Goal: Task Accomplishment & Management: Manage account settings

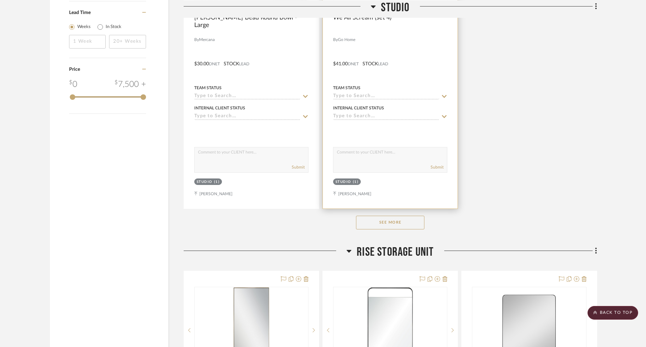
scroll to position [932, 0]
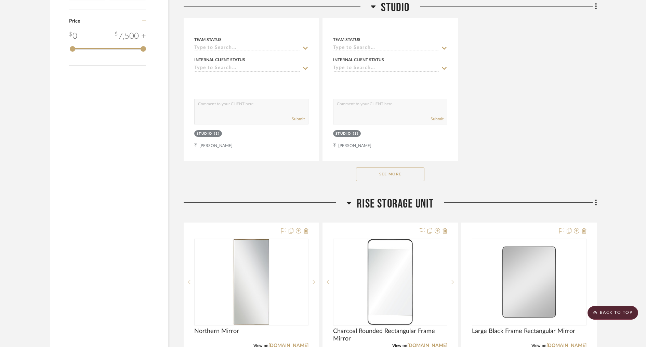
drag, startPoint x: 387, startPoint y: 175, endPoint x: 598, endPoint y: 132, distance: 215.3
click at [386, 175] on button "See More" at bounding box center [390, 174] width 68 height 14
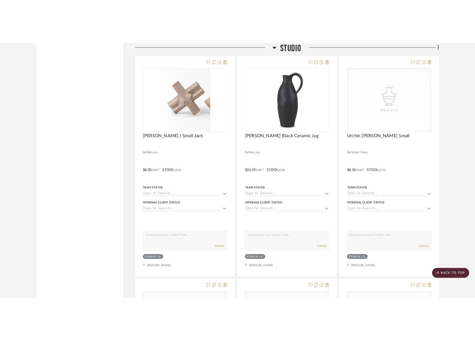
scroll to position [1376, 0]
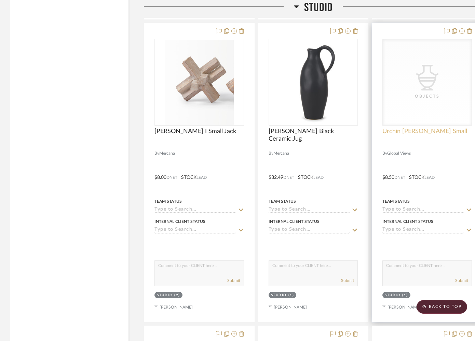
click at [423, 129] on span "Urchin [PERSON_NAME] Small" at bounding box center [424, 132] width 85 height 8
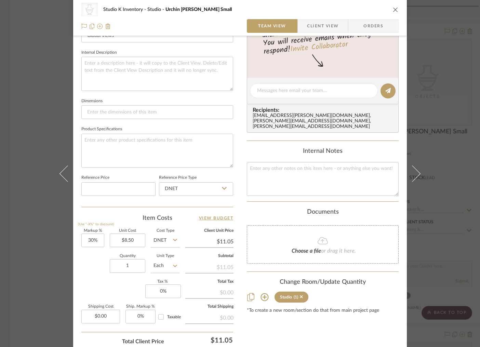
scroll to position [242, 0]
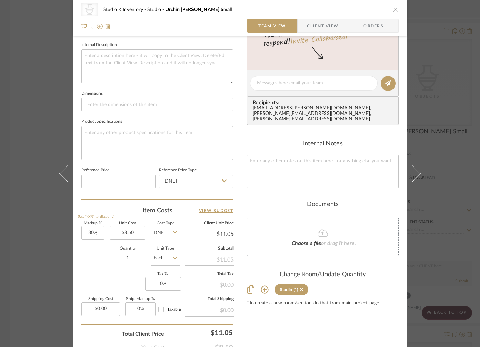
drag, startPoint x: 119, startPoint y: 257, endPoint x: 115, endPoint y: 257, distance: 3.8
click at [115, 257] on input "1" at bounding box center [128, 259] width 36 height 14
drag, startPoint x: 126, startPoint y: 258, endPoint x: 117, endPoint y: 258, distance: 8.9
click at [117, 258] on input "1" at bounding box center [128, 259] width 36 height 14
type input "3"
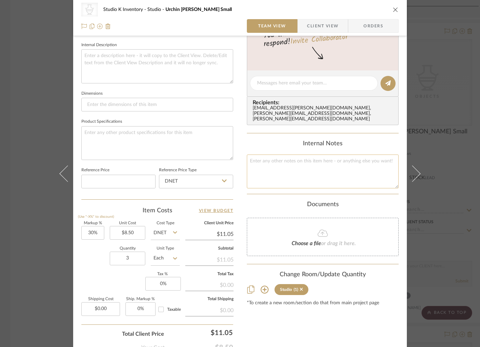
click at [274, 161] on textarea at bounding box center [323, 171] width 152 height 34
type textarea "Square SKU:"
paste textarea "D8.80088"
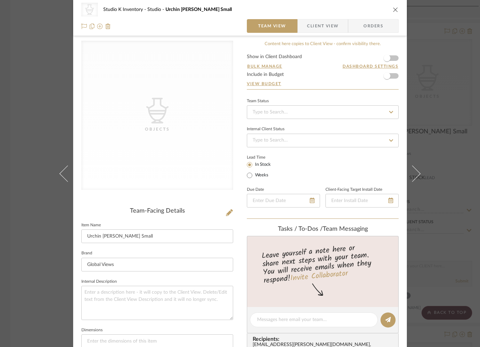
scroll to position [0, 0]
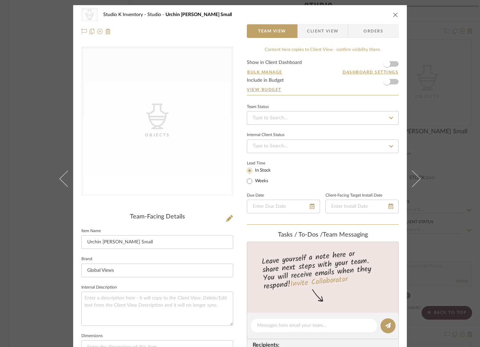
type textarea "Square SKU: D8.80088 Retail: $19"
click at [226, 219] on icon at bounding box center [229, 218] width 7 height 7
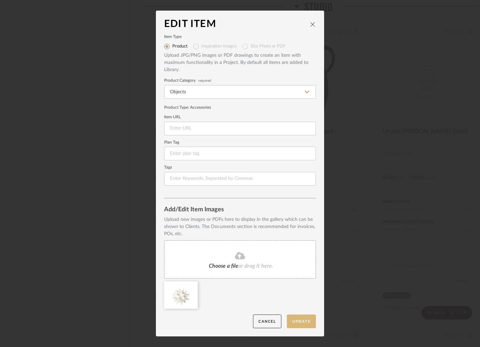
click at [300, 319] on button "Update" at bounding box center [301, 321] width 29 height 14
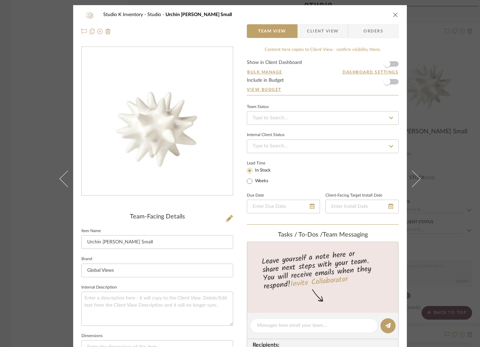
click at [393, 13] on icon "close" at bounding box center [395, 14] width 5 height 5
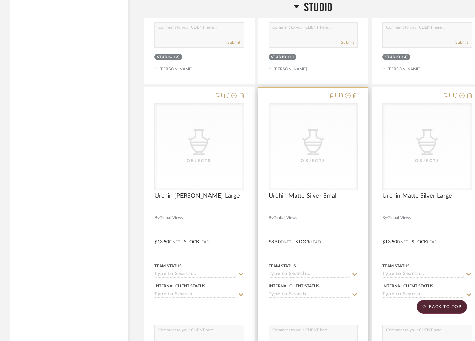
scroll to position [1632, 0]
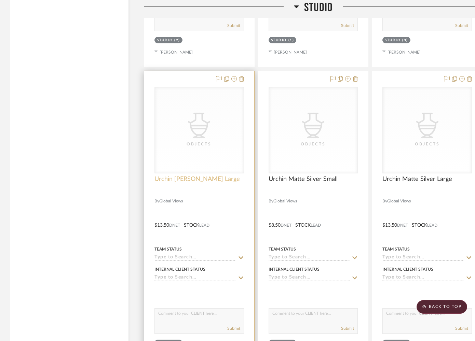
click at [168, 179] on span "Urchin [PERSON_NAME] Large" at bounding box center [196, 180] width 85 height 8
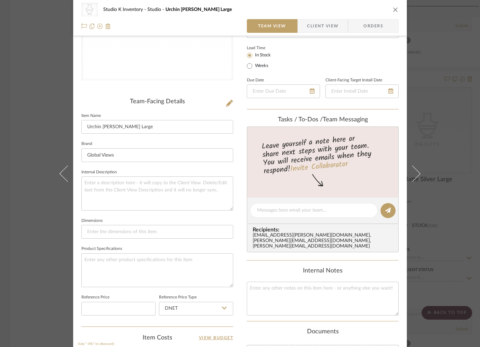
scroll to position [236, 0]
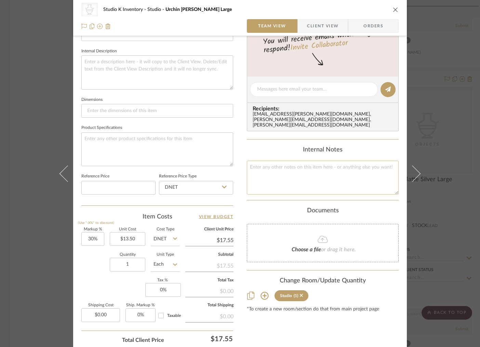
click at [282, 170] on textarea at bounding box center [323, 178] width 152 height 34
paste textarea "D8.80087"
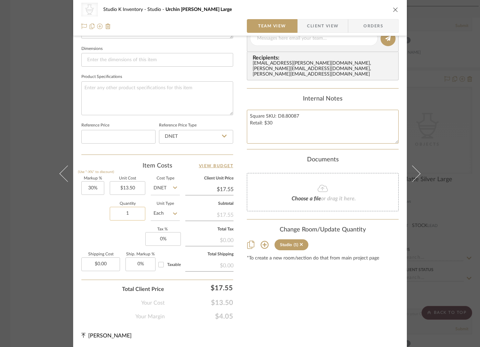
type textarea "Square SKU: D8.80087 Retail: $30"
drag, startPoint x: 129, startPoint y: 215, endPoint x: 107, endPoint y: 215, distance: 22.6
click at [107, 215] on div "Quantity 1 Unit Type Each" at bounding box center [130, 214] width 98 height 24
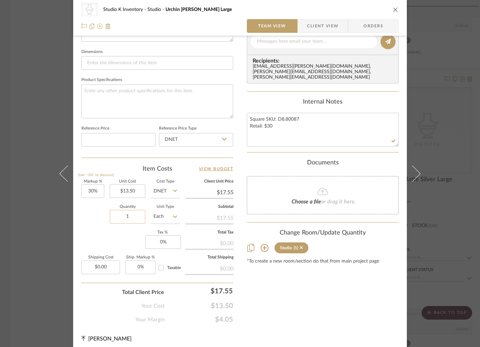
scroll to position [284, 0]
drag, startPoint x: 129, startPoint y: 214, endPoint x: 119, endPoint y: 214, distance: 9.9
click at [119, 214] on input "1" at bounding box center [128, 217] width 36 height 14
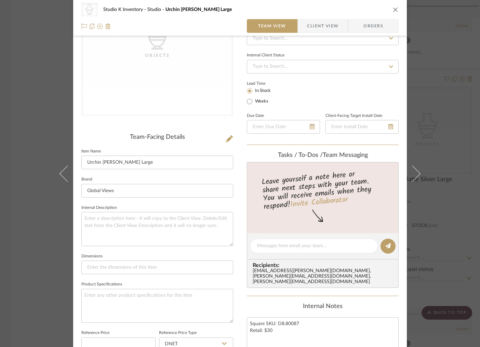
scroll to position [0, 0]
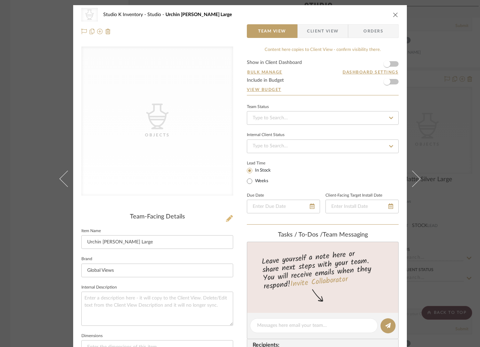
type input "9"
click at [229, 218] on icon at bounding box center [229, 218] width 7 height 7
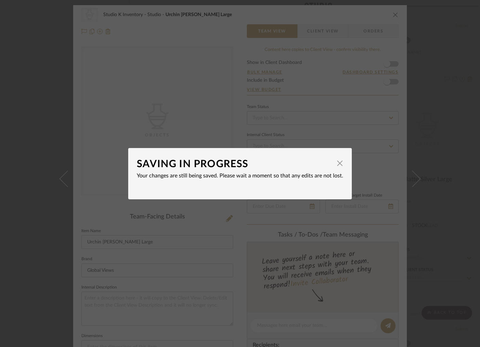
drag, startPoint x: 338, startPoint y: 163, endPoint x: 325, endPoint y: 166, distance: 13.1
click at [338, 163] on span "button" at bounding box center [340, 164] width 14 height 14
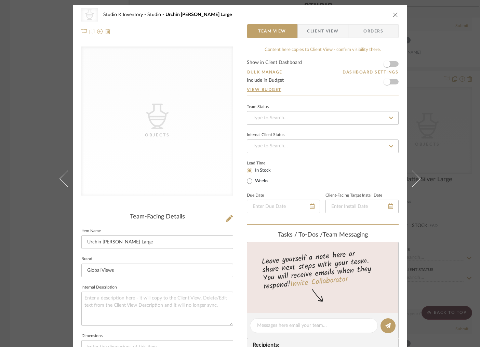
click at [201, 213] on div "Team-Facing Details" at bounding box center [157, 217] width 152 height 8
click at [227, 218] on icon at bounding box center [229, 218] width 7 height 7
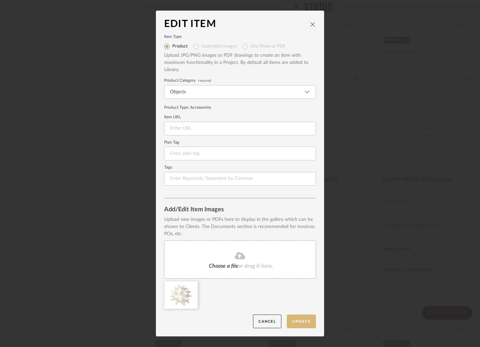
click at [301, 321] on button "Update" at bounding box center [301, 321] width 29 height 14
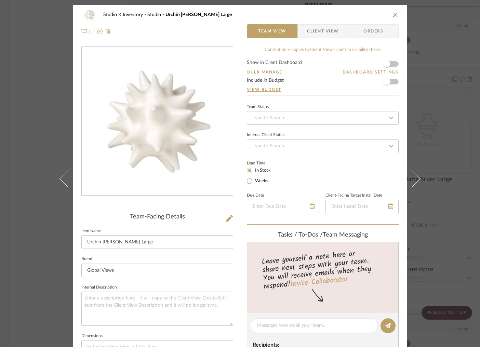
click at [393, 15] on icon "close" at bounding box center [395, 14] width 5 height 5
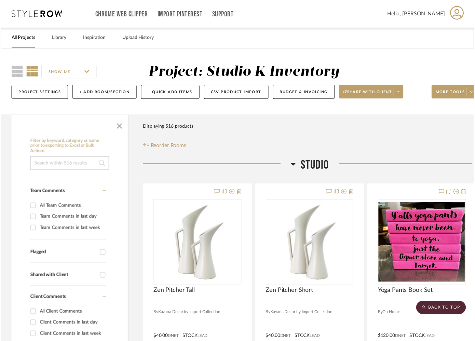
scroll to position [1632, 0]
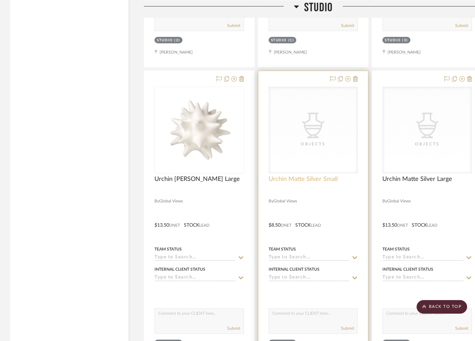
click at [301, 178] on span "Urchin Matte Silver Small" at bounding box center [303, 180] width 69 height 8
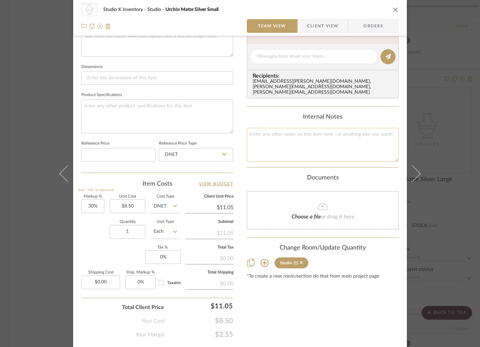
scroll to position [271, 0]
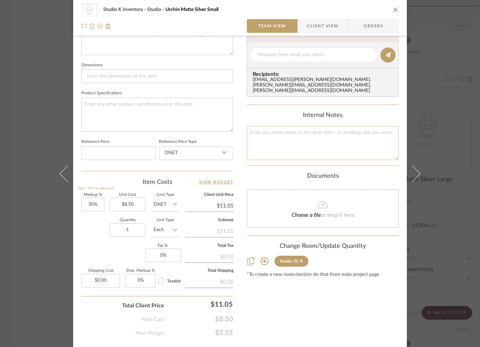
click at [270, 144] on textarea at bounding box center [323, 143] width 152 height 34
type textarea "Square SKU:"
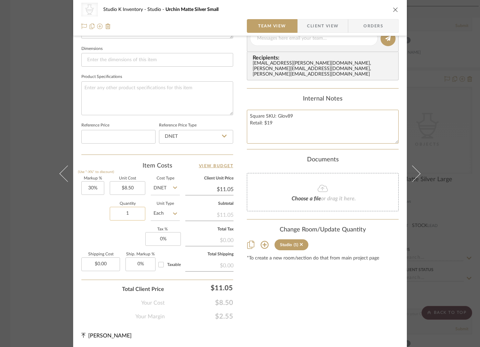
type textarea "Square SKU: Glov89 Retail: $19"
drag, startPoint x: 129, startPoint y: 211, endPoint x: 115, endPoint y: 212, distance: 14.1
click at [116, 212] on input "1" at bounding box center [128, 214] width 36 height 14
drag, startPoint x: 127, startPoint y: 214, endPoint x: 119, endPoint y: 213, distance: 8.6
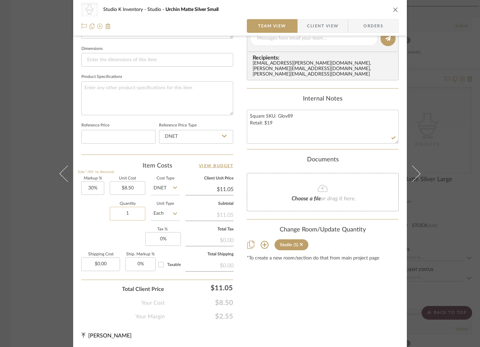
click at [120, 213] on input "1" at bounding box center [128, 214] width 36 height 14
type input "6"
click at [248, 166] on div "Documents Choose a file or drag it here." at bounding box center [323, 183] width 152 height 55
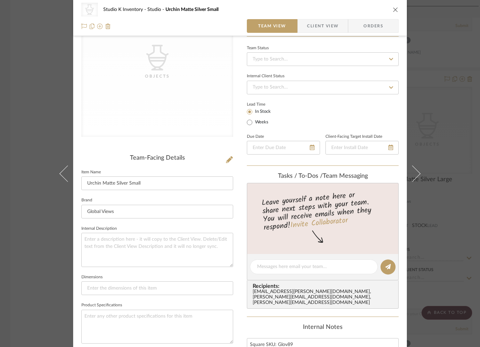
scroll to position [0, 0]
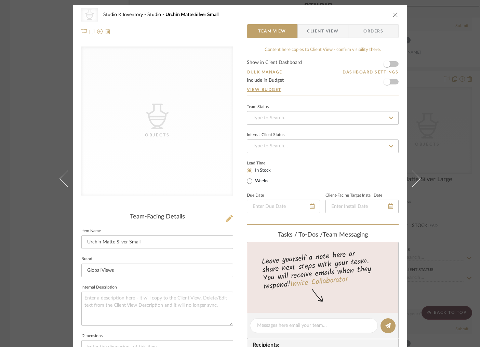
click at [228, 217] on icon at bounding box center [229, 218] width 7 height 7
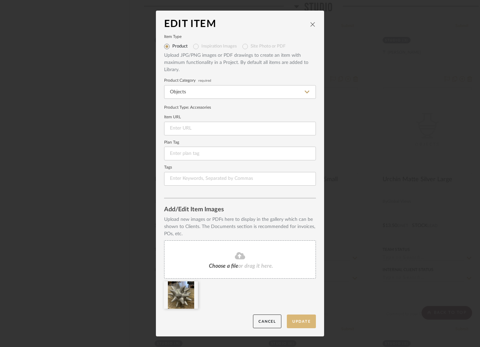
click at [304, 323] on button "Update" at bounding box center [301, 321] width 29 height 14
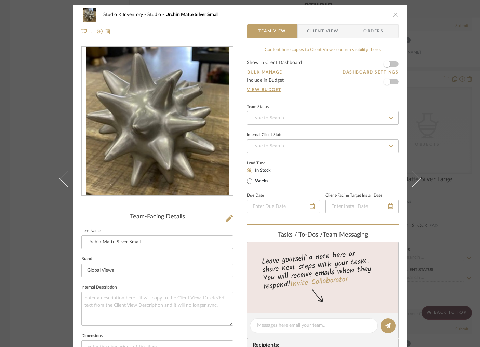
click at [393, 14] on icon "close" at bounding box center [395, 14] width 5 height 5
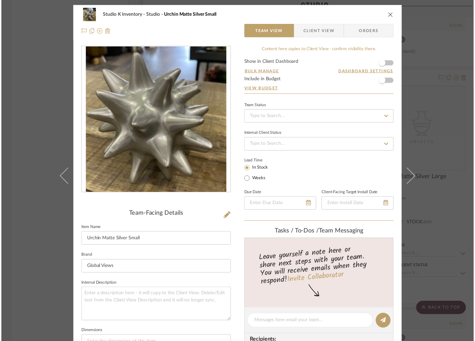
scroll to position [1632, 0]
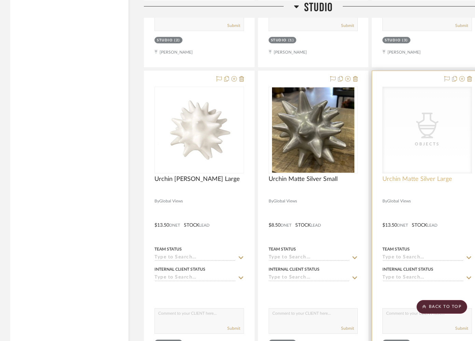
click at [395, 179] on span "Urchin Matte Silver Large" at bounding box center [417, 180] width 70 height 8
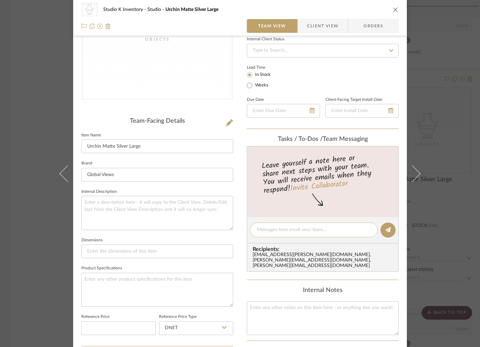
scroll to position [118, 0]
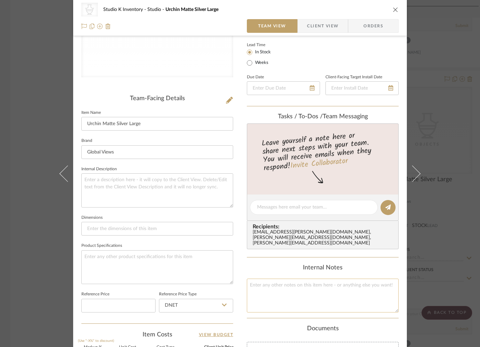
click at [264, 284] on textarea at bounding box center [323, 296] width 152 height 34
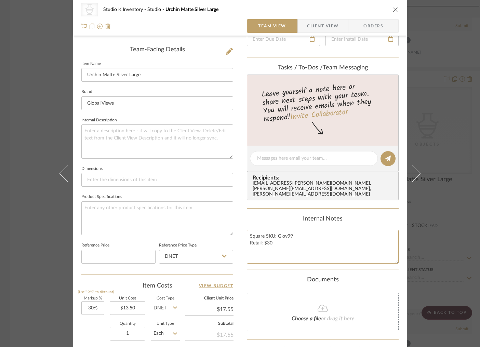
scroll to position [219, 0]
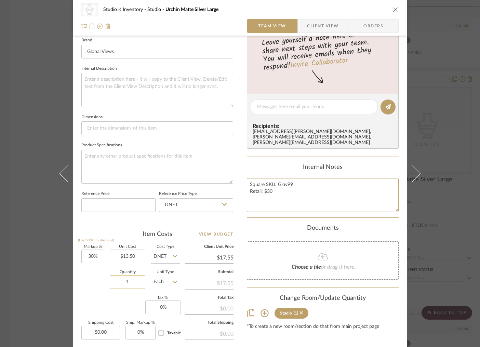
type textarea "Square SKU: Glov99 Retail: $30"
drag, startPoint x: 131, startPoint y: 281, endPoint x: 117, endPoint y: 283, distance: 14.1
click at [117, 283] on input "1" at bounding box center [128, 282] width 36 height 14
drag, startPoint x: 133, startPoint y: 282, endPoint x: 114, endPoint y: 282, distance: 19.1
click at [114, 282] on input "1" at bounding box center [128, 282] width 36 height 14
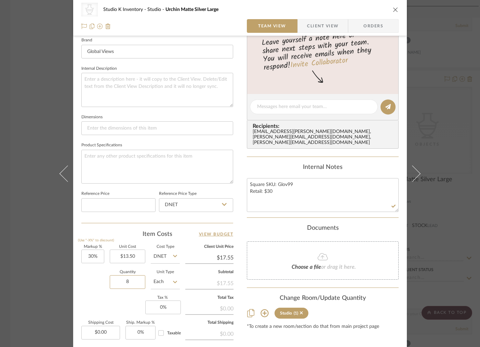
type input "8"
click at [82, 281] on div "Quantity 8 Unit Type Each" at bounding box center [130, 282] width 98 height 24
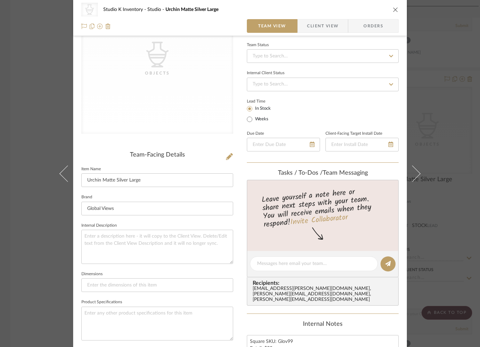
scroll to position [0, 0]
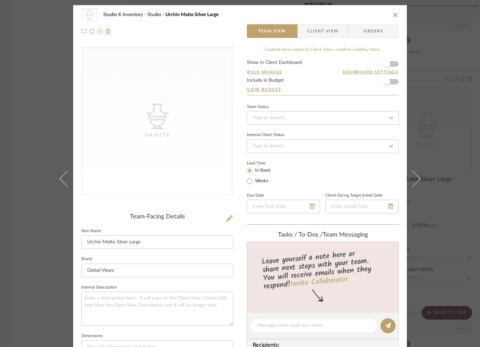
click at [228, 217] on icon at bounding box center [229, 218] width 7 height 7
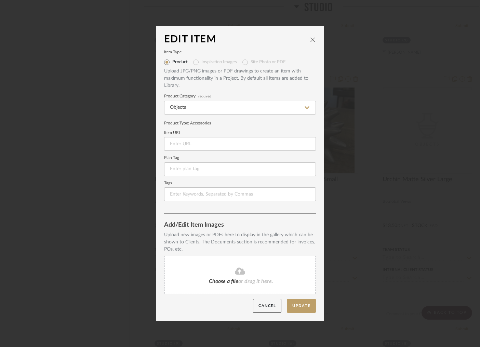
drag, startPoint x: 181, startPoint y: 274, endPoint x: 172, endPoint y: 262, distance: 15.0
click at [172, 262] on div "Choose a file or drag it here." at bounding box center [240, 275] width 152 height 38
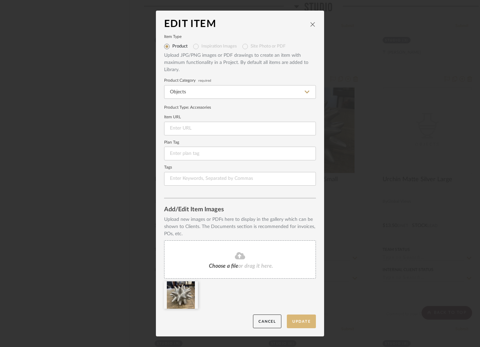
click at [297, 319] on button "Update" at bounding box center [301, 321] width 29 height 14
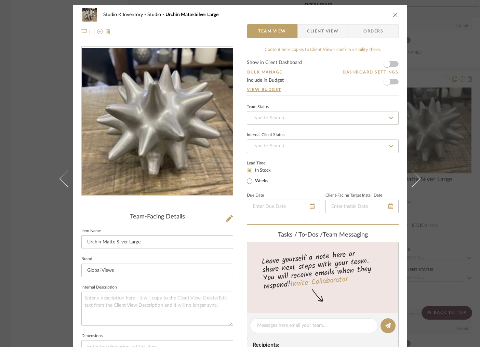
click at [394, 16] on icon "close" at bounding box center [395, 14] width 5 height 5
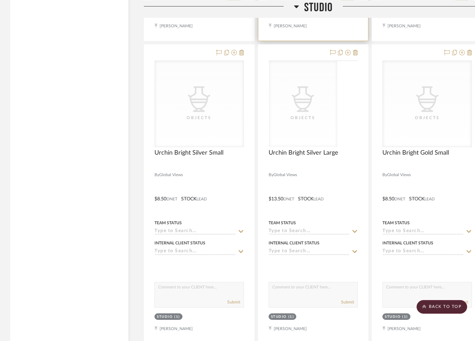
scroll to position [1981, 0]
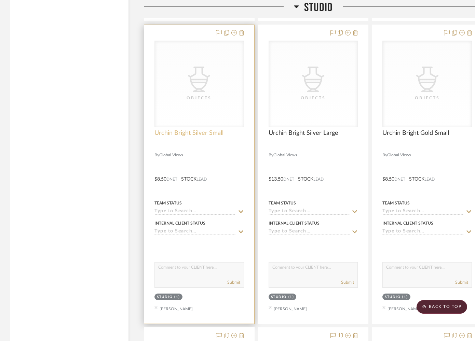
click at [205, 133] on span "Urchin Bright Silver Small" at bounding box center [188, 134] width 69 height 8
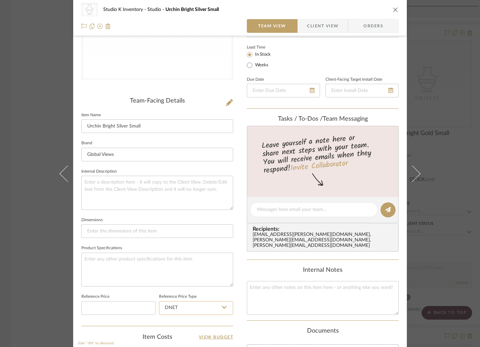
scroll to position [150, 0]
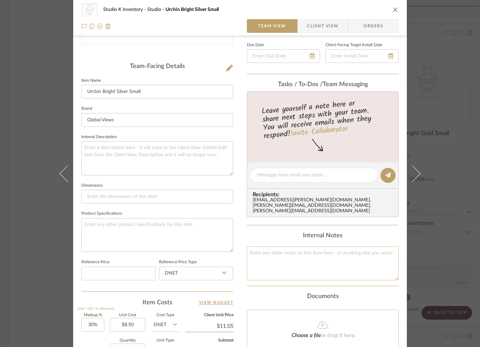
click at [287, 251] on textarea at bounding box center [323, 263] width 152 height 34
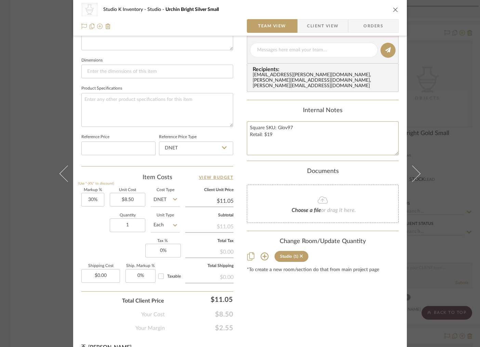
scroll to position [287, 0]
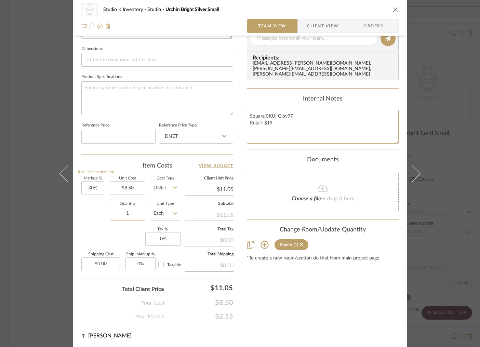
type textarea "Square SKU: Glov97 Retail: $19"
click at [133, 211] on input "1" at bounding box center [128, 214] width 36 height 14
click at [133, 213] on input "1" at bounding box center [128, 214] width 36 height 14
drag, startPoint x: 133, startPoint y: 213, endPoint x: 120, endPoint y: 213, distance: 12.3
click at [120, 213] on input "1" at bounding box center [128, 214] width 36 height 14
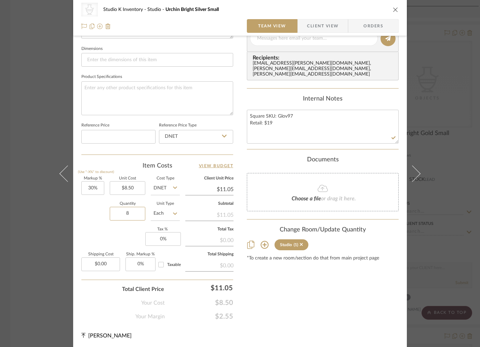
type input "8"
click at [289, 298] on div "Content here copies to Client View - confirm visibility there. Show in Client D…" at bounding box center [323, 39] width 152 height 561
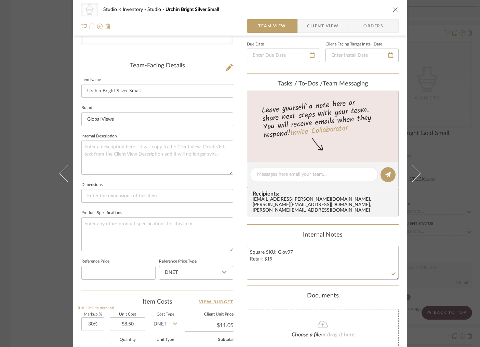
scroll to position [0, 0]
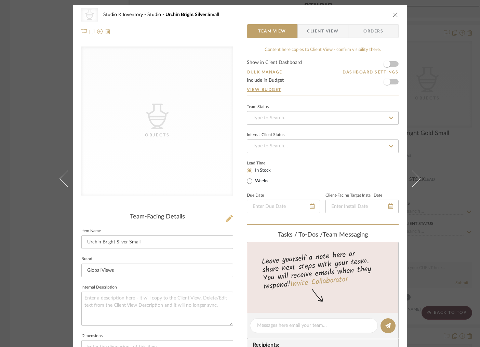
click at [226, 218] on icon at bounding box center [229, 218] width 7 height 7
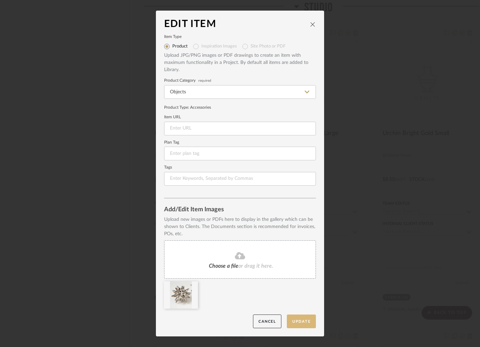
click at [298, 323] on button "Update" at bounding box center [301, 321] width 29 height 14
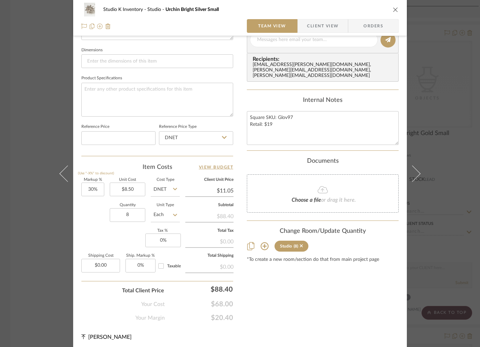
scroll to position [287, 0]
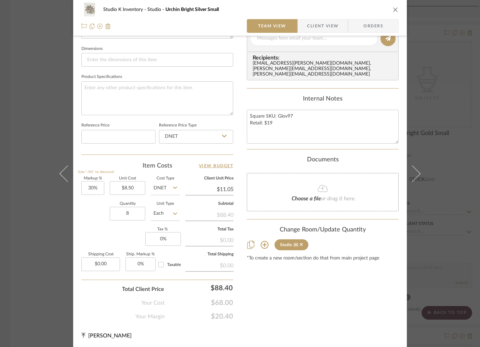
click at [393, 9] on icon "close" at bounding box center [395, 9] width 5 height 5
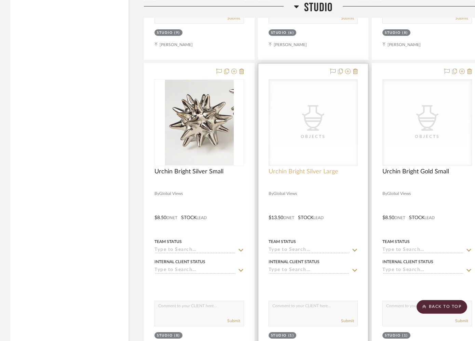
scroll to position [1942, 0]
click at [315, 171] on span "Urchin Bright Silver Large" at bounding box center [304, 172] width 70 height 8
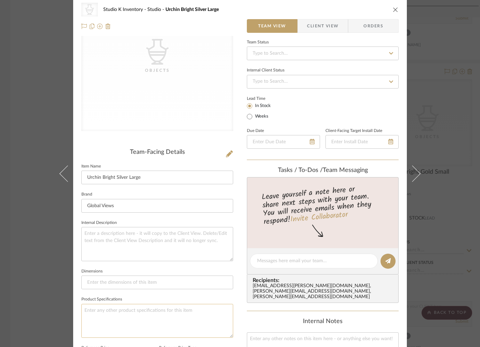
scroll to position [139, 0]
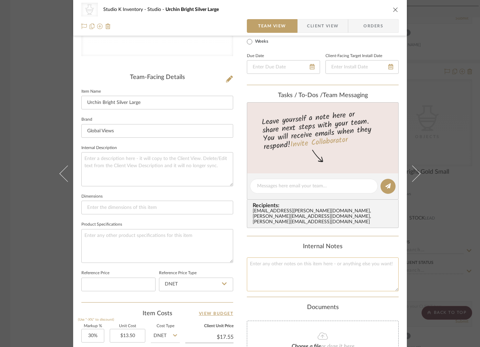
click at [272, 257] on textarea at bounding box center [323, 274] width 152 height 34
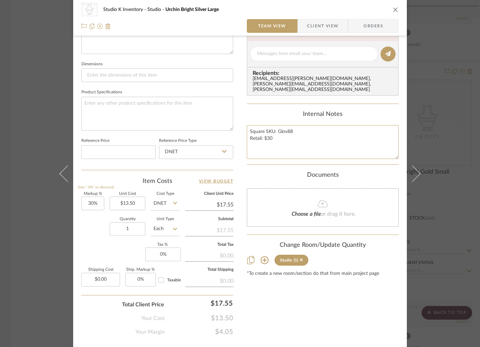
scroll to position [281, 0]
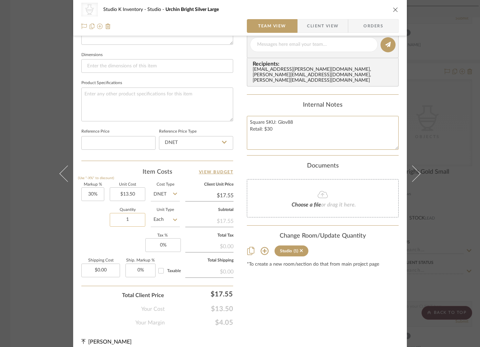
type textarea "Square SKU: Glov88 Retail: $30"
drag, startPoint x: 135, startPoint y: 218, endPoint x: 121, endPoint y: 218, distance: 13.7
click at [121, 218] on input "1" at bounding box center [128, 220] width 36 height 14
drag, startPoint x: 135, startPoint y: 222, endPoint x: 121, endPoint y: 221, distance: 14.4
click at [121, 221] on input "1" at bounding box center [128, 220] width 36 height 14
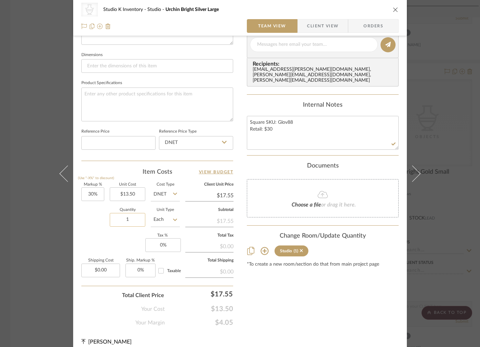
scroll to position [281, 0]
type input "8"
click at [295, 295] on div "Content here copies to Client View - confirm visibility there. Show in Client D…" at bounding box center [323, 45] width 152 height 561
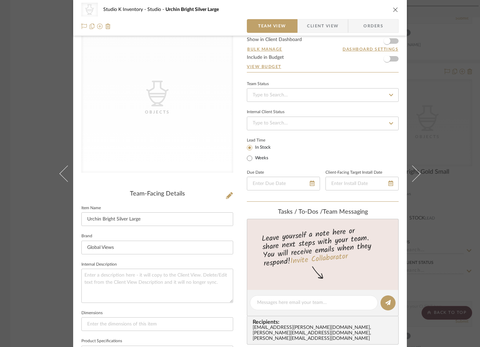
scroll to position [0, 0]
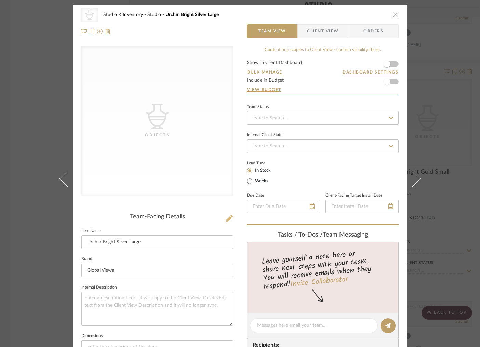
click at [228, 218] on icon at bounding box center [229, 218] width 7 height 7
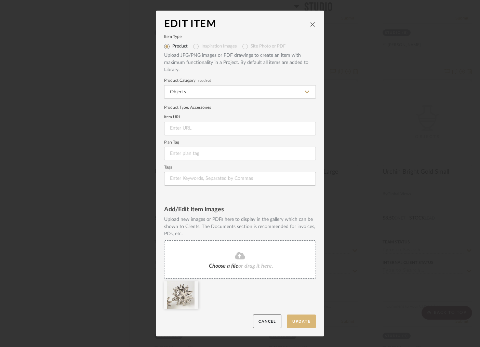
click at [299, 320] on button "Update" at bounding box center [301, 321] width 29 height 14
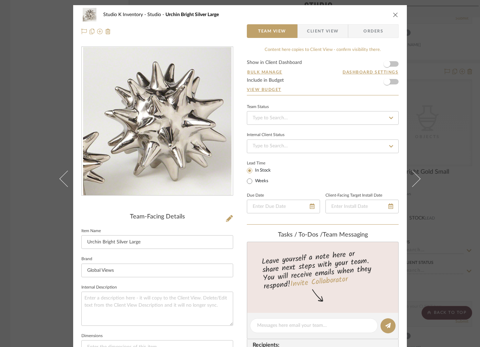
click at [393, 16] on icon "close" at bounding box center [395, 14] width 5 height 5
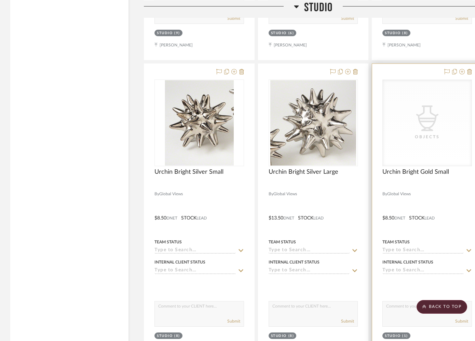
scroll to position [1971, 0]
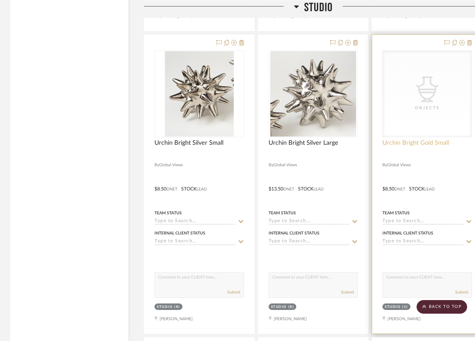
click at [406, 139] on span "Urchin Bright Gold Small" at bounding box center [415, 143] width 67 height 8
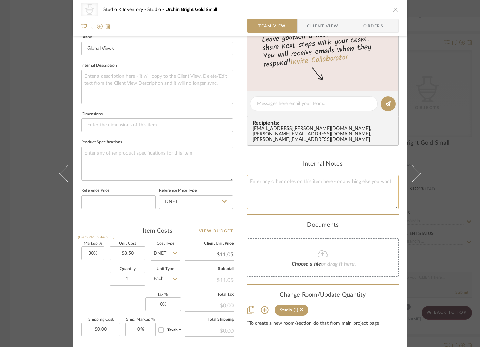
scroll to position [230, 0]
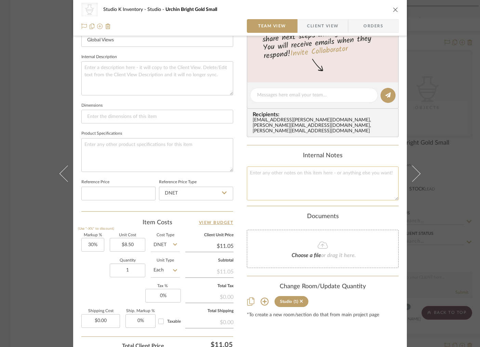
click at [271, 183] on textarea at bounding box center [323, 183] width 152 height 34
type textarea "Square SKU: GloV87 Retail: $19"
drag, startPoint x: 128, startPoint y: 271, endPoint x: 123, endPoint y: 271, distance: 5.5
click at [123, 271] on input "1" at bounding box center [128, 270] width 36 height 14
drag, startPoint x: 135, startPoint y: 272, endPoint x: 116, endPoint y: 272, distance: 19.2
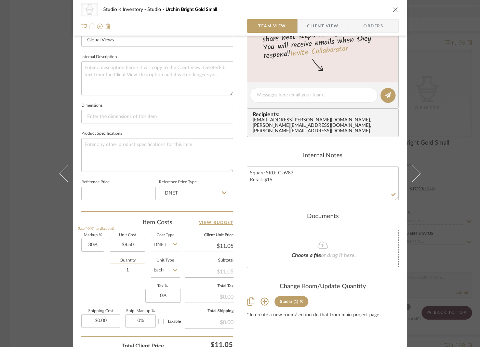
click at [117, 271] on input "1" at bounding box center [128, 270] width 36 height 14
type input "2"
click at [307, 329] on div "Content here copies to Client View - confirm visibility there. Show in Client D…" at bounding box center [323, 96] width 152 height 561
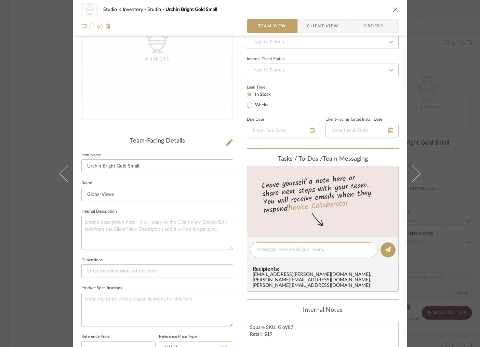
scroll to position [0, 0]
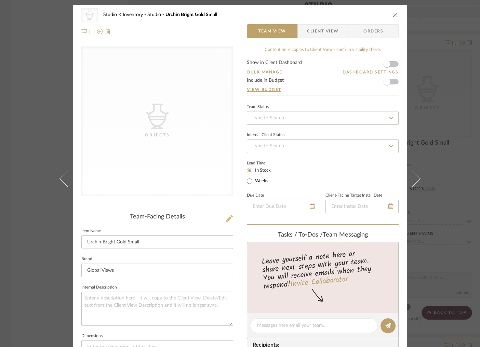
click at [229, 219] on icon at bounding box center [229, 218] width 7 height 7
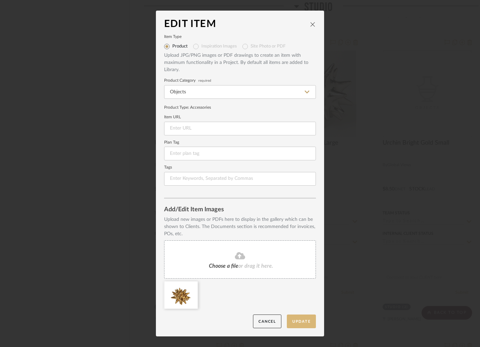
click at [298, 320] on button "Update" at bounding box center [301, 321] width 29 height 14
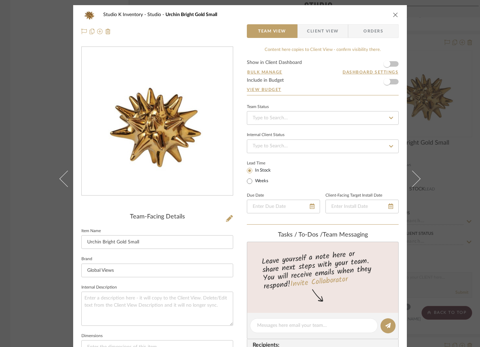
click at [393, 13] on icon "close" at bounding box center [395, 14] width 5 height 5
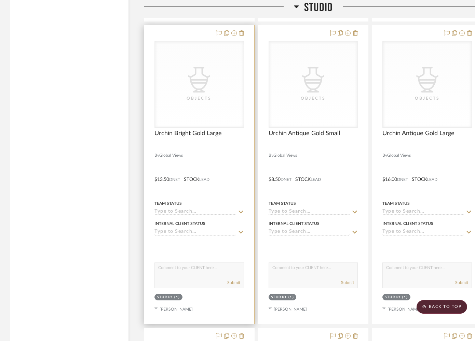
scroll to position [2276, 0]
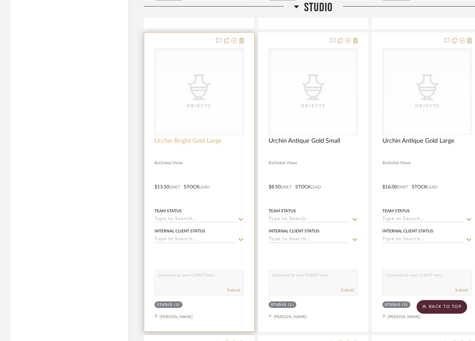
click at [201, 140] on span "Urchin Bright Gold Large" at bounding box center [187, 141] width 67 height 8
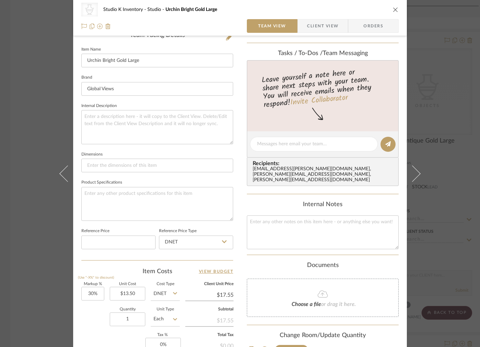
scroll to position [287, 0]
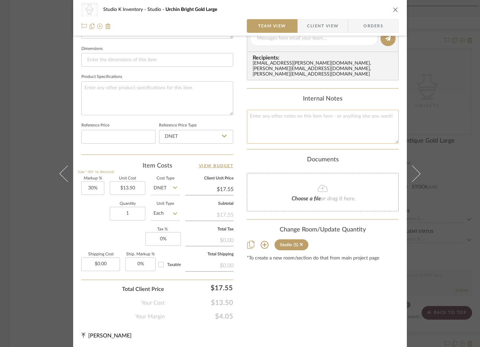
click at [261, 112] on textarea at bounding box center [323, 127] width 152 height 34
type textarea "Square SKU: D8.80091 Retail: $30"
drag, startPoint x: 131, startPoint y: 214, endPoint x: 120, endPoint y: 214, distance: 10.9
click at [120, 214] on input "1" at bounding box center [128, 214] width 36 height 14
drag, startPoint x: 132, startPoint y: 214, endPoint x: 121, endPoint y: 213, distance: 11.4
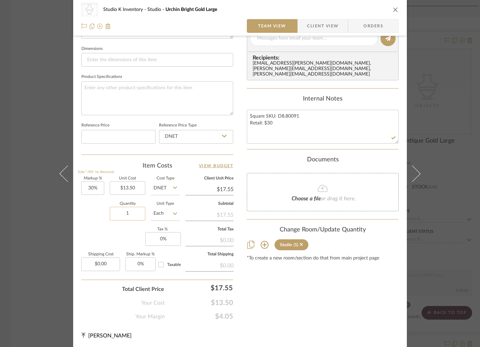
click at [121, 213] on input "1" at bounding box center [128, 214] width 36 height 14
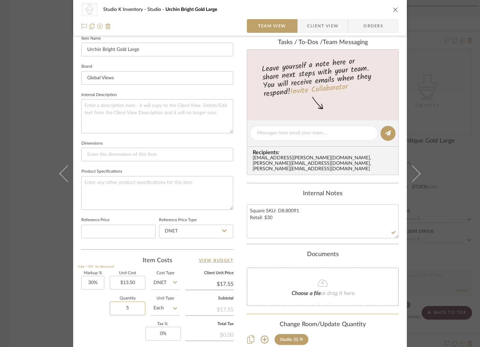
scroll to position [55, 0]
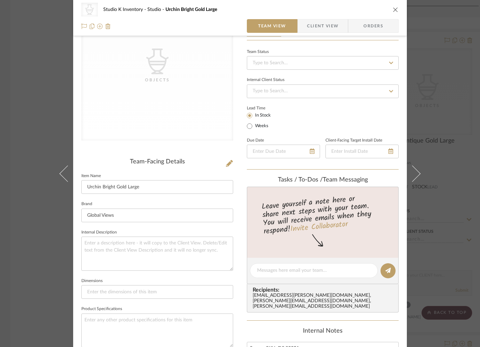
type input "5"
click at [192, 161] on div "Team-Facing Details" at bounding box center [157, 162] width 152 height 8
click at [226, 164] on icon at bounding box center [229, 163] width 7 height 7
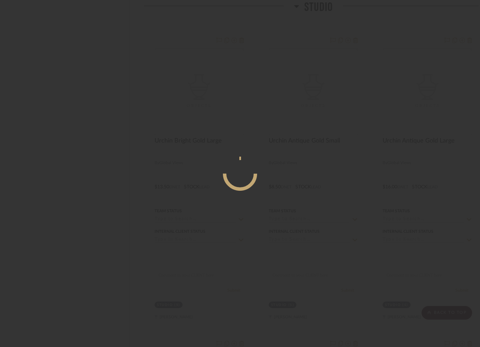
scroll to position [0, 0]
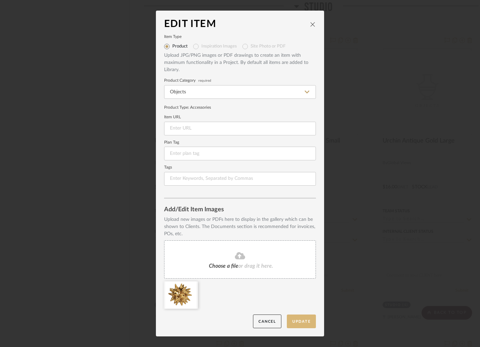
click at [295, 319] on button "Update" at bounding box center [301, 321] width 29 height 14
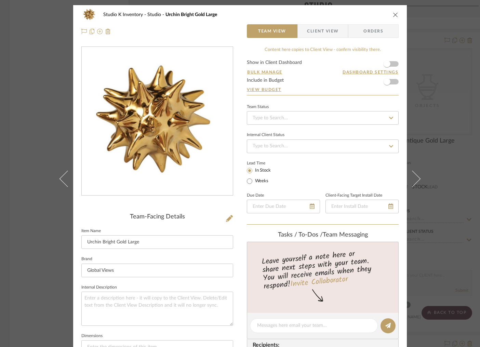
click at [393, 14] on icon "close" at bounding box center [395, 14] width 5 height 5
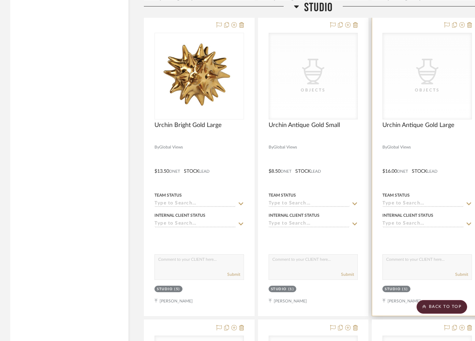
scroll to position [2300, 0]
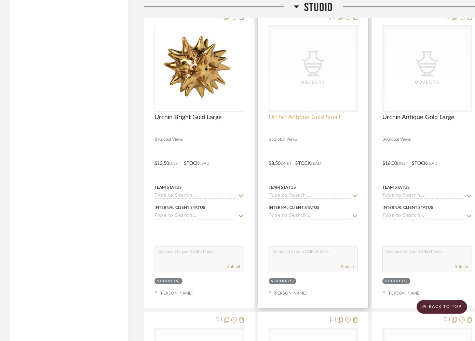
click at [308, 115] on span "Urchin Antique Gold Small" at bounding box center [304, 118] width 71 height 8
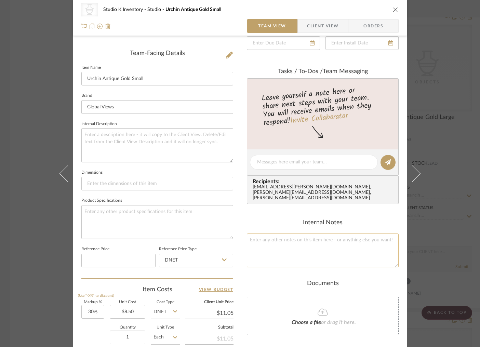
scroll to position [164, 0]
click at [272, 244] on textarea at bounding box center [323, 250] width 152 height 34
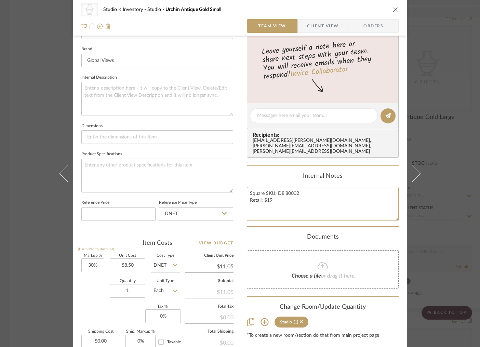
scroll to position [273, 0]
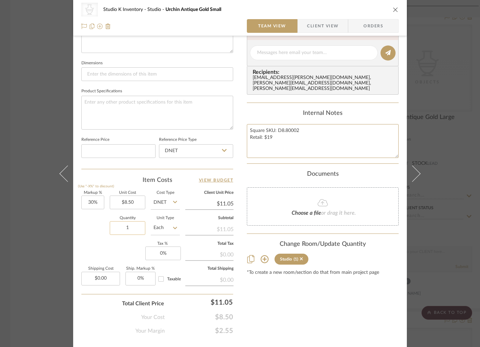
type textarea "Square SKU: D8.80002 Retail: $19"
drag, startPoint x: 138, startPoint y: 227, endPoint x: 117, endPoint y: 227, distance: 21.2
click at [117, 227] on input "1" at bounding box center [128, 228] width 36 height 14
drag, startPoint x: 131, startPoint y: 228, endPoint x: 115, endPoint y: 227, distance: 15.4
click at [115, 227] on input "1" at bounding box center [128, 228] width 36 height 14
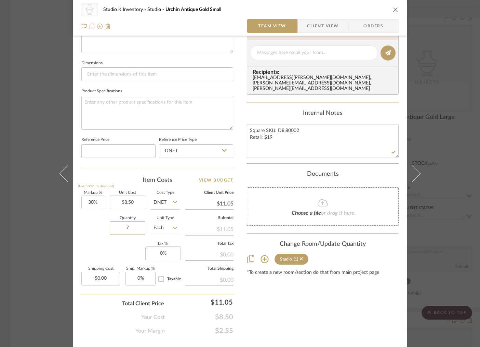
type input "7"
click at [278, 290] on div "Content here copies to Client View - confirm visibility there. Show in Client D…" at bounding box center [323, 54] width 152 height 561
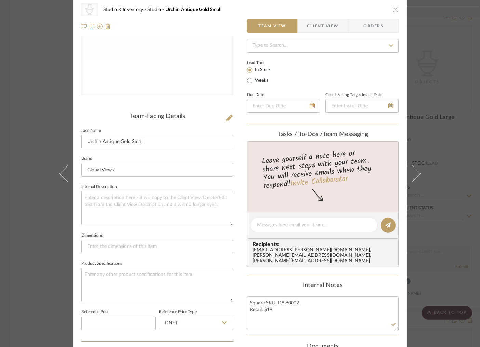
scroll to position [0, 0]
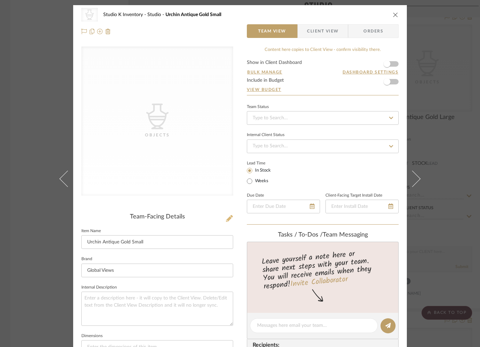
click at [226, 216] on icon at bounding box center [229, 218] width 7 height 7
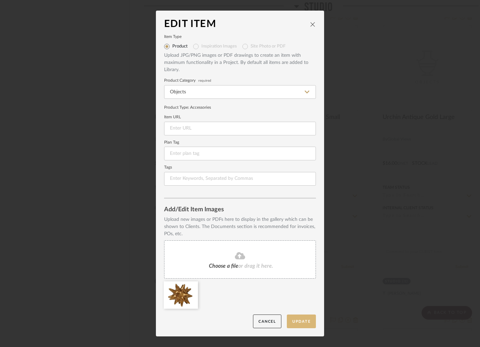
click at [297, 321] on button "Update" at bounding box center [301, 321] width 29 height 14
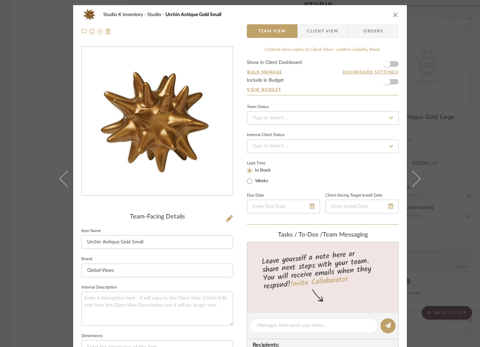
click at [393, 17] on icon "close" at bounding box center [395, 14] width 5 height 5
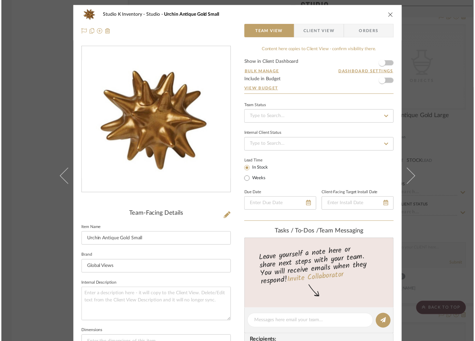
scroll to position [2300, 0]
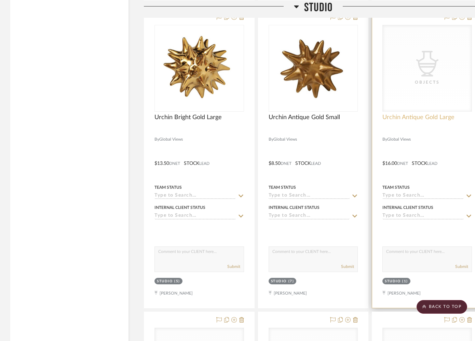
click at [399, 114] on span "Urchin Antique Gold Large" at bounding box center [418, 118] width 72 height 8
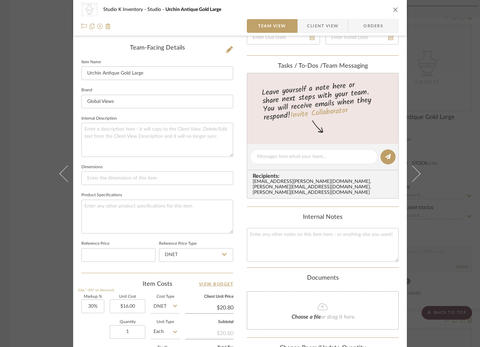
scroll to position [191, 0]
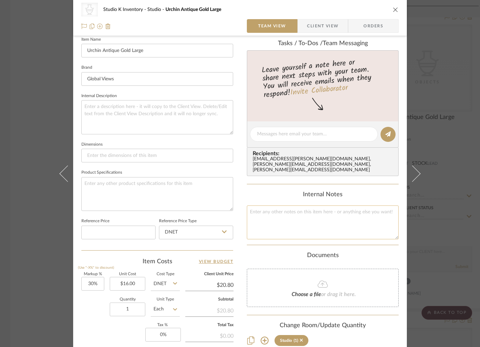
click at [275, 211] on textarea at bounding box center [323, 222] width 152 height 34
type textarea "Square SKU:"
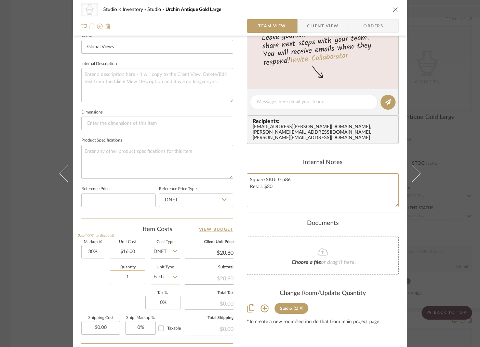
type textarea "Square SKU: Glo86 Retail: $30"
click at [133, 276] on input "1" at bounding box center [128, 277] width 36 height 14
type input "10"
click at [289, 331] on div "Content here copies to Client View - confirm visibility there. Show in Client D…" at bounding box center [323, 103] width 152 height 561
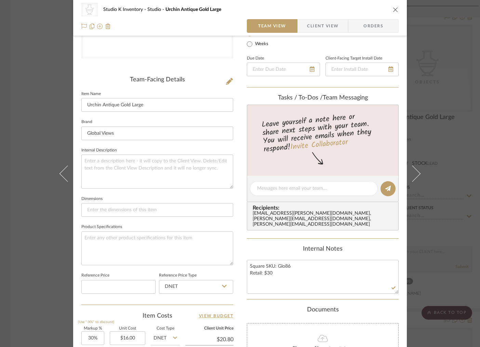
scroll to position [0, 0]
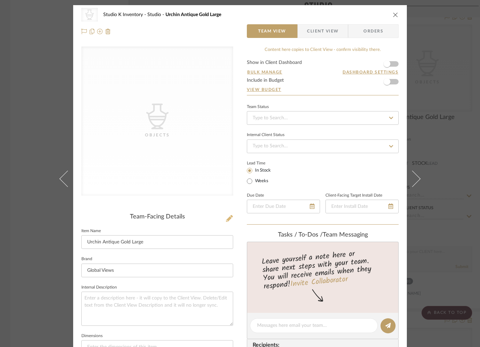
click at [226, 217] on icon at bounding box center [229, 218] width 7 height 7
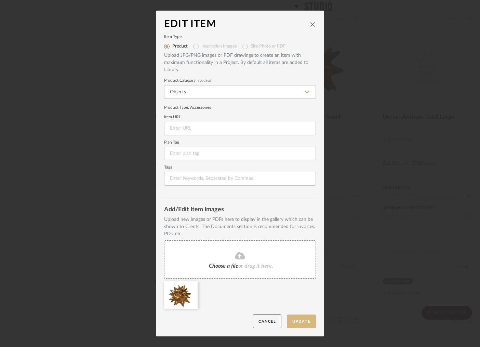
click at [302, 318] on button "Update" at bounding box center [301, 321] width 29 height 14
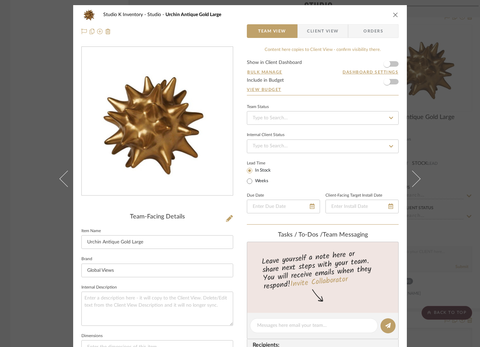
click at [394, 15] on icon "close" at bounding box center [395, 14] width 5 height 5
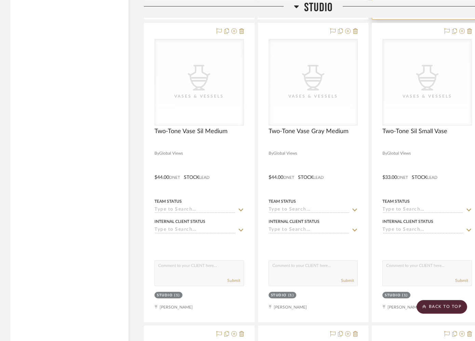
scroll to position [2586, 0]
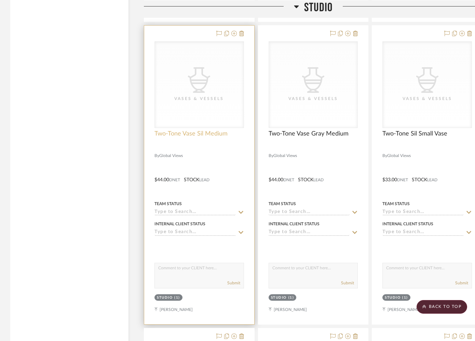
click at [201, 132] on span "Two-Tone Vase Sil Medium" at bounding box center [190, 134] width 73 height 8
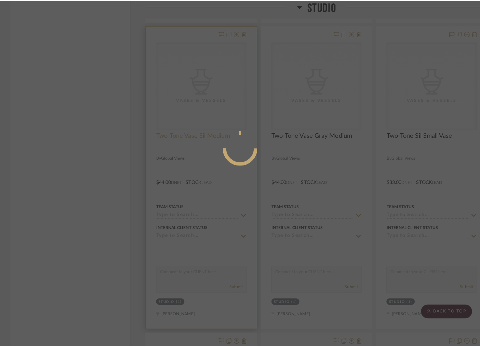
scroll to position [0, 0]
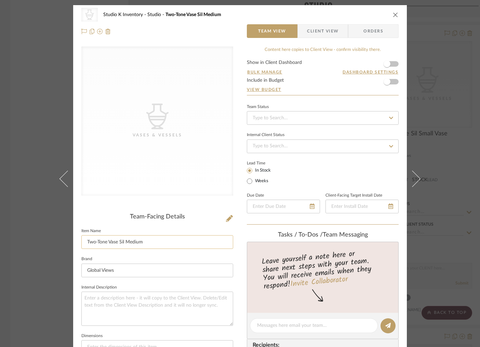
click at [123, 241] on input "Two-Tone Vase Sil Medium" at bounding box center [157, 242] width 152 height 14
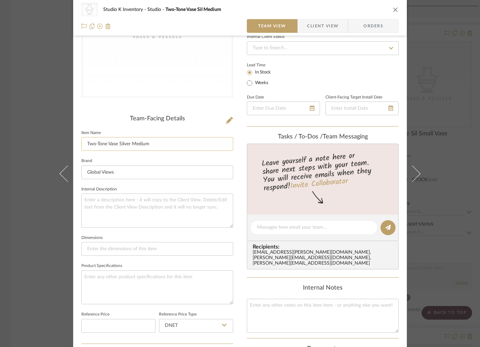
scroll to position [120, 0]
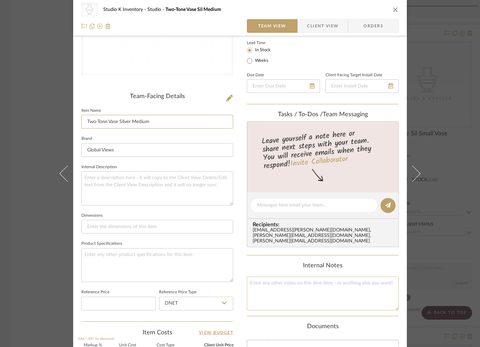
type input "Two-Tone Vase Silver Medium"
click at [290, 284] on textarea at bounding box center [323, 293] width 152 height 34
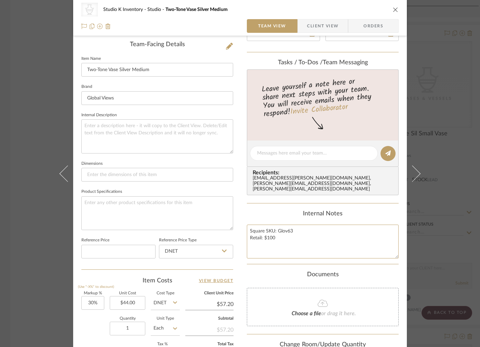
scroll to position [236, 0]
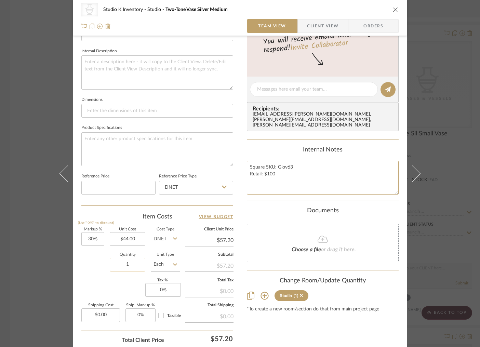
type textarea "Square SKU: Glov63 Retail: $100"
drag, startPoint x: 130, startPoint y: 265, endPoint x: 123, endPoint y: 265, distance: 7.2
click at [123, 265] on input "1" at bounding box center [128, 265] width 36 height 14
drag, startPoint x: 132, startPoint y: 265, endPoint x: 120, endPoint y: 264, distance: 11.7
click at [120, 264] on input "1" at bounding box center [128, 265] width 36 height 14
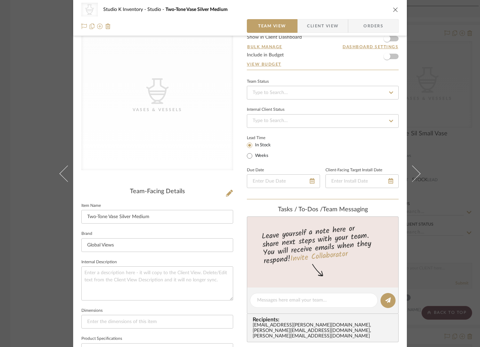
scroll to position [0, 0]
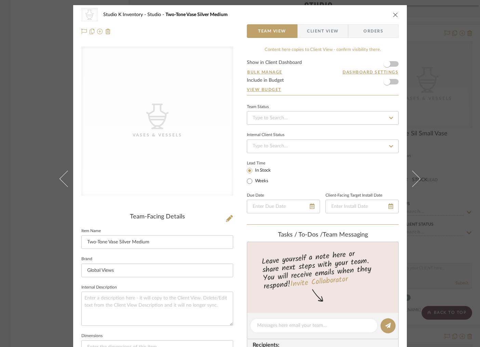
type input "2"
click at [227, 258] on fieldset "Brand Global Views" at bounding box center [157, 265] width 152 height 23
click at [226, 218] on icon at bounding box center [229, 218] width 7 height 7
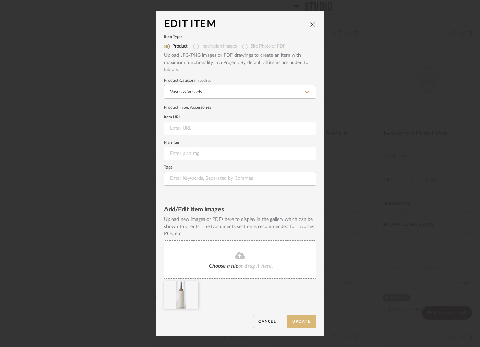
click at [298, 324] on button "Update" at bounding box center [301, 321] width 29 height 14
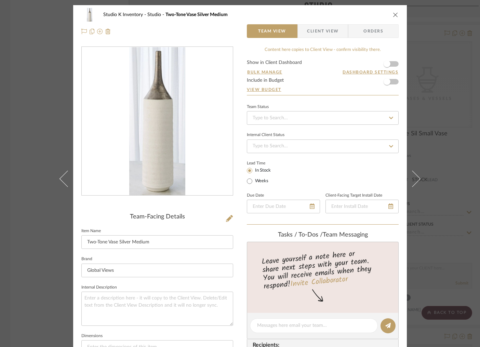
click at [393, 14] on icon "close" at bounding box center [395, 14] width 5 height 5
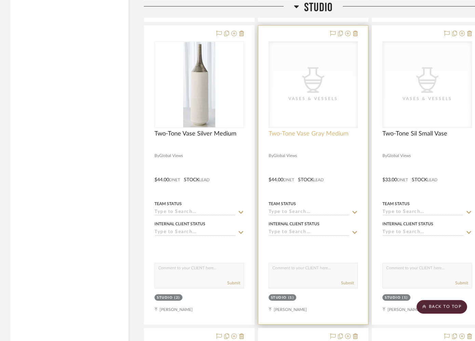
scroll to position [2584, 0]
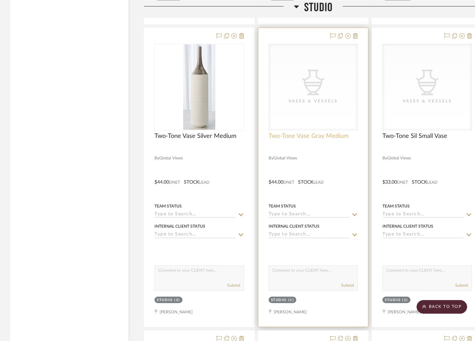
click at [312, 135] on span "Two-Tone Vase Gray Medium" at bounding box center [309, 137] width 80 height 8
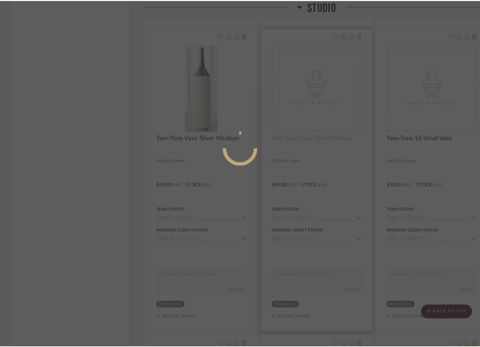
scroll to position [0, 0]
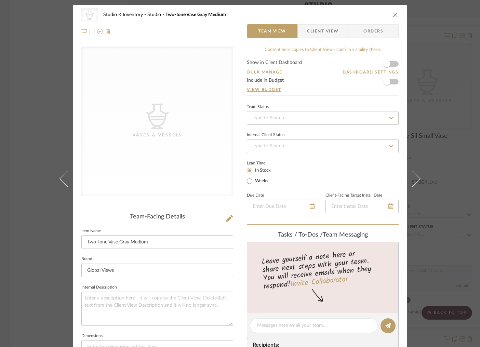
click at [394, 13] on icon "close" at bounding box center [395, 14] width 5 height 5
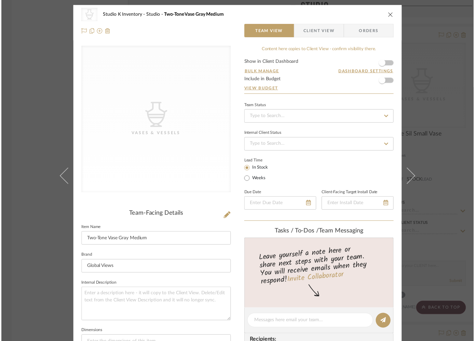
scroll to position [2584, 0]
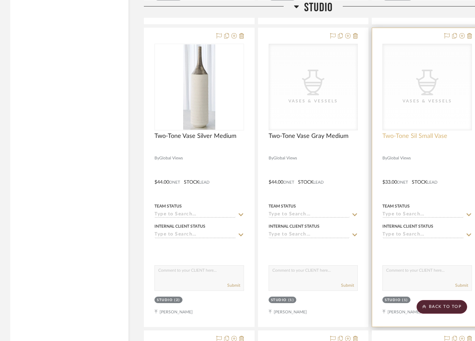
click at [430, 133] on span "Two-Tone Sil Small Vase" at bounding box center [414, 137] width 65 height 8
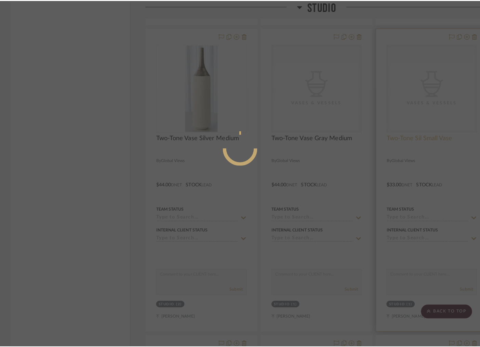
scroll to position [0, 0]
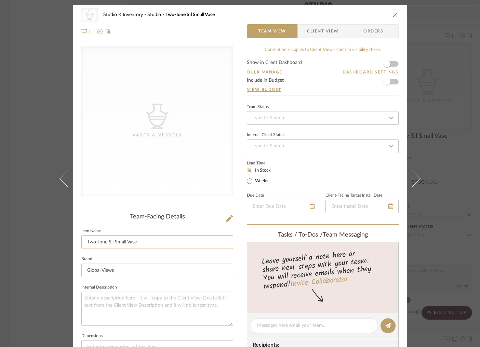
click at [111, 242] on input "Two-Tone Sil Small Vase" at bounding box center [157, 242] width 152 height 14
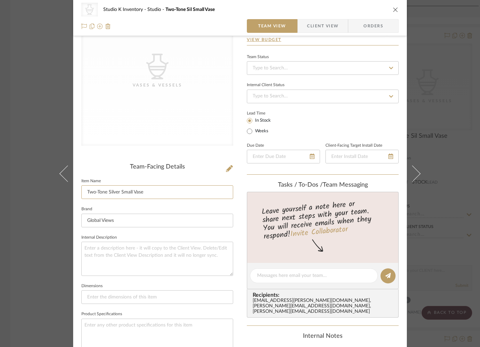
scroll to position [107, 0]
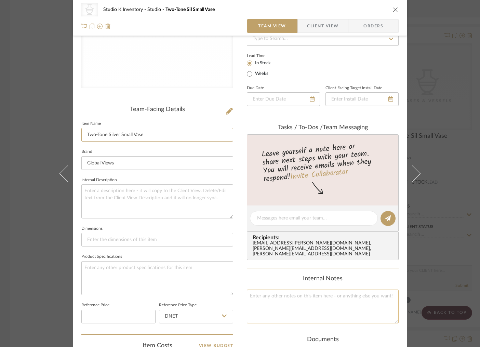
type input "Two-Tone Silver Small Vase"
click at [288, 293] on textarea at bounding box center [323, 306] width 152 height 34
type textarea "R"
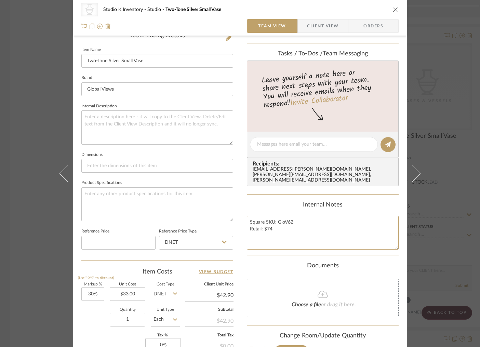
scroll to position [287, 0]
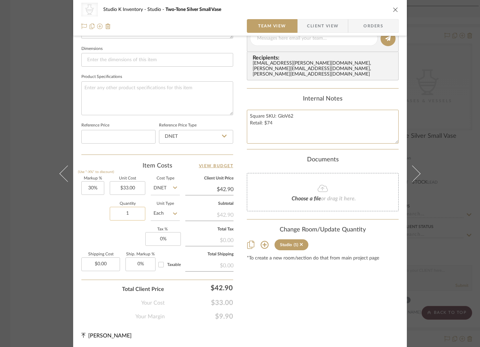
type textarea "Square SKU: GloV62 Retail: $74"
drag, startPoint x: 133, startPoint y: 214, endPoint x: 124, endPoint y: 214, distance: 8.6
click at [123, 213] on input "1" at bounding box center [128, 214] width 36 height 14
drag, startPoint x: 130, startPoint y: 214, endPoint x: 122, endPoint y: 213, distance: 8.3
click at [122, 213] on input "1" at bounding box center [128, 214] width 36 height 14
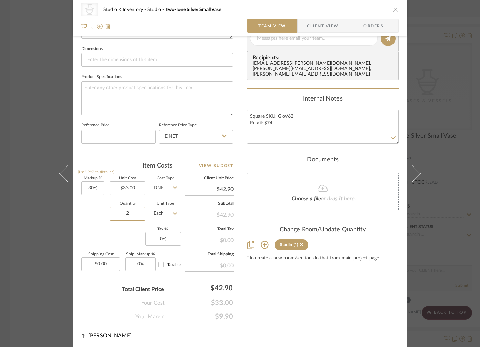
type input "2"
click at [310, 297] on div "Content here copies to Client View - confirm visibility there. Show in Client D…" at bounding box center [323, 39] width 152 height 561
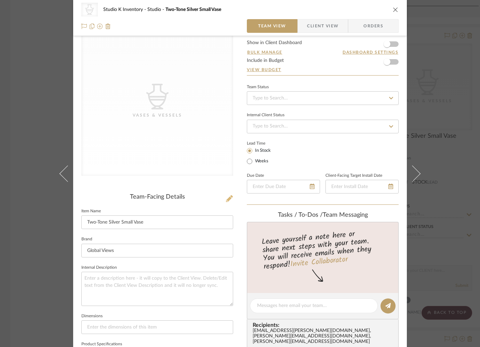
scroll to position [19, 0]
click at [228, 201] on icon at bounding box center [229, 199] width 7 height 7
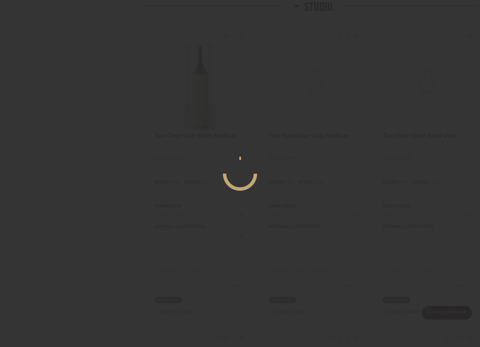
scroll to position [0, 0]
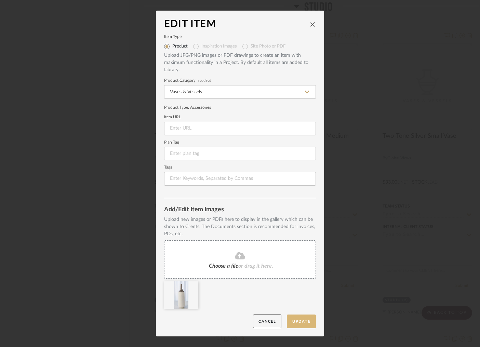
click at [296, 322] on button "Update" at bounding box center [301, 321] width 29 height 14
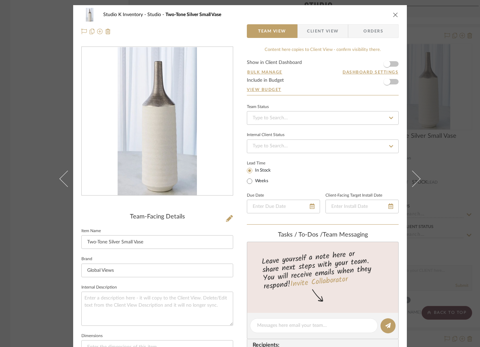
click at [393, 13] on icon "close" at bounding box center [395, 14] width 5 height 5
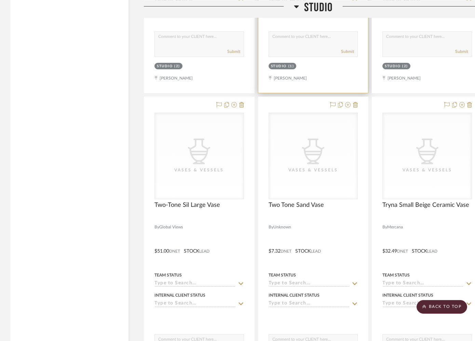
scroll to position [2821, 0]
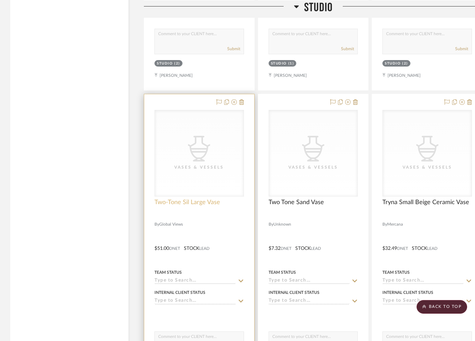
click at [195, 200] on span "Two-Tone Sil Large Vase" at bounding box center [187, 203] width 66 height 8
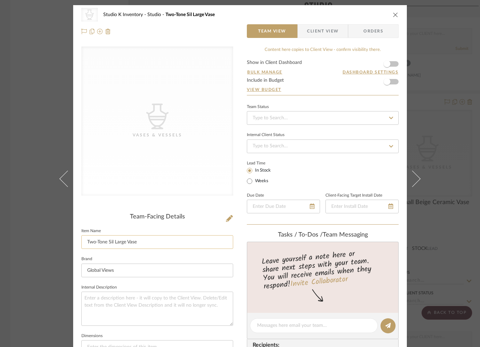
drag, startPoint x: 112, startPoint y: 242, endPoint x: 144, endPoint y: 244, distance: 31.9
click at [113, 242] on input "Two-Tone Sil Large Vase" at bounding box center [157, 242] width 152 height 14
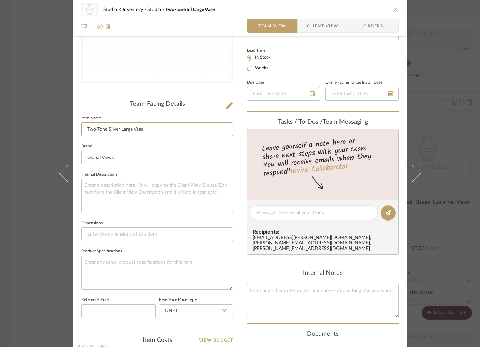
scroll to position [123, 0]
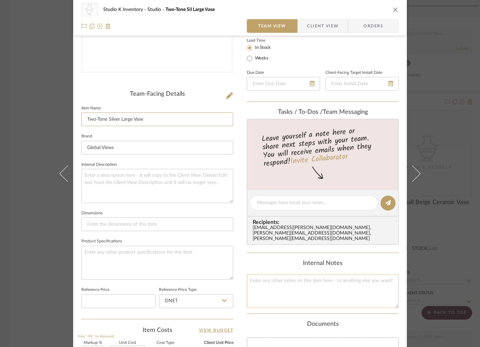
type input "Two-Tone Silver Large Vase"
click at [276, 279] on textarea at bounding box center [323, 291] width 152 height 34
type textarea "S"
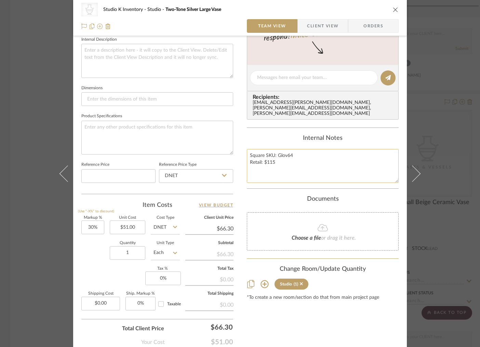
scroll to position [265, 0]
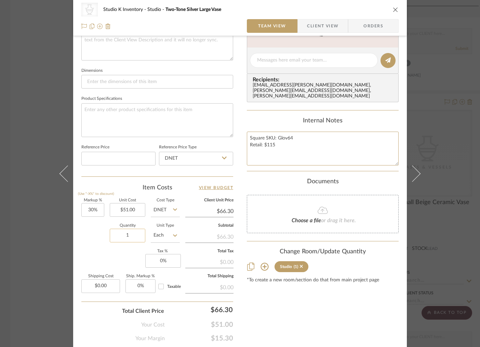
type textarea "Square SKU: Glov64 Retail: $115"
drag, startPoint x: 129, startPoint y: 235, endPoint x: 120, endPoint y: 235, distance: 9.2
click at [120, 235] on input "1" at bounding box center [128, 236] width 36 height 14
drag, startPoint x: 131, startPoint y: 236, endPoint x: 120, endPoint y: 235, distance: 11.0
click at [120, 235] on input "1" at bounding box center [128, 236] width 36 height 14
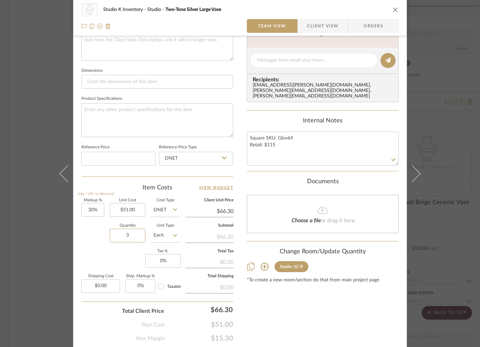
type input "3"
click at [332, 325] on div "Content here copies to Client View - confirm visibility there. Show in Client D…" at bounding box center [323, 61] width 152 height 561
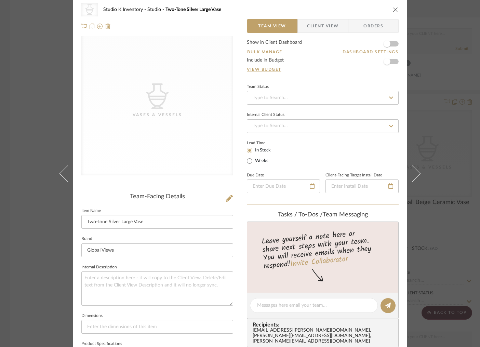
scroll to position [0, 0]
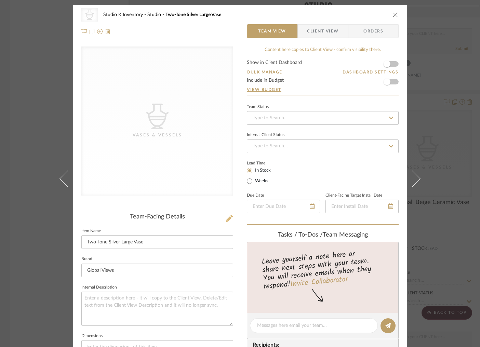
click at [226, 218] on icon at bounding box center [229, 218] width 7 height 7
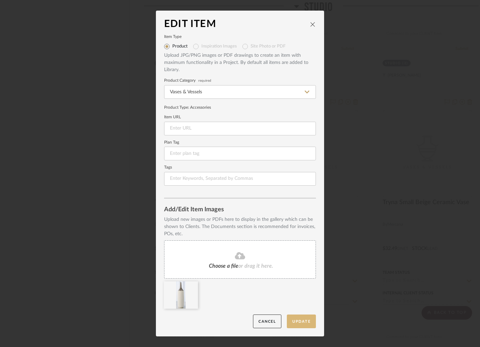
click at [300, 319] on button "Update" at bounding box center [301, 321] width 29 height 14
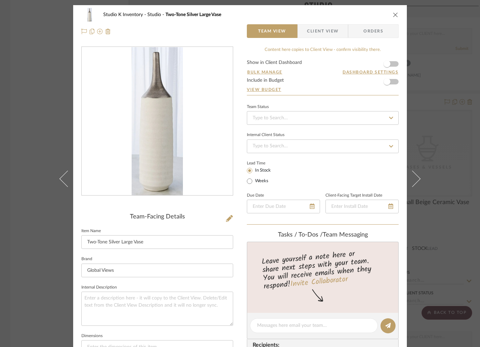
click at [394, 14] on icon "close" at bounding box center [395, 14] width 5 height 5
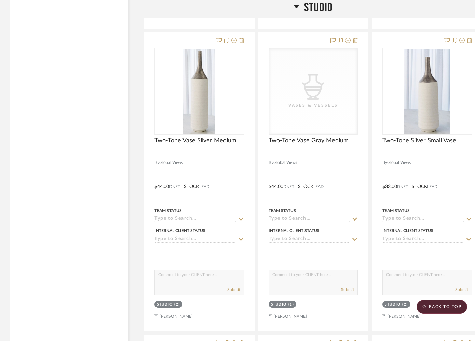
scroll to position [2578, 0]
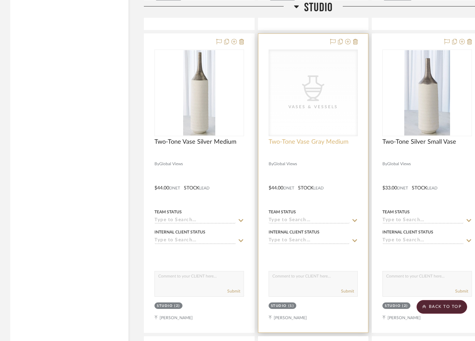
click at [321, 139] on span "Two-Tone Vase Gray Medium" at bounding box center [309, 142] width 80 height 8
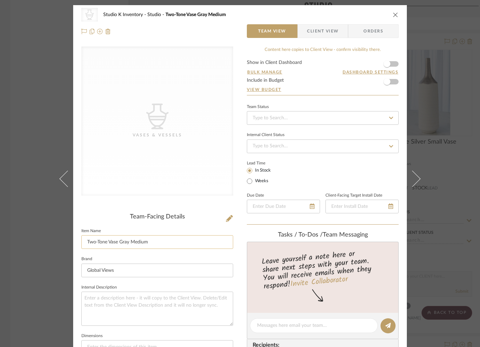
click at [127, 243] on input "Two-Tone Vase Gray Medium" at bounding box center [157, 242] width 152 height 14
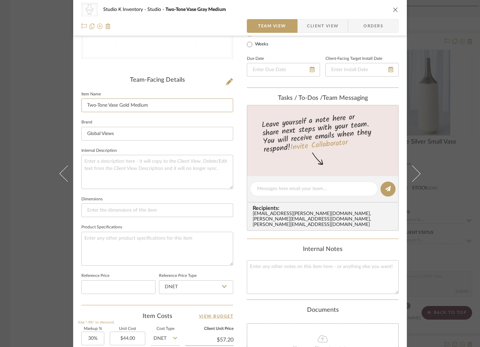
scroll to position [148, 0]
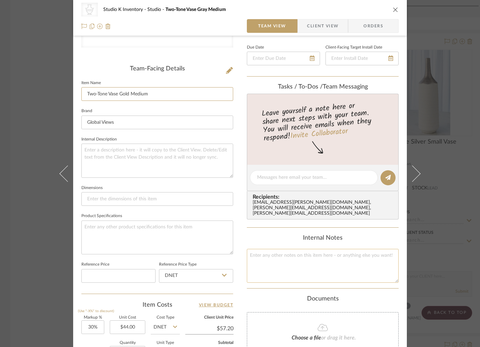
type input "Two-Tone Vase Gold Medium"
click at [274, 252] on textarea at bounding box center [323, 266] width 152 height 34
click at [275, 254] on textarea at bounding box center [323, 266] width 152 height 34
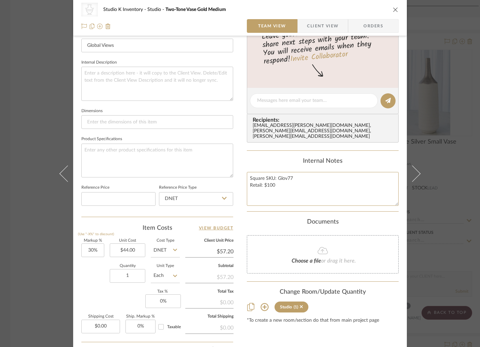
scroll to position [231, 0]
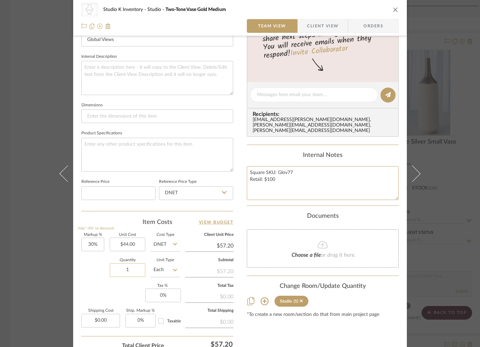
type textarea "Square SKU: Glov77 Retail: $100"
click at [121, 270] on input "1" at bounding box center [128, 270] width 36 height 14
drag, startPoint x: 133, startPoint y: 271, endPoint x: 124, endPoint y: 270, distance: 9.6
click at [124, 270] on input "1" at bounding box center [128, 270] width 36 height 14
type input "2"
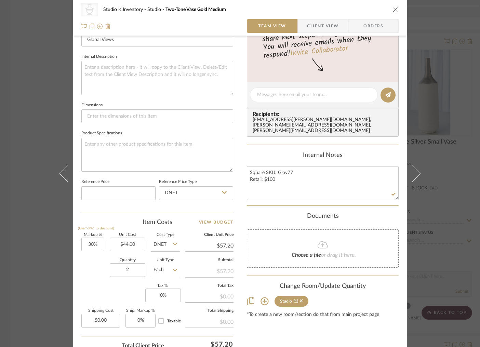
click at [303, 332] on div "Content here copies to Client View - confirm visibility there. Show in Client D…" at bounding box center [323, 96] width 152 height 561
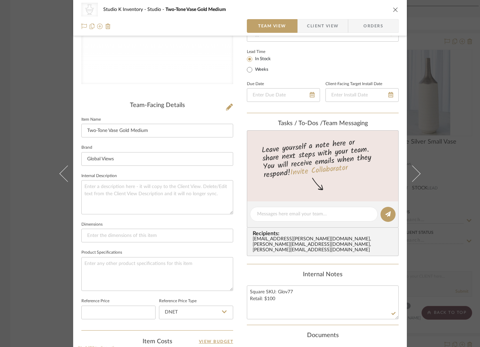
scroll to position [0, 0]
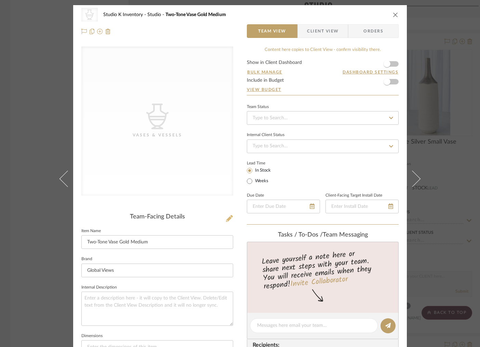
click at [228, 216] on icon at bounding box center [229, 218] width 7 height 7
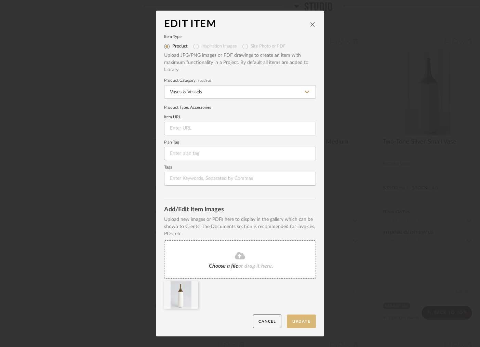
click at [301, 324] on button "Update" at bounding box center [301, 321] width 29 height 14
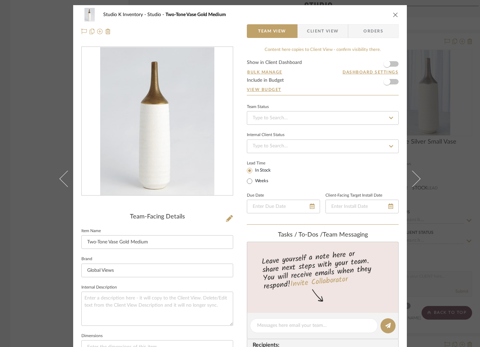
drag, startPoint x: 393, startPoint y: 12, endPoint x: 396, endPoint y: 25, distance: 13.3
click at [393, 12] on icon "close" at bounding box center [395, 14] width 5 height 5
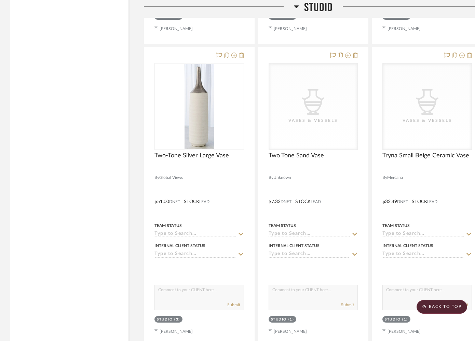
scroll to position [2873, 0]
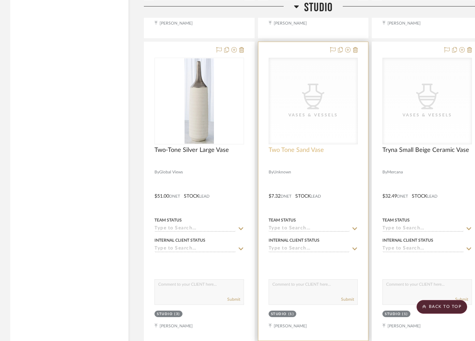
click at [287, 148] on span "Two Tone Sand Vase" at bounding box center [296, 151] width 55 height 8
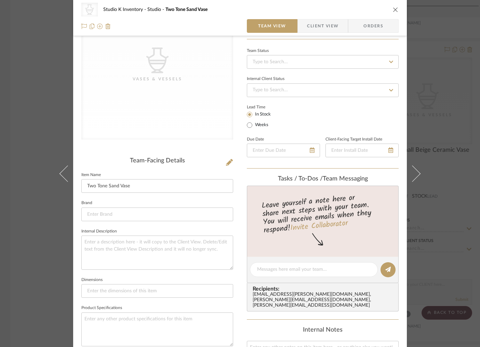
scroll to position [100, 0]
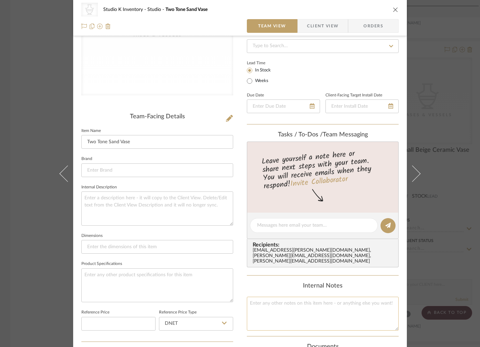
click at [271, 305] on textarea at bounding box center [323, 314] width 152 height 34
type textarea "Square SKU: Bloom42 Retail: $15"
drag, startPoint x: 193, startPoint y: 119, endPoint x: 208, endPoint y: 119, distance: 15.1
click at [193, 119] on div "Team-Facing Details" at bounding box center [157, 117] width 152 height 8
click at [226, 119] on icon at bounding box center [229, 118] width 7 height 7
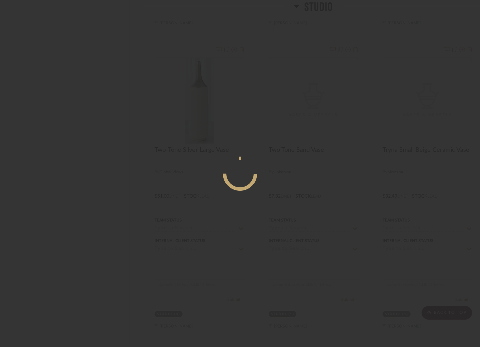
scroll to position [0, 0]
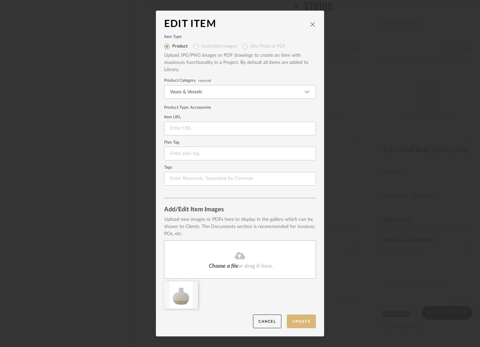
click at [298, 322] on button "Update" at bounding box center [301, 321] width 29 height 14
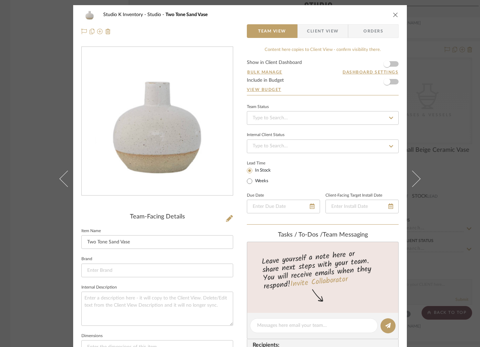
click at [393, 14] on icon "close" at bounding box center [395, 14] width 5 height 5
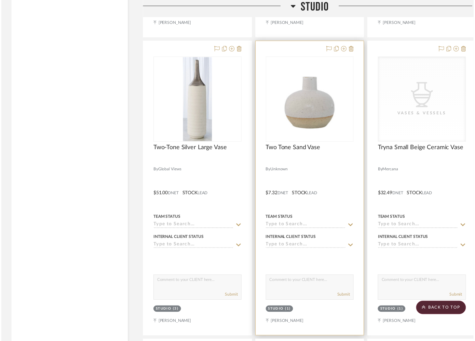
scroll to position [2873, 0]
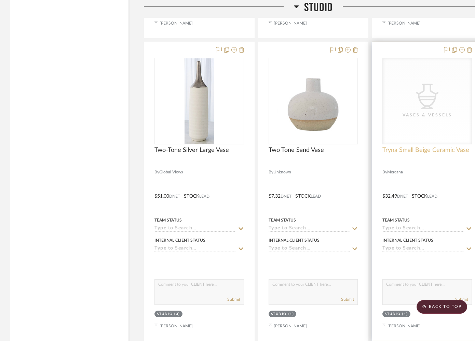
click at [406, 150] on span "Tryna Small Beige Ceramic Vase" at bounding box center [425, 151] width 87 height 8
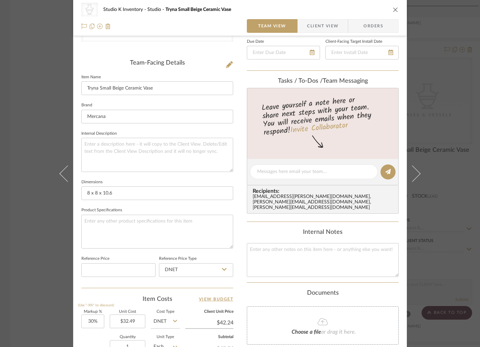
scroll to position [176, 0]
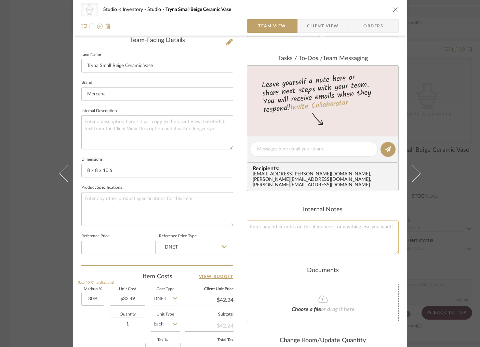
click at [268, 230] on textarea at bounding box center [323, 237] width 152 height 34
type textarea "Square SKU: Mer366 Retail: $74"
click at [158, 105] on sr-form-field "Brand Mercana" at bounding box center [157, 92] width 152 height 28
click at [228, 44] on icon at bounding box center [229, 42] width 7 height 7
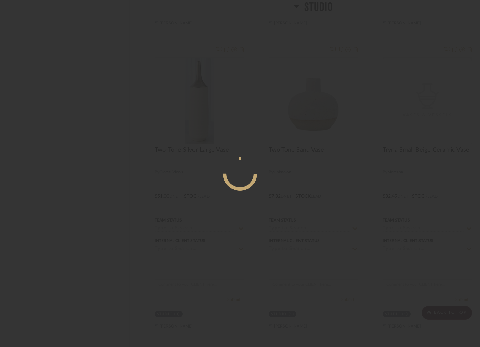
scroll to position [0, 0]
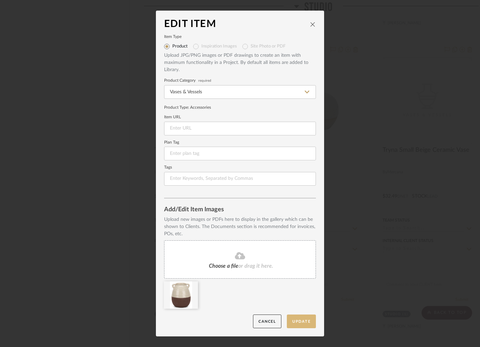
click at [295, 323] on button "Update" at bounding box center [301, 321] width 29 height 14
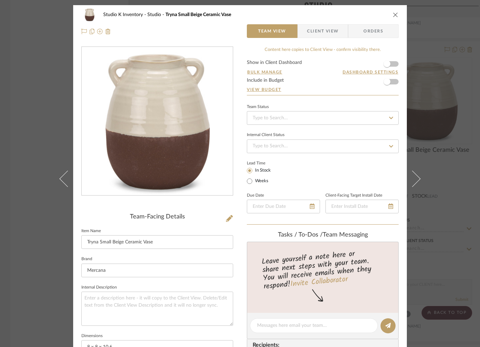
click at [393, 13] on icon "close" at bounding box center [395, 14] width 5 height 5
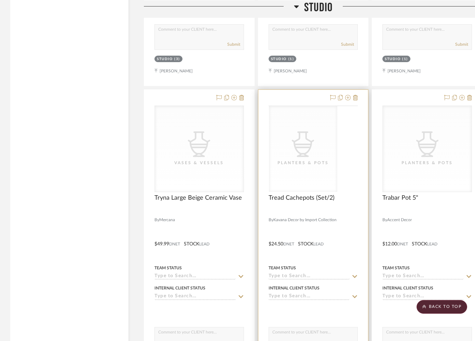
scroll to position [3175, 0]
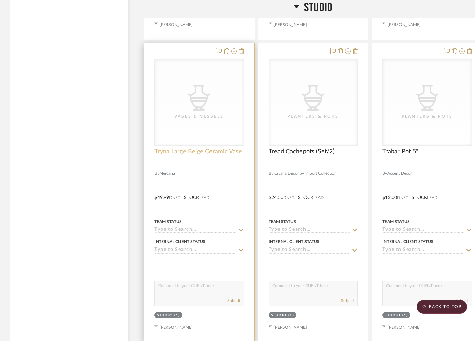
click at [212, 149] on span "Tryna Large Beige Ceramic Vase" at bounding box center [197, 152] width 87 height 8
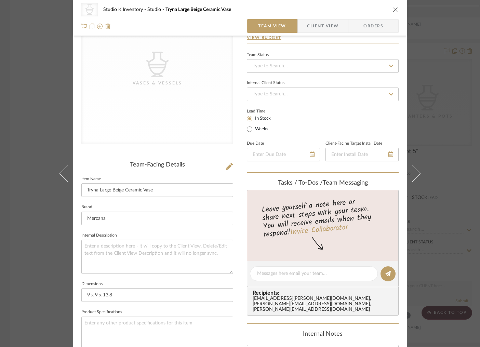
scroll to position [121, 0]
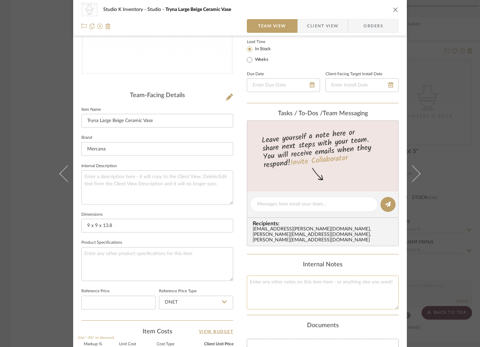
click at [274, 276] on textarea at bounding box center [323, 292] width 152 height 34
type textarea "Square SKU: Mer367 Retail: $110"
click at [203, 90] on div "CategoryIconAccessories Created with Sketch. Vases & Vessels Team-Facing Detail…" at bounding box center [157, 205] width 152 height 561
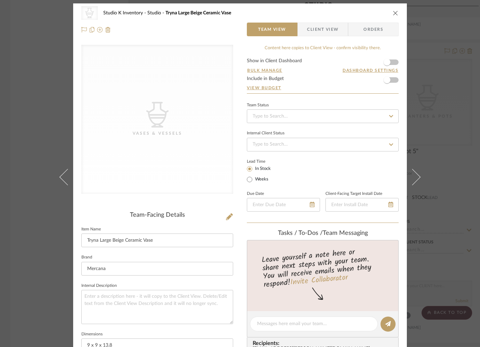
scroll to position [0, 0]
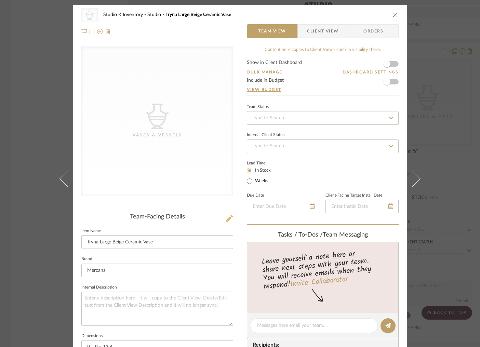
click at [226, 218] on icon at bounding box center [229, 218] width 7 height 7
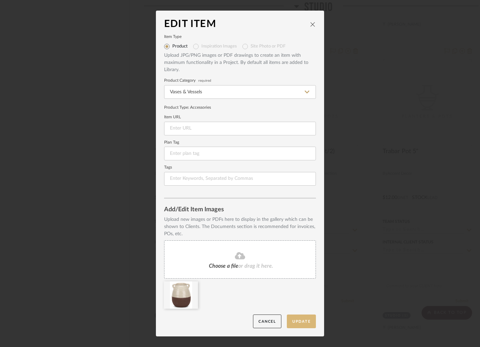
click at [297, 320] on button "Update" at bounding box center [301, 321] width 29 height 14
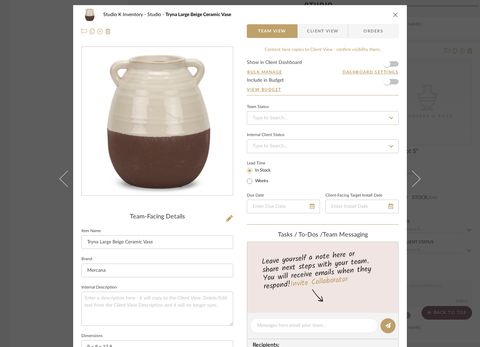
click at [393, 16] on icon "close" at bounding box center [395, 14] width 5 height 5
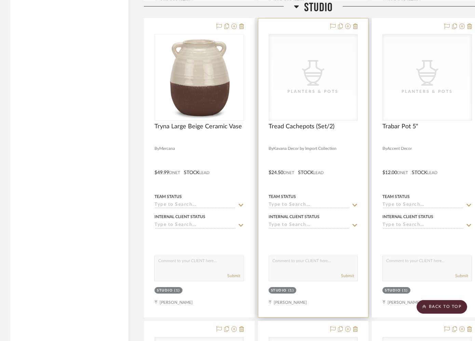
scroll to position [3199, 0]
click at [308, 127] on span "Tread Cachepots (Set/2)" at bounding box center [302, 128] width 66 height 8
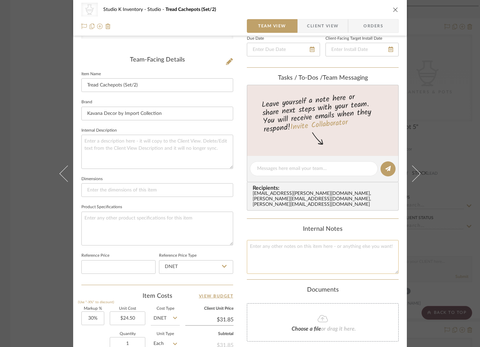
scroll to position [158, 0]
click at [275, 252] on textarea at bounding box center [323, 256] width 152 height 34
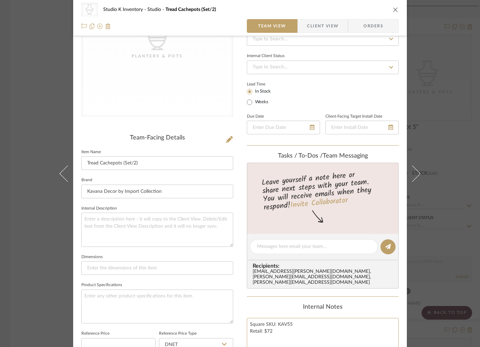
scroll to position [0, 0]
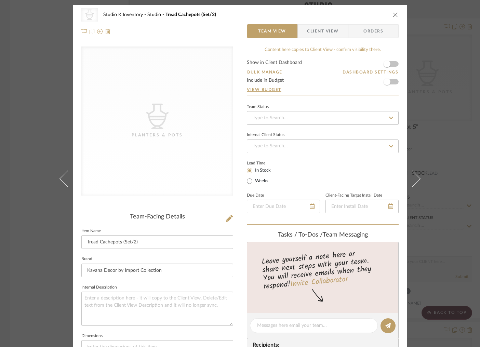
type textarea "Square SKU: KAV55 Retail: $72"
drag, startPoint x: 193, startPoint y: 200, endPoint x: 215, endPoint y: 220, distance: 29.7
click at [193, 200] on div "CategoryIconAccessories Created with Sketch. Planters & Pots" at bounding box center [157, 126] width 152 height 160
click at [226, 218] on icon at bounding box center [229, 218] width 7 height 7
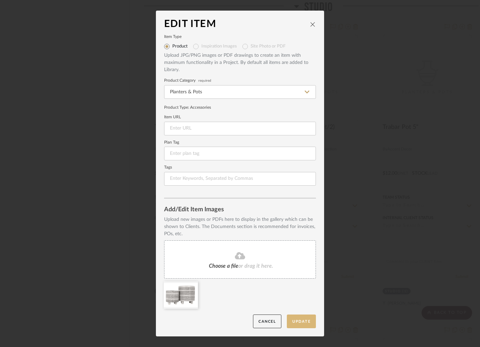
click at [296, 321] on button "Update" at bounding box center [301, 321] width 29 height 14
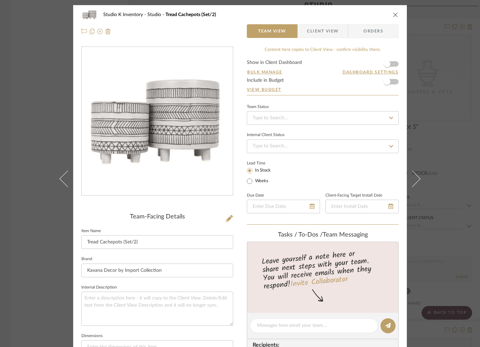
click at [393, 15] on icon "close" at bounding box center [395, 14] width 5 height 5
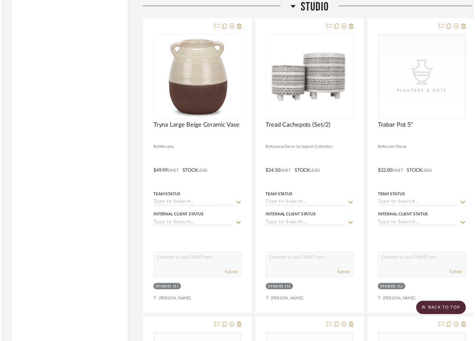
scroll to position [3199, 0]
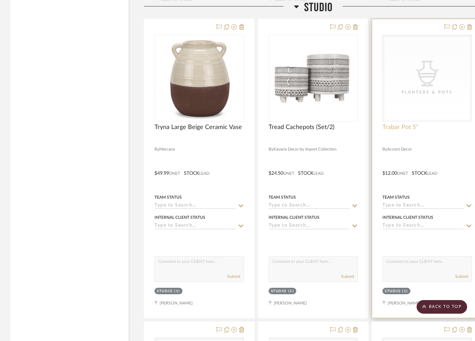
click at [402, 125] on span "Trabar Pot 5"" at bounding box center [400, 128] width 36 height 8
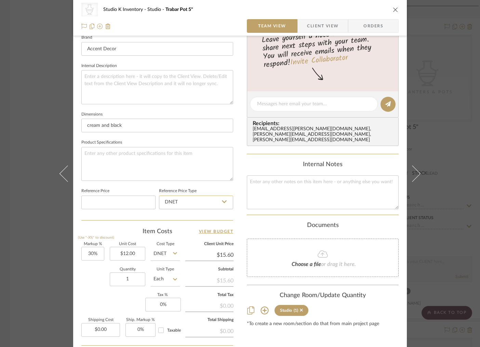
scroll to position [240, 0]
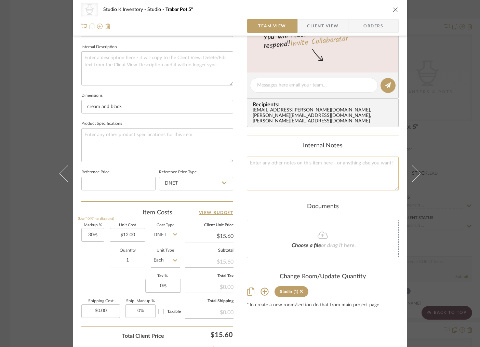
click at [270, 172] on textarea at bounding box center [323, 174] width 152 height 34
click at [274, 172] on textarea at bounding box center [323, 174] width 152 height 34
type textarea "R"
click at [293, 157] on textarea "Square SKU: $27 Retail: $27" at bounding box center [323, 174] width 152 height 34
click at [288, 160] on textarea "Square SKU: $27 Retail: $27" at bounding box center [323, 174] width 152 height 34
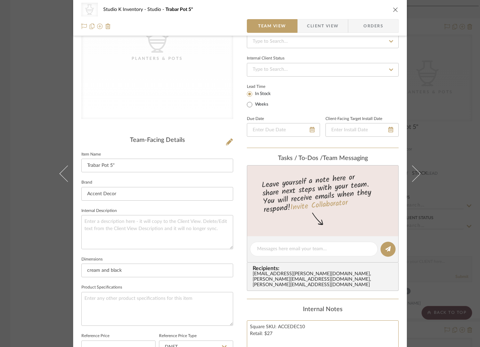
scroll to position [0, 0]
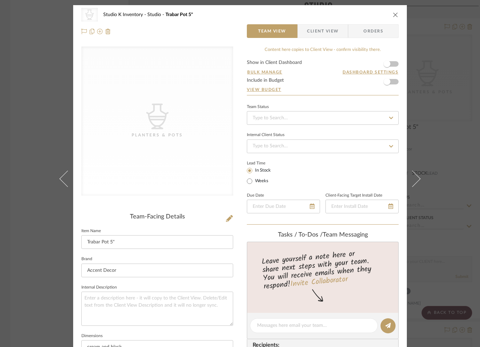
type textarea "Square SKU: ACCEDEC10 Retail: $27"
click at [205, 202] on div "CategoryIconAccessories Created with Sketch. Planters & Pots" at bounding box center [157, 126] width 152 height 160
click at [226, 219] on icon at bounding box center [229, 218] width 7 height 7
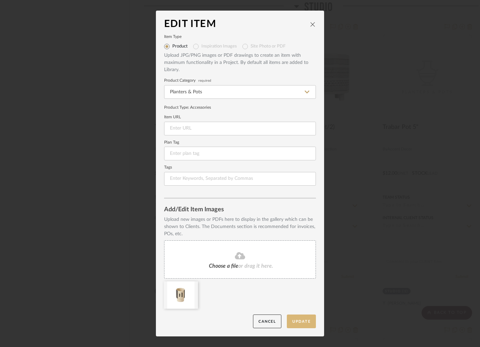
click at [295, 320] on button "Update" at bounding box center [301, 321] width 29 height 14
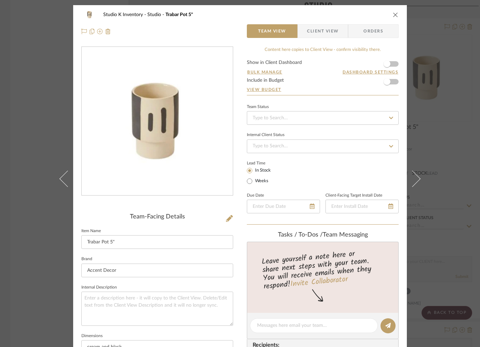
click at [393, 14] on icon "close" at bounding box center [395, 14] width 5 height 5
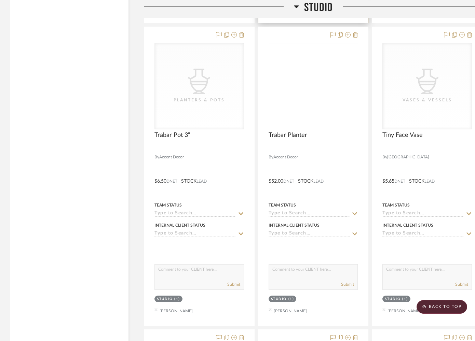
scroll to position [3520, 0]
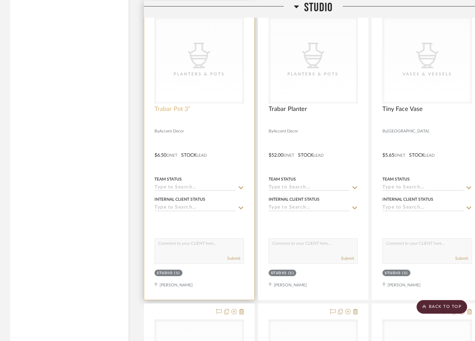
click at [176, 106] on span "Trabar Pot 3"" at bounding box center [172, 110] width 36 height 8
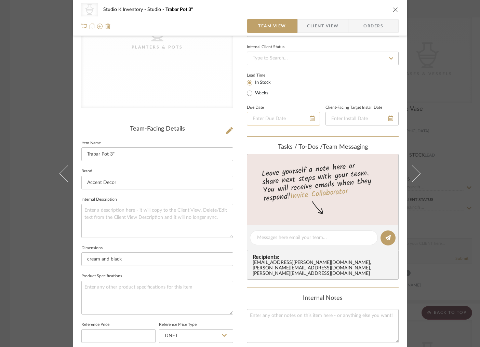
scroll to position [268, 0]
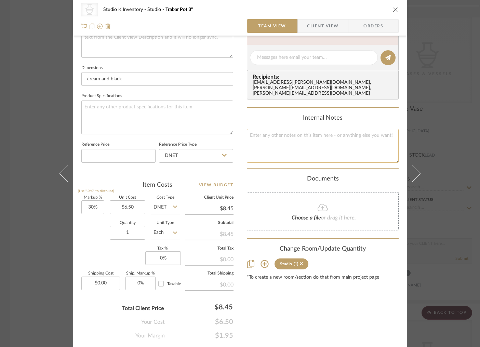
click at [278, 145] on textarea at bounding box center [323, 146] width 152 height 34
type textarea "Square SKU: ACCEDEC9 Retail: $14"
click at [228, 170] on div "Team-Facing Details Item Name Trabar Pot 3" Brand Accent Decor Internal Descrip…" at bounding box center [157, 59] width 152 height 228
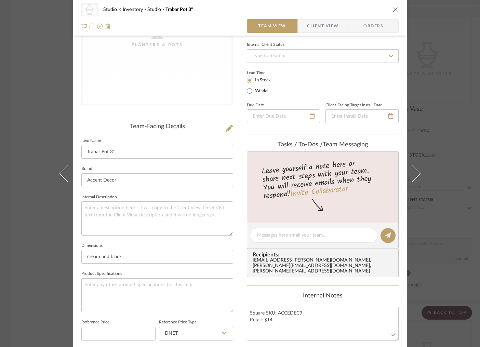
scroll to position [0, 0]
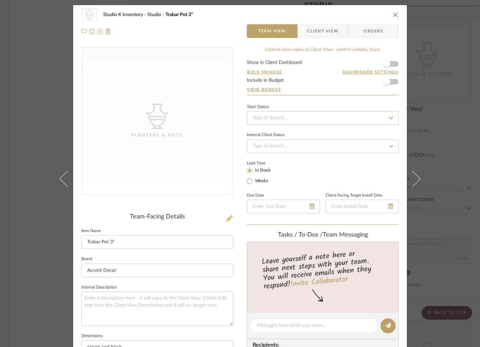
click at [229, 217] on icon at bounding box center [229, 218] width 7 height 7
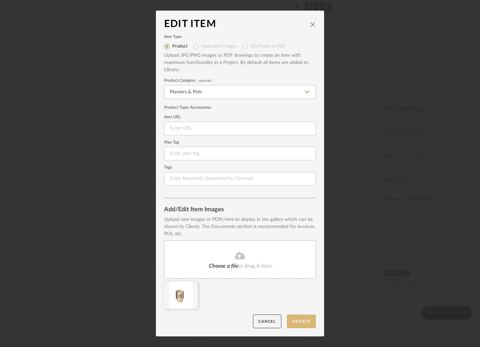
click at [300, 320] on button "Update" at bounding box center [301, 321] width 29 height 14
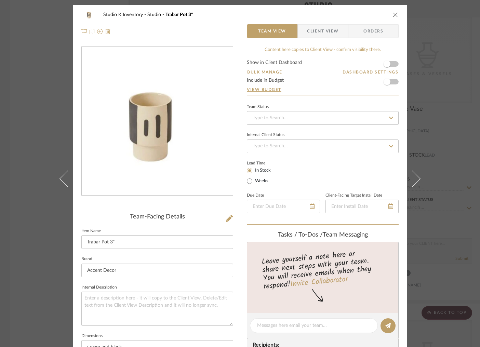
click at [393, 15] on icon "close" at bounding box center [395, 14] width 5 height 5
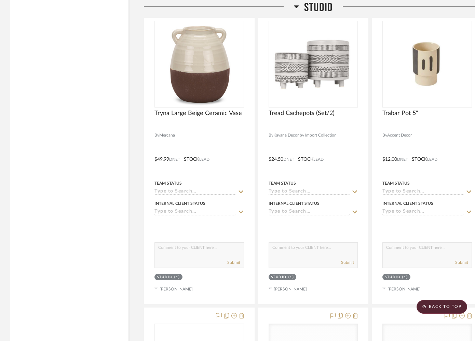
scroll to position [3212, 0]
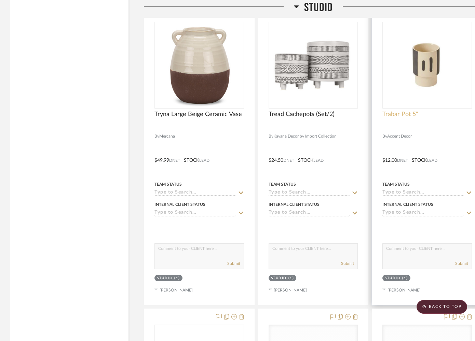
click at [396, 111] on span "Trabar Pot 5"" at bounding box center [400, 115] width 36 height 8
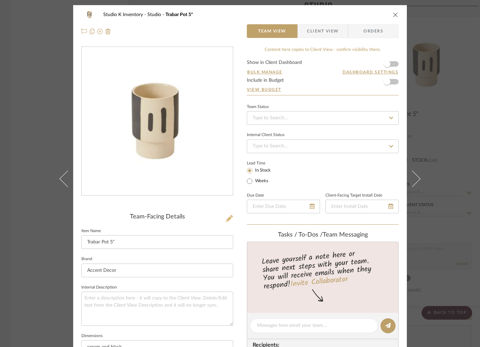
click at [227, 218] on icon at bounding box center [229, 218] width 7 height 7
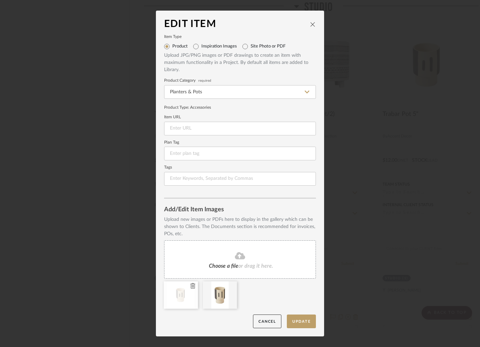
click at [191, 287] on icon at bounding box center [192, 285] width 5 height 5
click at [309, 321] on button "Update" at bounding box center [301, 321] width 29 height 14
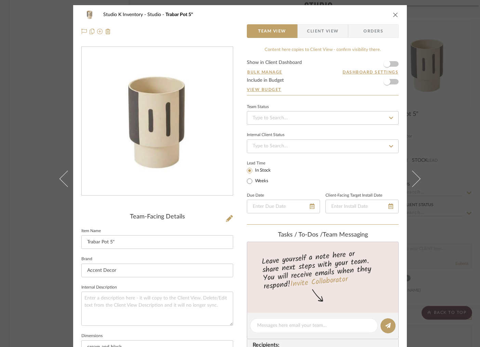
click at [393, 13] on icon "close" at bounding box center [395, 14] width 5 height 5
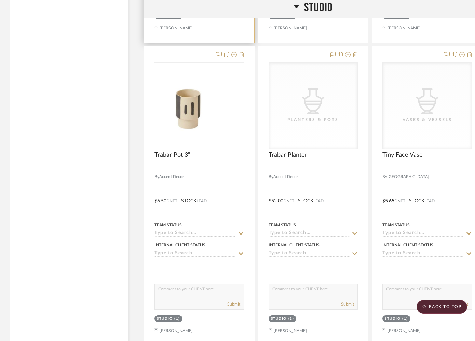
scroll to position [3491, 0]
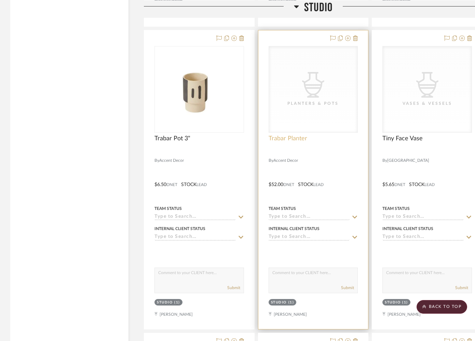
click at [282, 136] on span "Trabar Planter" at bounding box center [288, 139] width 39 height 8
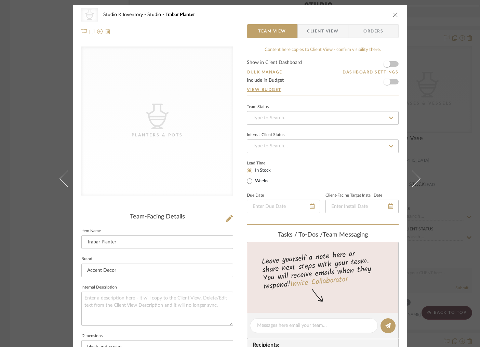
scroll to position [273, 0]
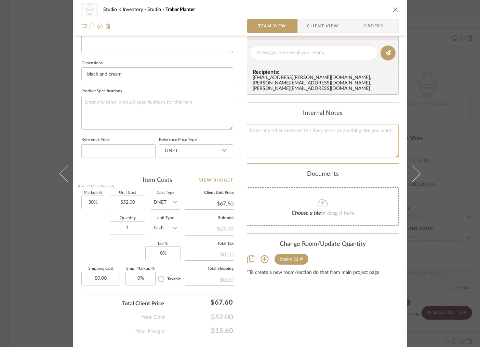
click at [267, 133] on textarea at bounding box center [323, 141] width 152 height 34
type textarea "Square SKU: ACCEDEC8 Retail: $117"
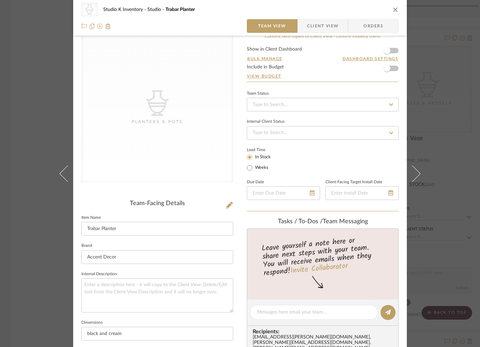
scroll to position [12, 0]
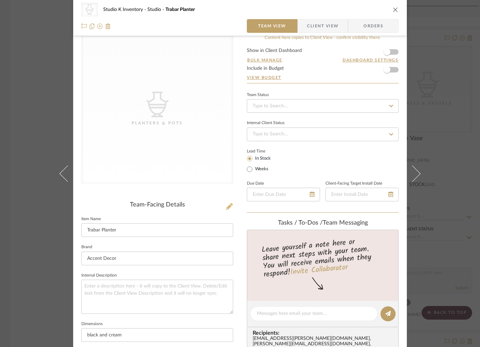
click at [228, 206] on icon at bounding box center [229, 206] width 7 height 7
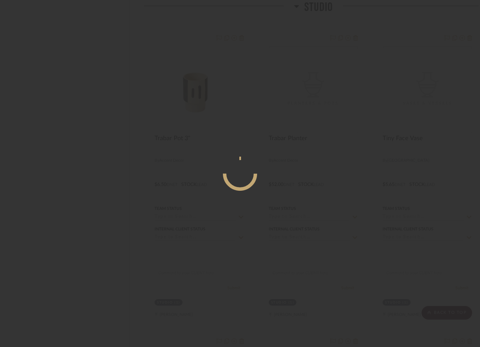
scroll to position [0, 0]
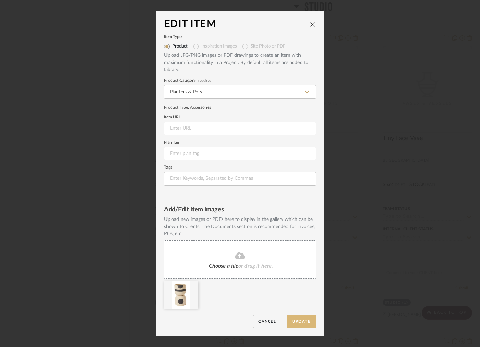
click at [301, 321] on button "Update" at bounding box center [301, 321] width 29 height 14
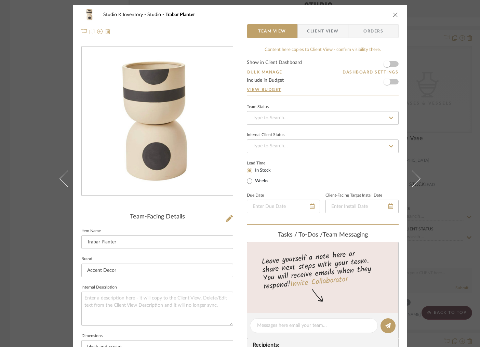
click at [393, 14] on icon "close" at bounding box center [395, 14] width 5 height 5
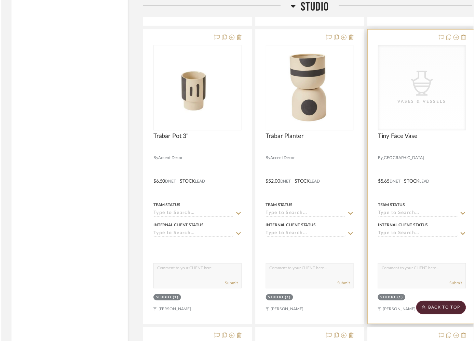
scroll to position [3491, 0]
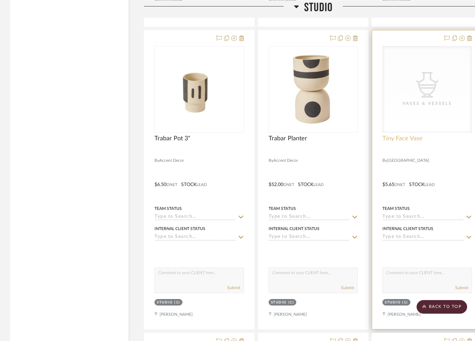
click at [408, 135] on span "Tiny Face Vase" at bounding box center [402, 139] width 40 height 8
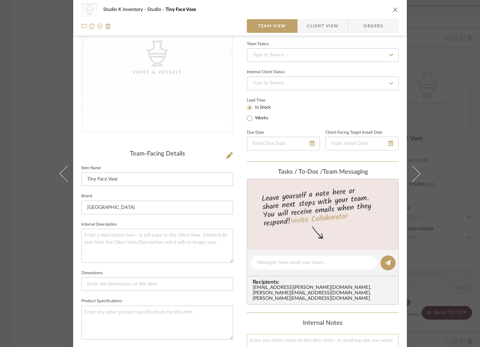
scroll to position [144, 0]
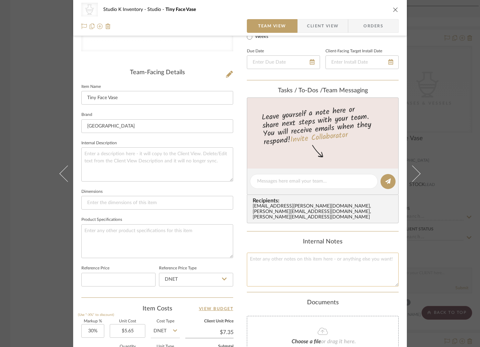
click at [276, 255] on textarea at bounding box center [323, 270] width 152 height 34
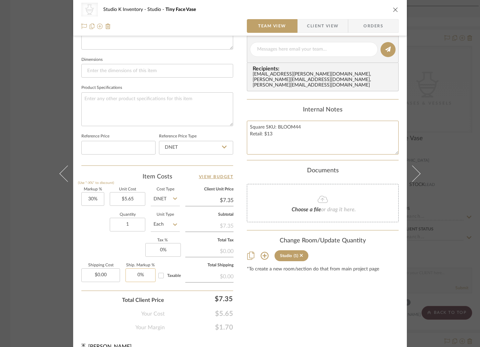
scroll to position [287, 0]
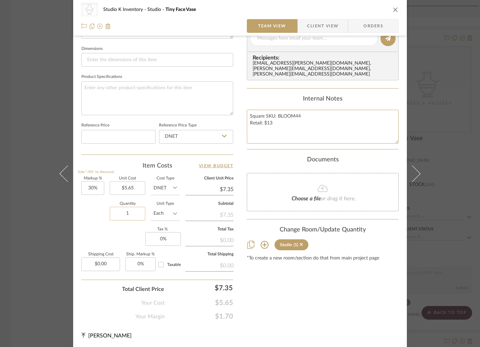
type textarea "Square SKU: BLOOM44 Retail: $13"
drag, startPoint x: 133, startPoint y: 214, endPoint x: 119, endPoint y: 214, distance: 14.0
click at [119, 214] on input "1" at bounding box center [128, 214] width 36 height 14
drag, startPoint x: 131, startPoint y: 214, endPoint x: 115, endPoint y: 214, distance: 16.4
click at [115, 214] on input "1" at bounding box center [128, 214] width 36 height 14
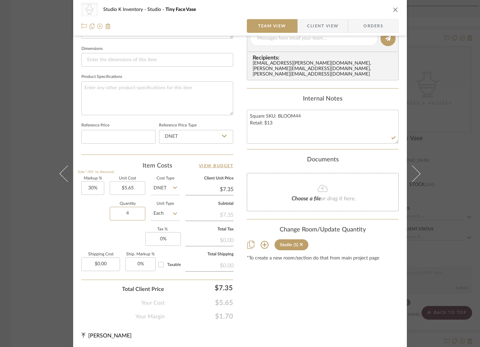
type input "4"
click at [101, 238] on div "Markup % (Use "-X%" to discount) 30% Unit Cost $5.65 Cost Type DNET Client Unit…" at bounding box center [157, 227] width 152 height 100
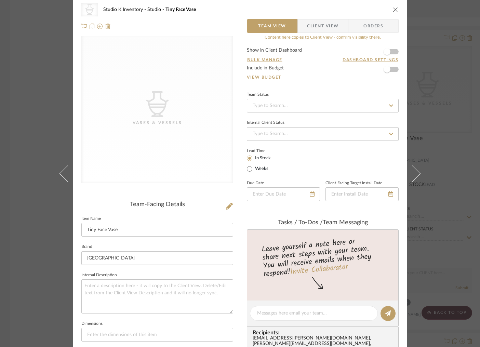
scroll to position [0, 0]
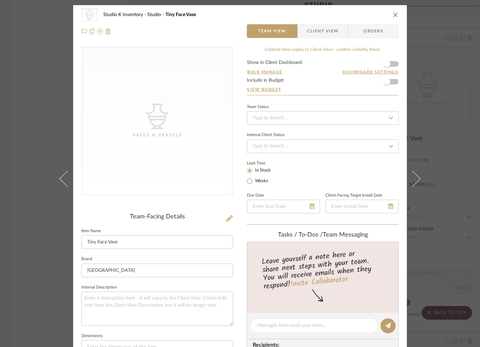
click at [226, 218] on icon at bounding box center [229, 218] width 7 height 7
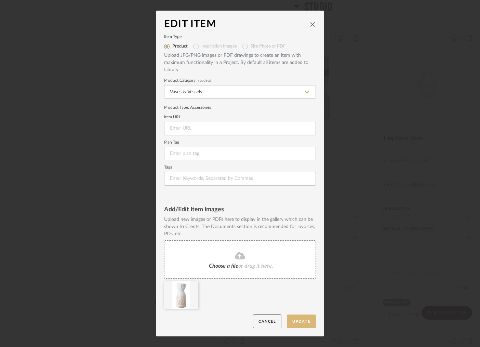
click at [297, 320] on button "Update" at bounding box center [301, 321] width 29 height 14
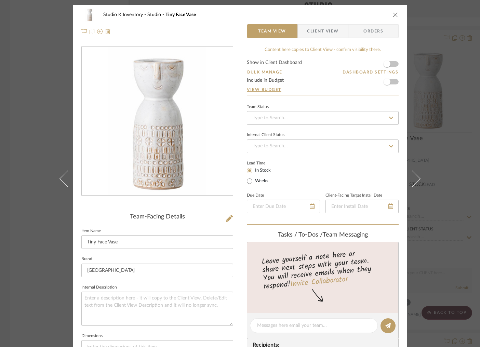
click at [395, 15] on icon "close" at bounding box center [395, 14] width 5 height 5
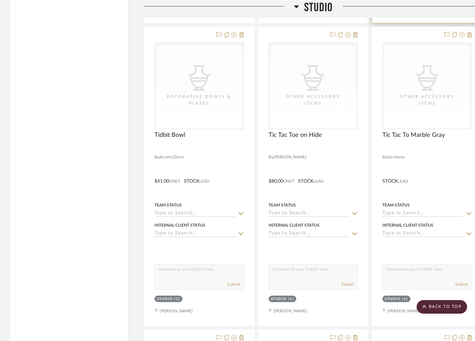
scroll to position [3801, 0]
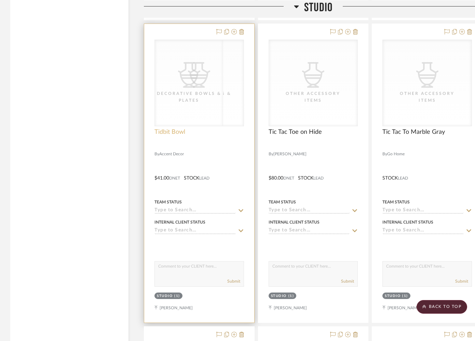
click at [180, 128] on span "Tidbit Bowl" at bounding box center [169, 132] width 31 height 8
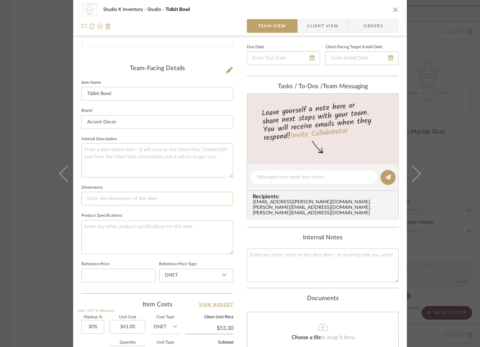
scroll to position [196, 0]
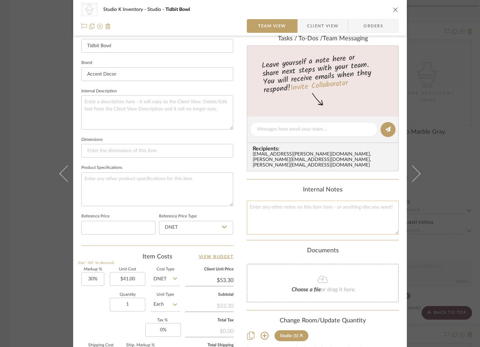
click at [268, 204] on textarea at bounding box center [323, 218] width 152 height 34
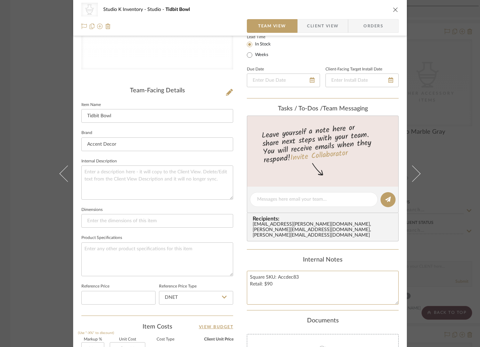
scroll to position [0, 0]
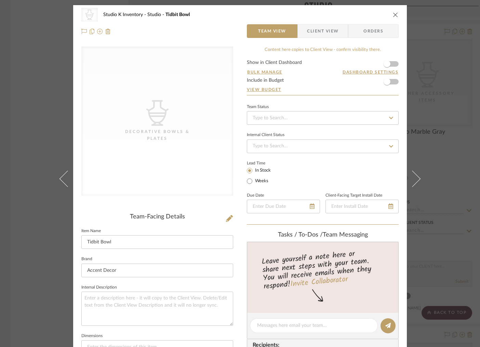
type textarea "Square SKU: Accdec83 Retail: $90"
click at [192, 204] on div "CategoryIconAccessories Created with Sketch. Decorative Bowls & Plates" at bounding box center [157, 126] width 152 height 160
click at [228, 220] on icon at bounding box center [229, 218] width 7 height 7
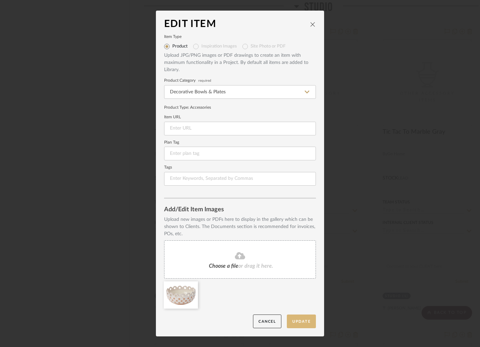
click at [297, 320] on button "Update" at bounding box center [301, 321] width 29 height 14
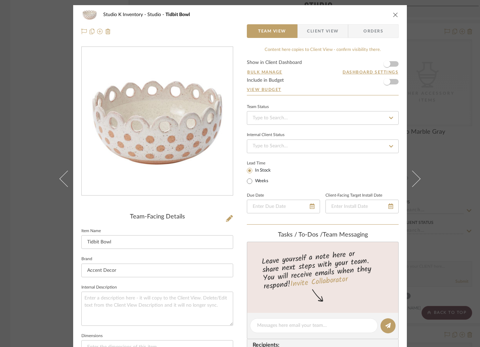
click at [394, 15] on icon "close" at bounding box center [395, 14] width 5 height 5
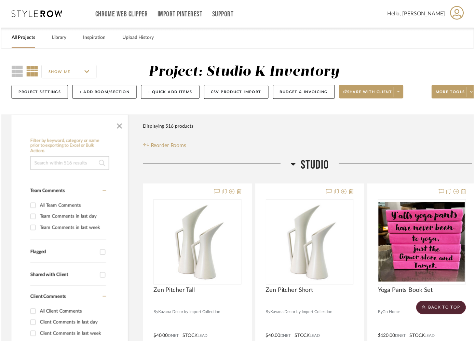
scroll to position [3801, 0]
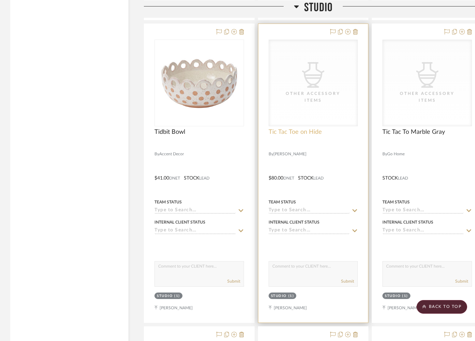
click at [306, 128] on span "Tic Tac Toe on Hide" at bounding box center [295, 132] width 53 height 8
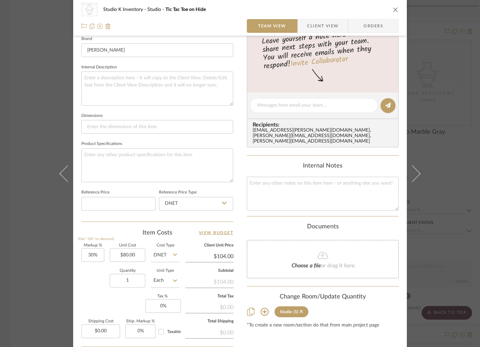
scroll to position [274, 0]
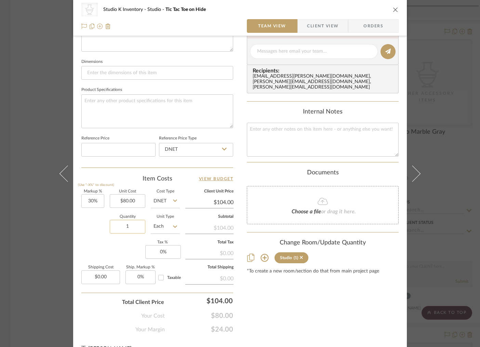
drag, startPoint x: 133, startPoint y: 227, endPoint x: 125, endPoint y: 226, distance: 7.2
click at [125, 226] on input "1" at bounding box center [128, 227] width 36 height 14
type input "2"
click at [276, 124] on textarea at bounding box center [323, 140] width 152 height 34
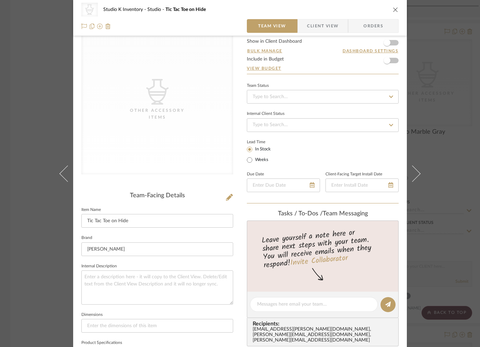
scroll to position [12, 0]
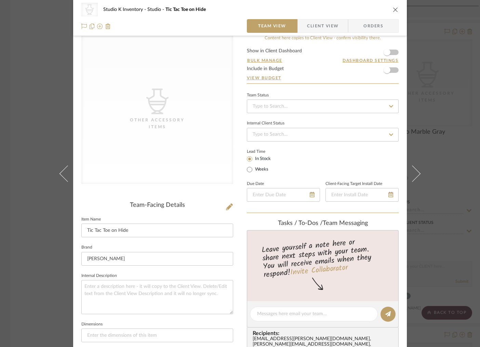
type textarea "Square SKU: Reg59 Retail: $200"
drag, startPoint x: 198, startPoint y: 191, endPoint x: 227, endPoint y: 209, distance: 33.9
click at [199, 191] on div "CategoryIconAccessories Created with Sketch. Other Accessory Items" at bounding box center [157, 115] width 152 height 160
click at [229, 210] on icon at bounding box center [229, 206] width 7 height 7
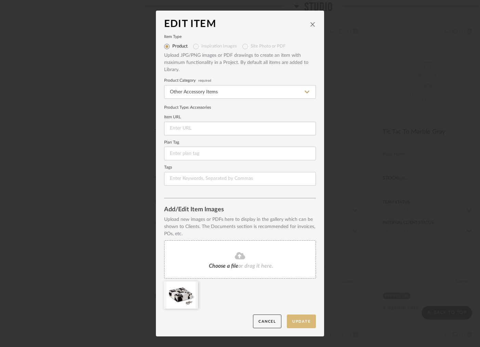
click at [299, 319] on button "Update" at bounding box center [301, 321] width 29 height 14
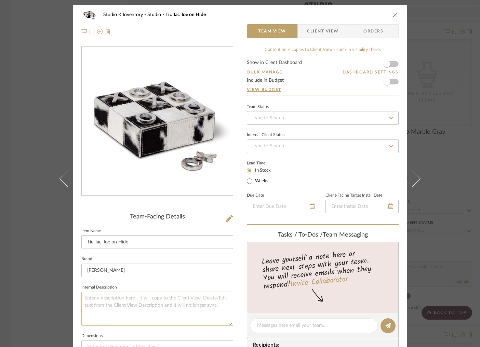
click at [134, 308] on textarea at bounding box center [157, 309] width 152 height 34
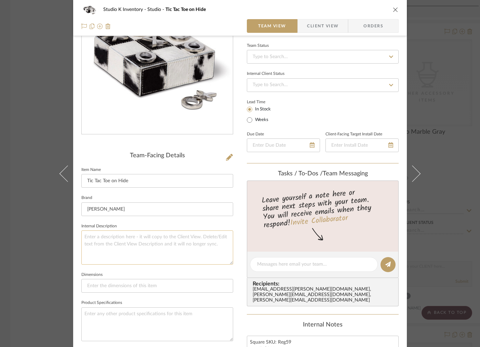
scroll to position [76, 0]
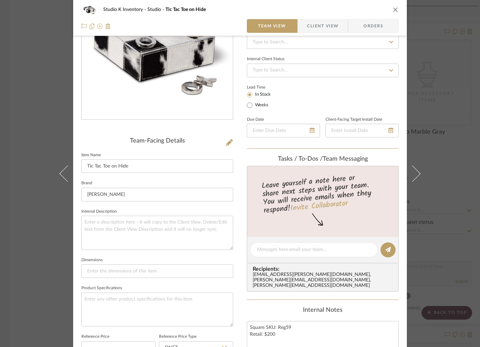
click at [315, 29] on span "Client View" at bounding box center [322, 26] width 31 height 14
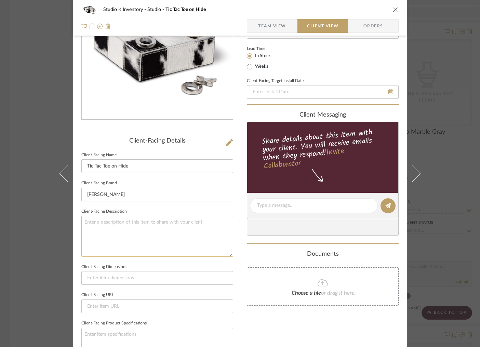
click at [111, 226] on textarea at bounding box center [157, 236] width 152 height 41
paste textarea "Host game night in style with the Lucky Tic Tac Toe board crafted from genuine …"
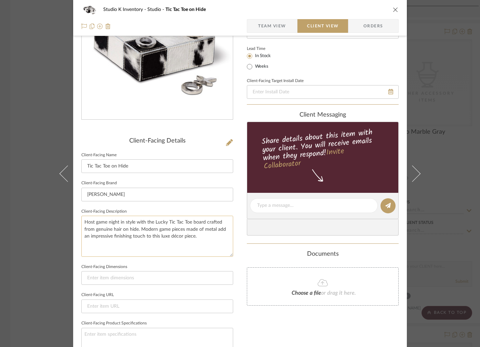
click at [163, 222] on textarea "Host game night in style with the Lucky Tic Tac Toe board crafted from genuine …" at bounding box center [157, 236] width 152 height 41
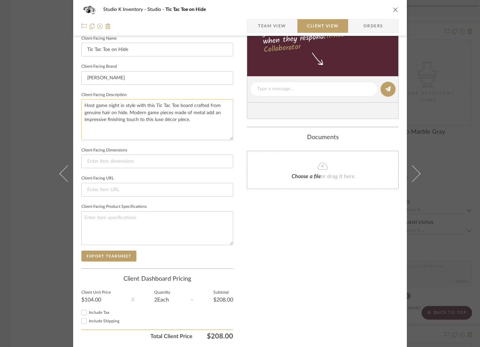
scroll to position [206, 0]
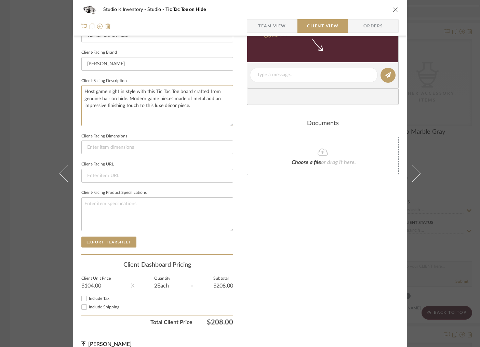
type textarea "Host game night in style with this Tic Tac Toe board crafted from genuine hair …"
click at [281, 243] on div "Only content on this tab can share to Dashboard. Click eyeball icon to show or …" at bounding box center [323, 84] width 152 height 489
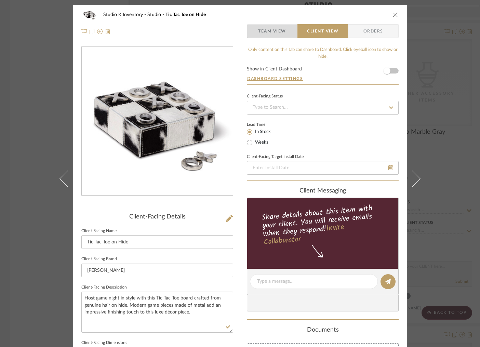
click at [275, 29] on span "Team View" at bounding box center [272, 31] width 28 height 14
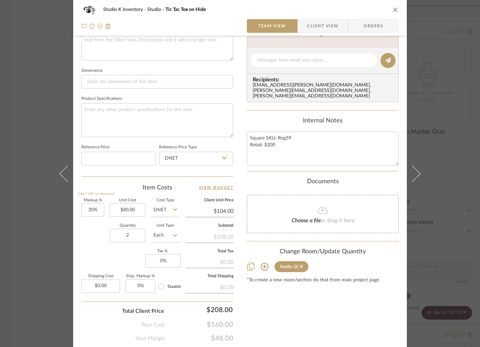
scroll to position [276, 0]
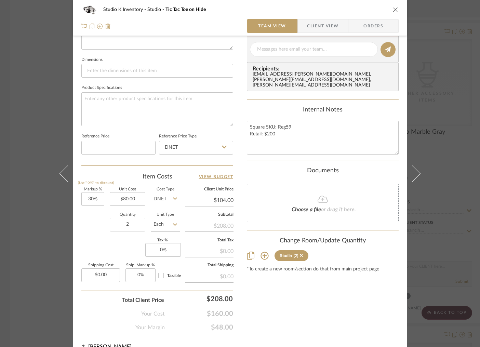
click at [393, 11] on icon "close" at bounding box center [395, 9] width 5 height 5
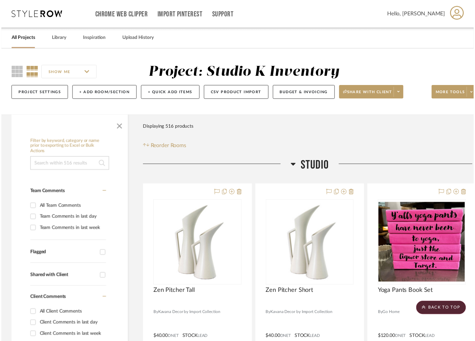
scroll to position [3801, 0]
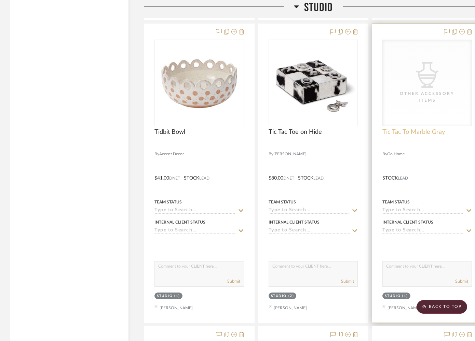
click at [405, 128] on span "Tic Tac To Marble Gray" at bounding box center [413, 132] width 63 height 8
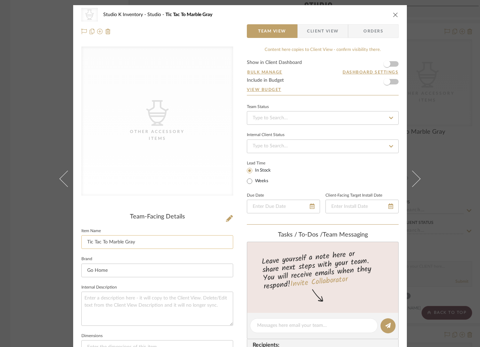
click at [105, 244] on input "Tic Tac To Marble Gray" at bounding box center [157, 242] width 152 height 14
type input "Tic Tac Toe Marble Gray"
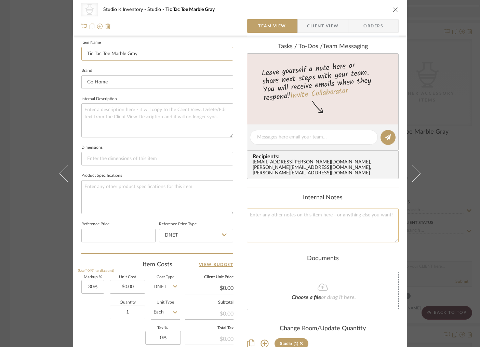
scroll to position [189, 0]
click at [270, 222] on textarea at bounding box center [323, 225] width 152 height 34
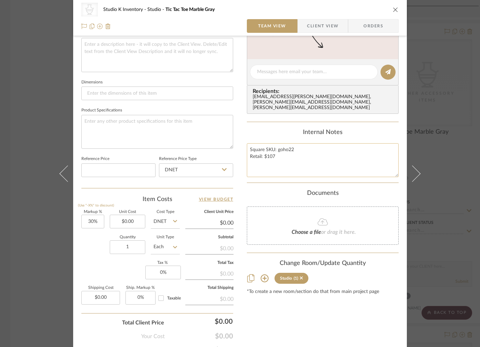
scroll to position [261, 0]
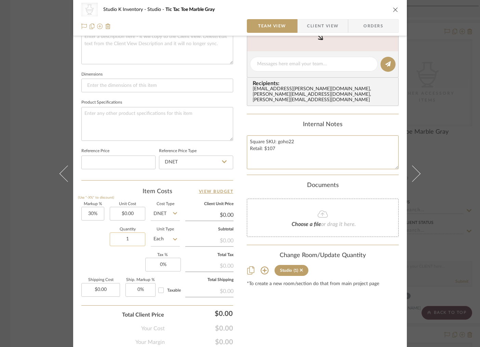
type textarea "Square SKU: goho22 Retail: $107"
drag, startPoint x: 130, startPoint y: 241, endPoint x: 124, endPoint y: 240, distance: 5.5
click at [124, 240] on input "1" at bounding box center [128, 239] width 36 height 14
drag, startPoint x: 133, startPoint y: 240, endPoint x: 121, endPoint y: 239, distance: 11.3
click at [121, 239] on input "1" at bounding box center [128, 239] width 36 height 14
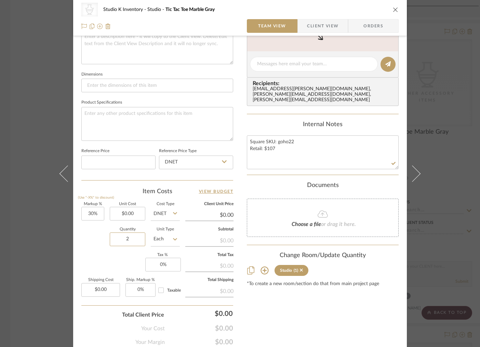
type input "2"
click at [112, 262] on div "Markup % (Use "-X%" to discount) 30% Unit Cost $0.00 Cost Type DNET Client Unit…" at bounding box center [157, 252] width 152 height 100
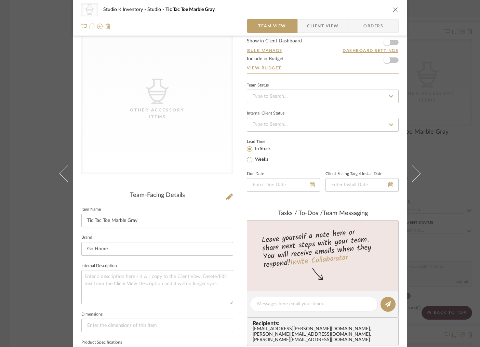
scroll to position [0, 0]
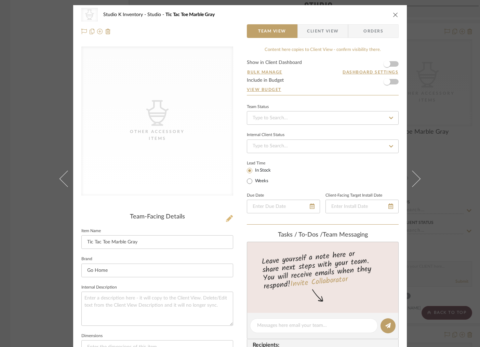
click at [226, 219] on icon at bounding box center [229, 218] width 7 height 7
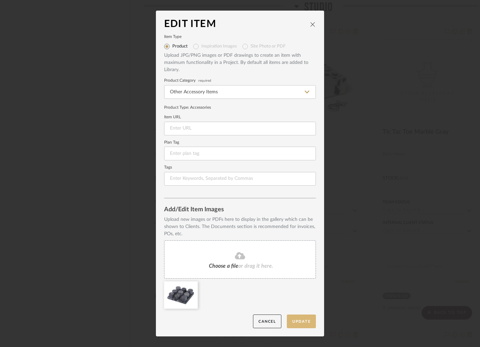
click at [303, 322] on button "Update" at bounding box center [301, 321] width 29 height 14
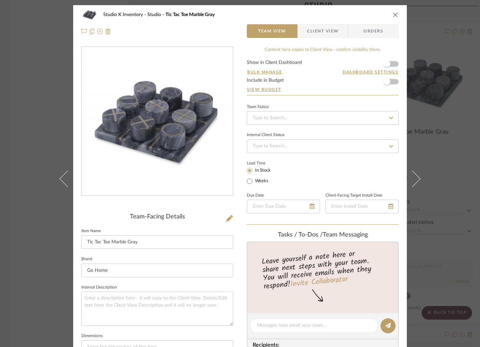
click at [394, 12] on button "close" at bounding box center [395, 15] width 6 height 6
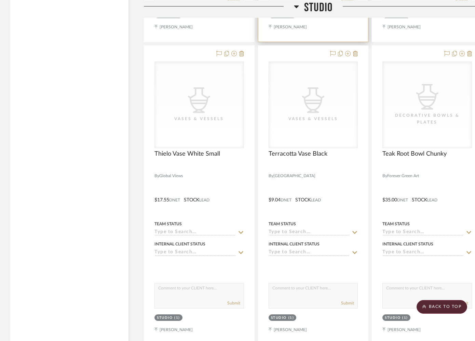
scroll to position [4086, 0]
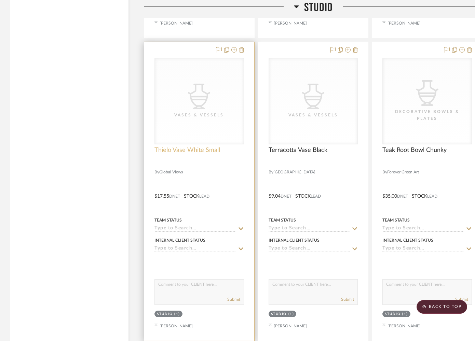
click at [187, 147] on span "Thielo Vase White Small" at bounding box center [187, 151] width 66 height 8
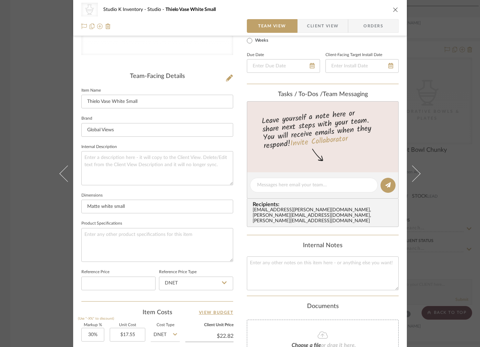
scroll to position [152, 0]
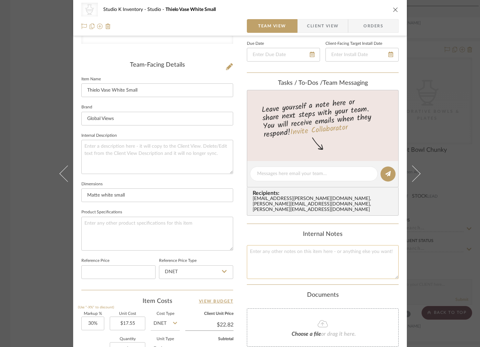
click at [266, 253] on textarea at bounding box center [323, 262] width 152 height 34
click at [298, 245] on textarea "Square SKU: goho22 Retail: $39" at bounding box center [323, 262] width 152 height 34
type textarea "Square SKU: Glov49 Retail: $39"
click at [240, 221] on div "CategoryIconAccessories Created with Sketch. Vases & Vessels Studio K Inventory…" at bounding box center [240, 168] width 334 height 630
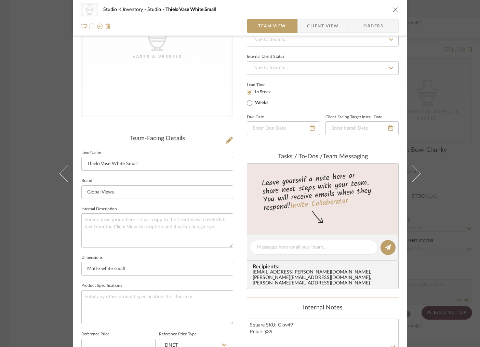
scroll to position [0, 0]
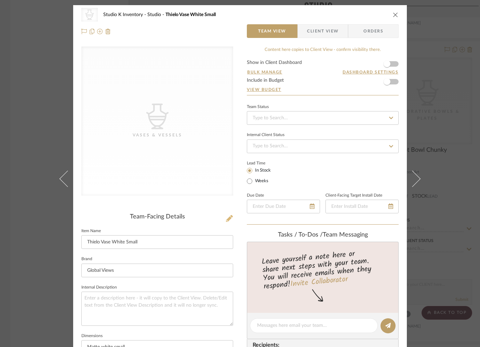
click at [227, 218] on icon at bounding box center [229, 218] width 7 height 7
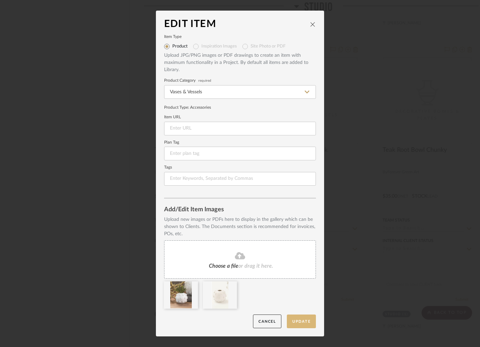
click at [294, 322] on button "Update" at bounding box center [301, 321] width 29 height 14
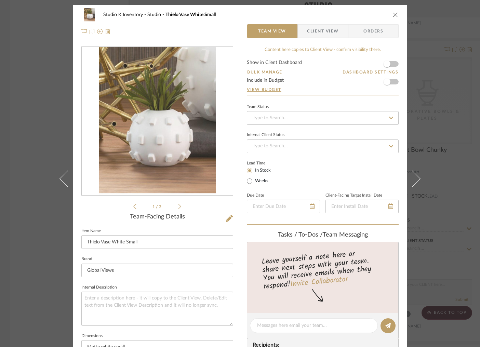
click at [393, 15] on icon "close" at bounding box center [395, 14] width 5 height 5
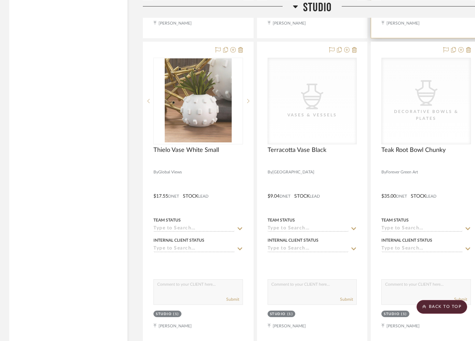
scroll to position [4086, 1]
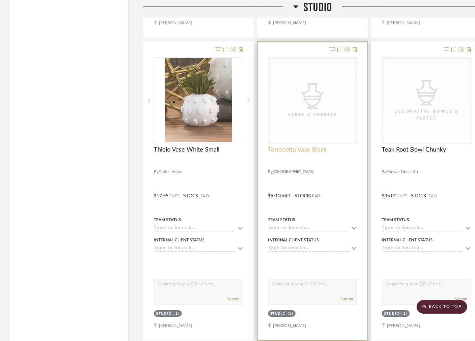
click at [303, 146] on span "Terracotta Vase Black" at bounding box center [297, 150] width 59 height 8
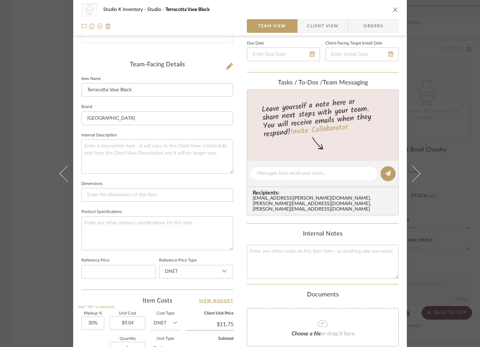
scroll to position [158, 0]
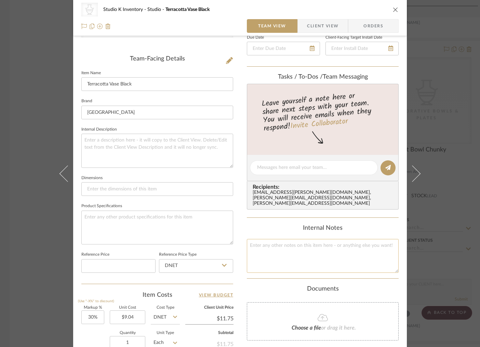
click at [300, 244] on textarea at bounding box center [323, 256] width 152 height 34
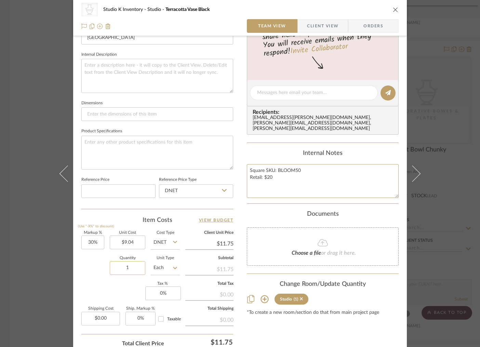
scroll to position [238, 0]
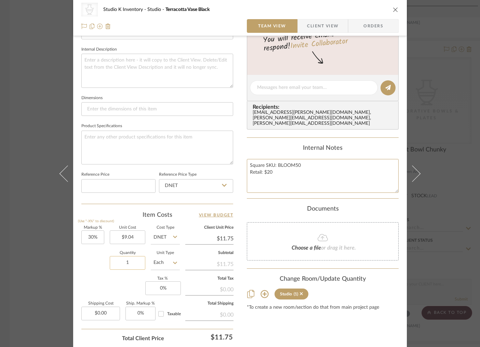
type textarea "Square SKU: BLOOM50 Retail: $20"
drag, startPoint x: 133, startPoint y: 263, endPoint x: 123, endPoint y: 263, distance: 10.6
click at [123, 263] on input "1" at bounding box center [128, 263] width 36 height 14
drag, startPoint x: 134, startPoint y: 263, endPoint x: 119, endPoint y: 262, distance: 14.4
click at [119, 262] on input "1" at bounding box center [128, 263] width 36 height 14
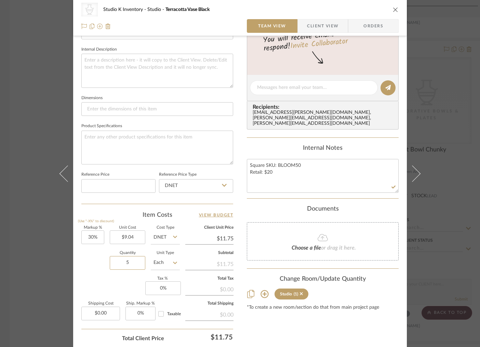
type input "5"
click at [108, 285] on div "Markup % (Use "-X%" to discount) 30% Unit Cost $9.04 Cost Type DNET Client Unit…" at bounding box center [157, 276] width 152 height 100
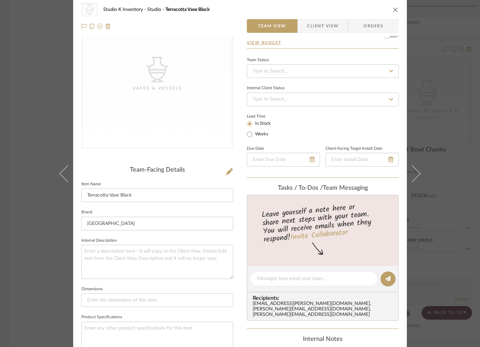
scroll to position [0, 0]
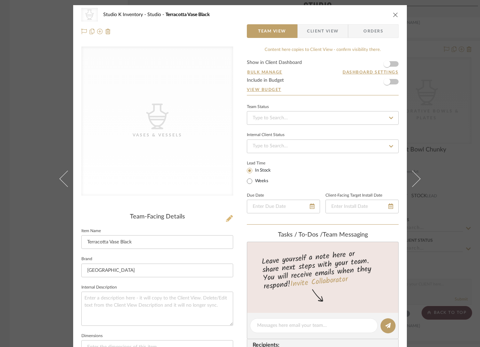
click at [228, 219] on icon at bounding box center [229, 218] width 7 height 7
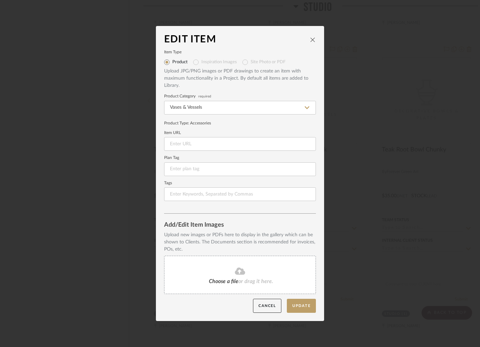
click at [310, 36] on div "Edit Item" at bounding box center [240, 39] width 152 height 11
drag, startPoint x: 309, startPoint y: 41, endPoint x: 302, endPoint y: 39, distance: 7.2
click at [310, 41] on icon "close" at bounding box center [312, 39] width 5 height 5
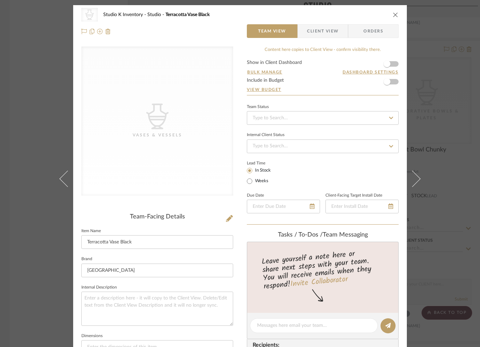
click at [393, 14] on icon "close" at bounding box center [395, 14] width 5 height 5
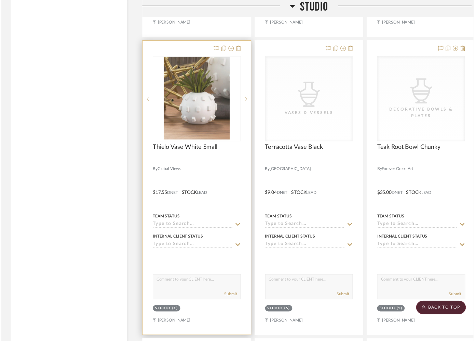
scroll to position [4086, 1]
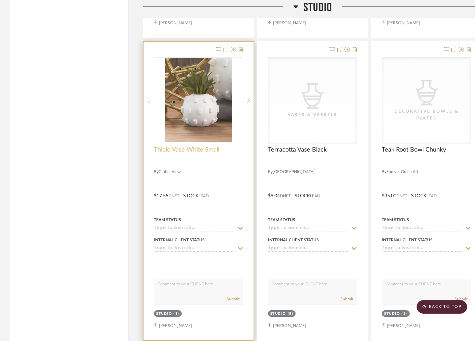
click at [197, 146] on span "Thielo Vase White Small" at bounding box center [187, 150] width 66 height 8
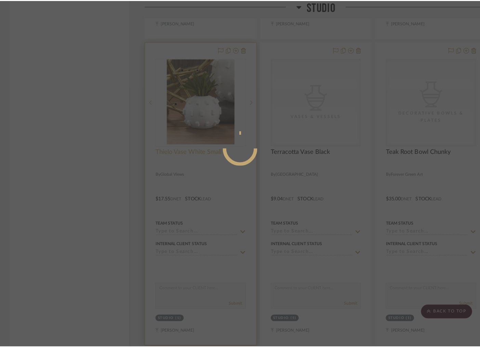
scroll to position [0, 0]
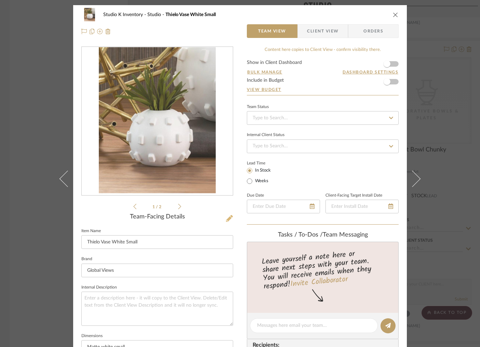
click at [228, 218] on icon at bounding box center [229, 218] width 7 height 7
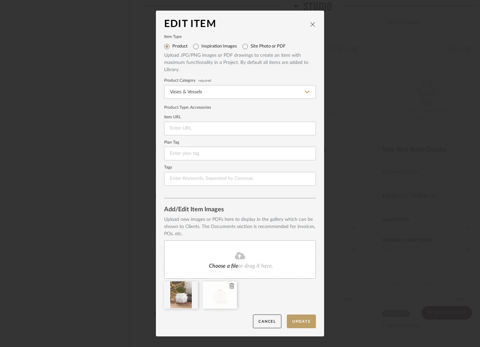
click at [229, 285] on icon at bounding box center [231, 285] width 5 height 5
drag, startPoint x: 214, startPoint y: 300, endPoint x: 305, endPoint y: 324, distance: 94.2
click at [305, 324] on button "Update" at bounding box center [301, 321] width 29 height 14
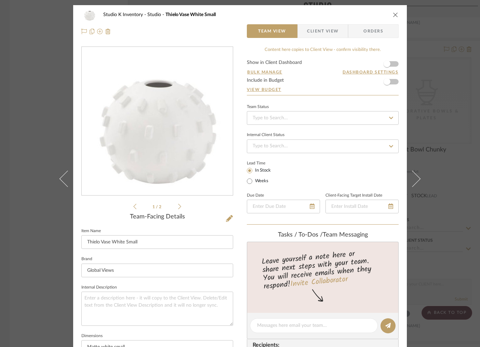
click at [394, 14] on icon "close" at bounding box center [395, 14] width 5 height 5
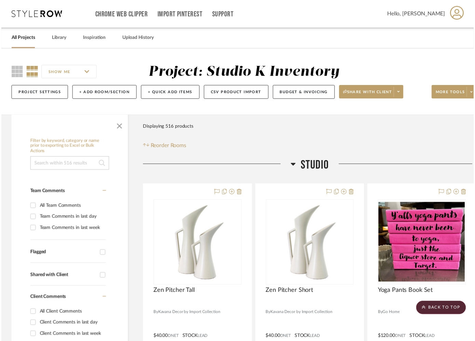
scroll to position [4086, 1]
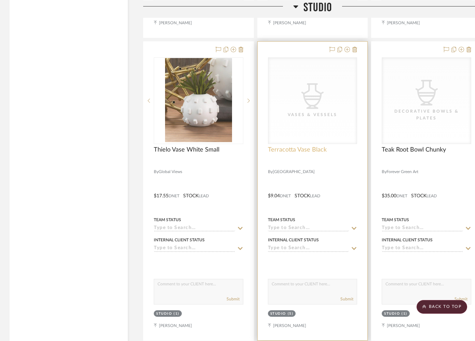
click at [306, 146] on span "Terracotta Vase Black" at bounding box center [297, 150] width 59 height 8
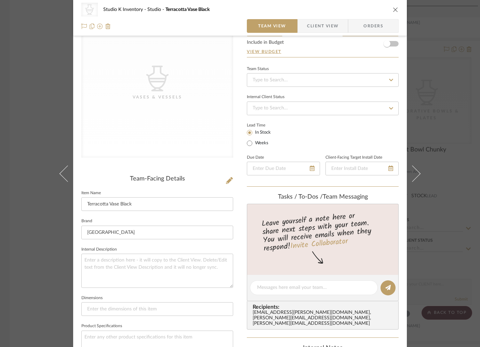
scroll to position [0, 0]
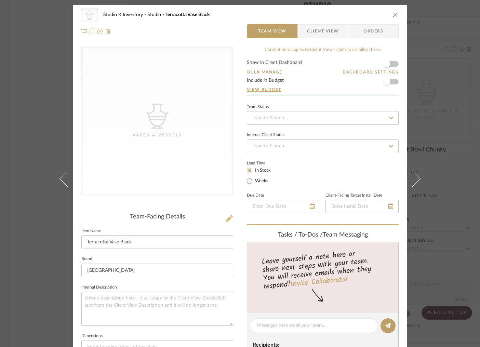
click at [227, 217] on icon at bounding box center [229, 218] width 7 height 7
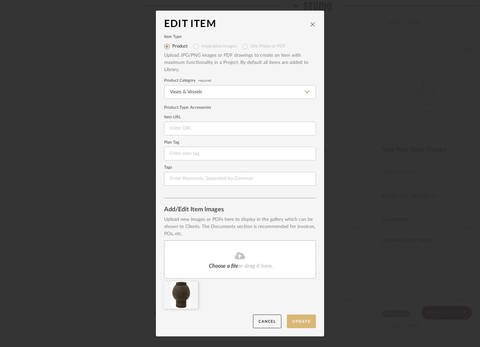
click at [289, 323] on button "Update" at bounding box center [301, 321] width 29 height 14
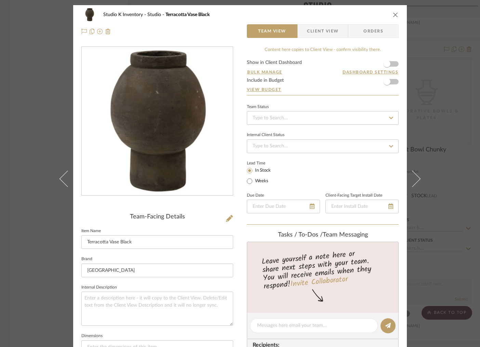
click at [394, 13] on icon "close" at bounding box center [395, 14] width 5 height 5
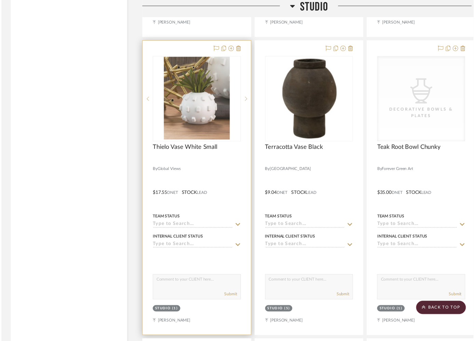
scroll to position [4086, 1]
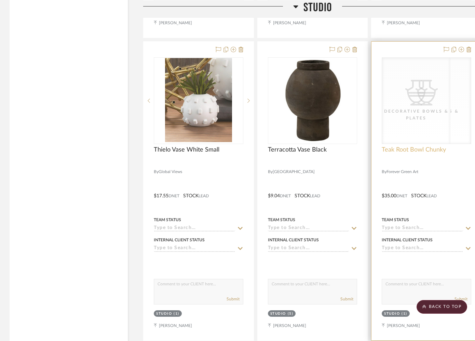
click at [413, 146] on span "Teak Root Bowl Chunky" at bounding box center [414, 150] width 64 height 8
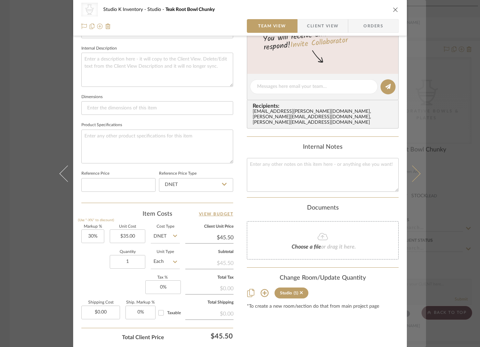
scroll to position [247, 0]
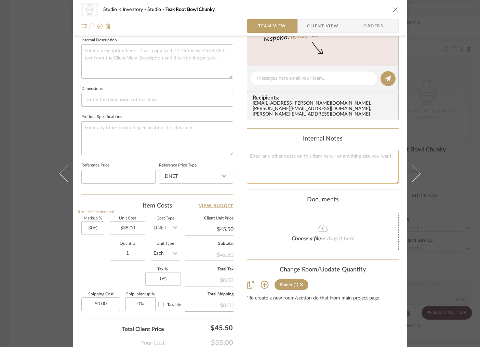
click at [259, 159] on textarea at bounding box center [323, 167] width 152 height 34
type textarea "R"
click at [249, 151] on textarea "SKU" at bounding box center [323, 167] width 152 height 34
click at [280, 150] on textarea "Square SKU" at bounding box center [323, 167] width 152 height 34
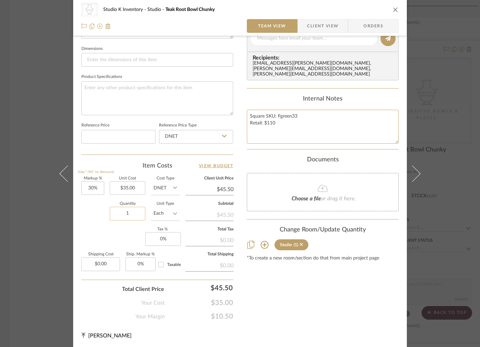
type textarea "Square SKU: Fgreen33 Retail: $110"
drag, startPoint x: 131, startPoint y: 213, endPoint x: 124, endPoint y: 214, distance: 7.5
click at [124, 214] on input "1" at bounding box center [128, 214] width 36 height 14
click at [121, 213] on input "1" at bounding box center [128, 214] width 36 height 14
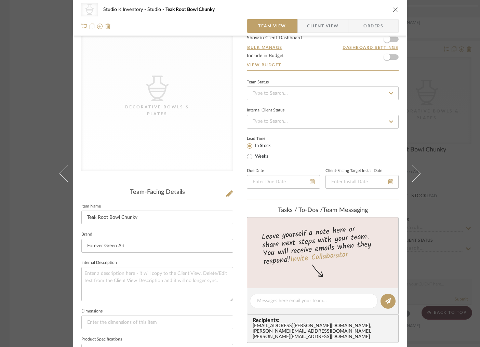
scroll to position [0, 0]
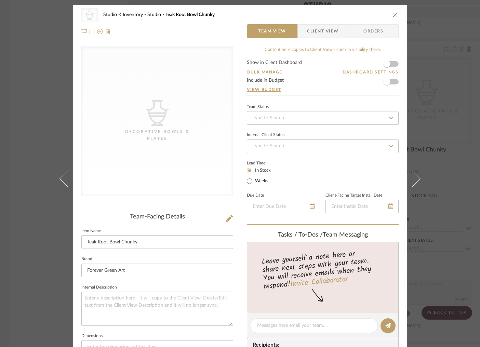
type input "2"
drag, startPoint x: 195, startPoint y: 215, endPoint x: 221, endPoint y: 216, distance: 26.7
click at [195, 215] on div "Team-Facing Details" at bounding box center [157, 217] width 152 height 8
click at [226, 218] on icon at bounding box center [229, 218] width 7 height 7
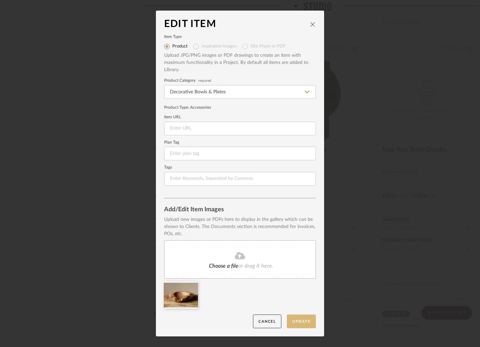
click at [301, 318] on button "Update" at bounding box center [301, 321] width 29 height 14
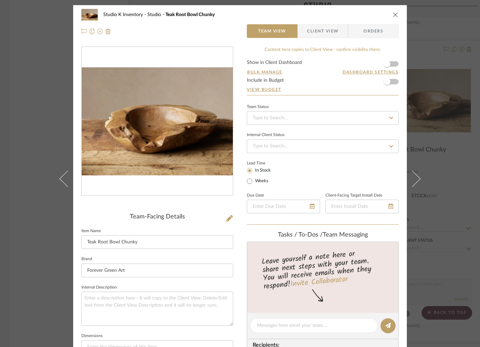
click at [394, 15] on icon "close" at bounding box center [395, 14] width 5 height 5
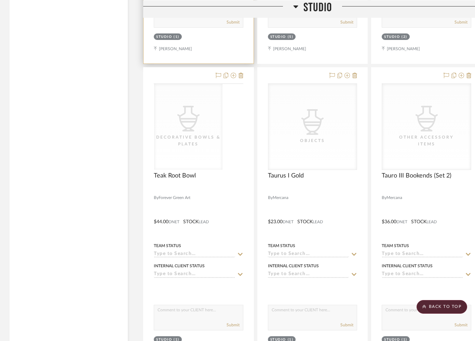
scroll to position [4379, 1]
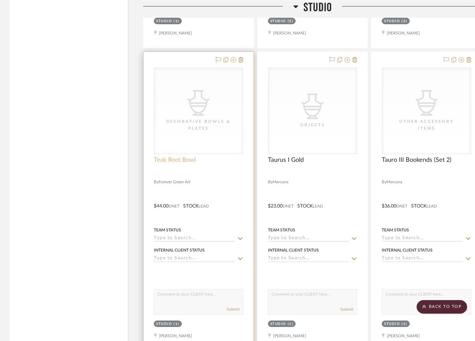
click at [165, 157] on span "Teak Root Bowl" at bounding box center [175, 161] width 42 height 8
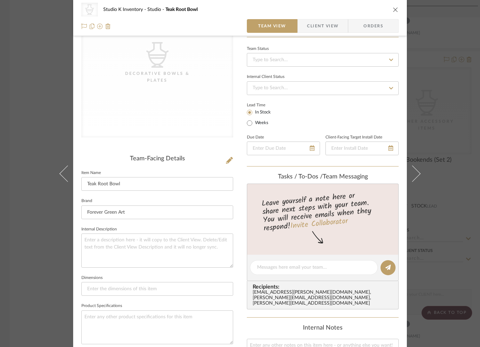
scroll to position [168, 0]
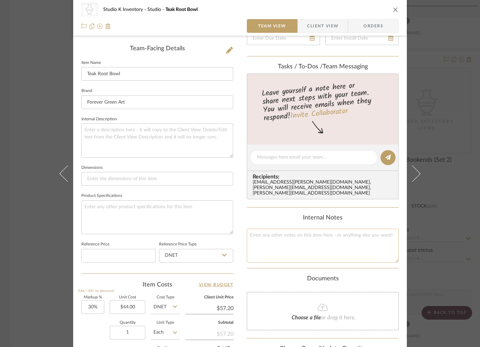
click at [266, 244] on textarea at bounding box center [323, 246] width 152 height 34
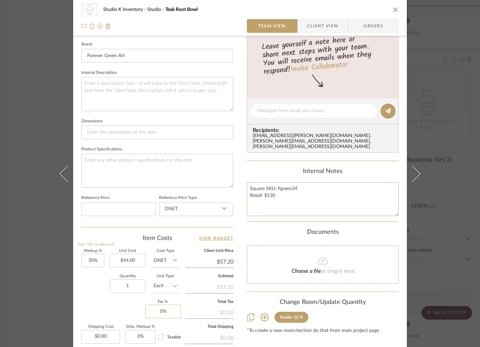
scroll to position [261, 0]
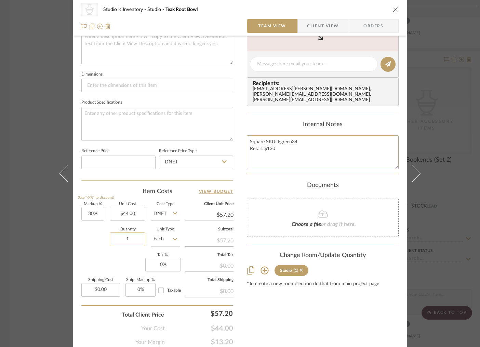
type textarea "Square SKU: Fgreen34 Retail: $130"
drag, startPoint x: 125, startPoint y: 240, endPoint x: 119, endPoint y: 239, distance: 6.2
click at [119, 239] on input "1" at bounding box center [128, 239] width 36 height 14
drag, startPoint x: 131, startPoint y: 239, endPoint x: 114, endPoint y: 239, distance: 16.7
click at [114, 239] on input "1" at bounding box center [128, 239] width 36 height 14
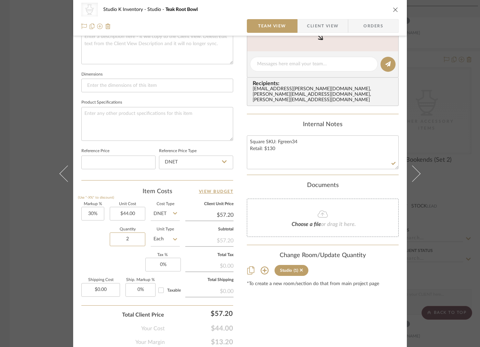
type input "2"
click at [120, 259] on div "Markup % (Use "-X%" to discount) 30% Unit Cost $44.00 Cost Type DNET Client Uni…" at bounding box center [157, 252] width 152 height 100
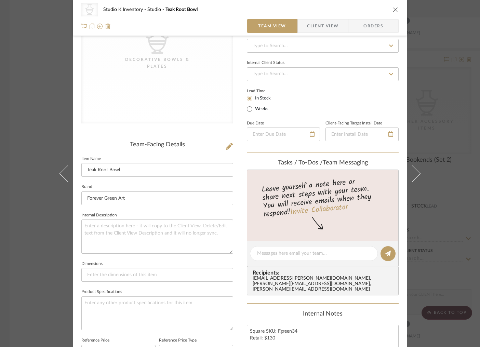
scroll to position [0, 0]
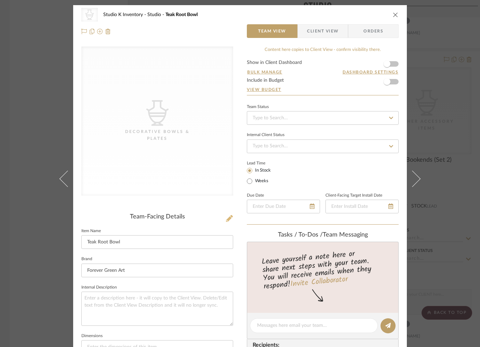
click at [230, 218] on icon at bounding box center [229, 218] width 7 height 7
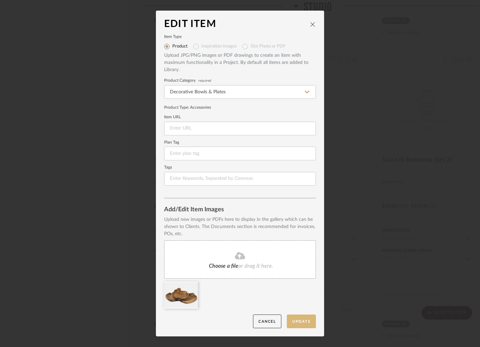
click at [298, 321] on button "Update" at bounding box center [301, 321] width 29 height 14
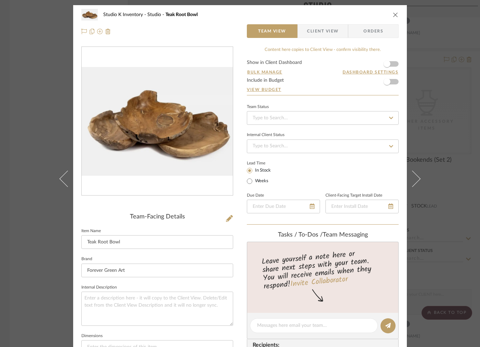
click at [393, 14] on icon "close" at bounding box center [395, 14] width 5 height 5
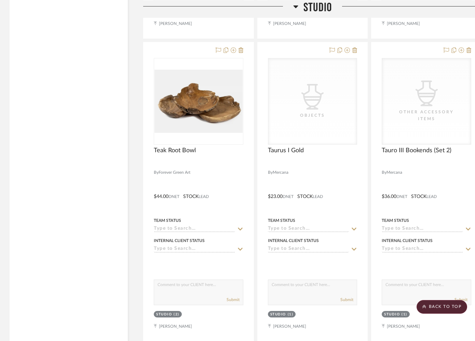
scroll to position [4388, 1]
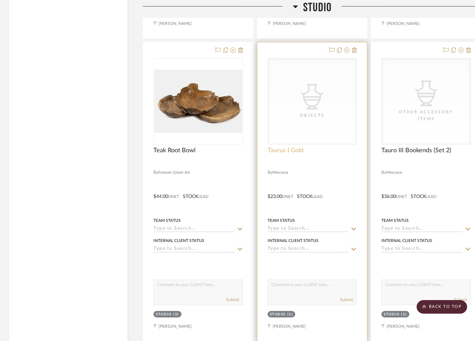
click at [285, 147] on span "Taurus I Gold" at bounding box center [286, 151] width 36 height 8
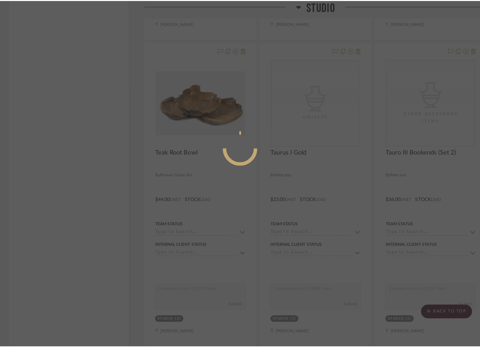
scroll to position [0, 0]
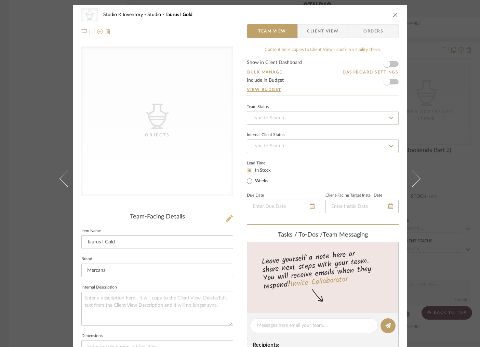
click at [227, 217] on icon at bounding box center [229, 218] width 7 height 7
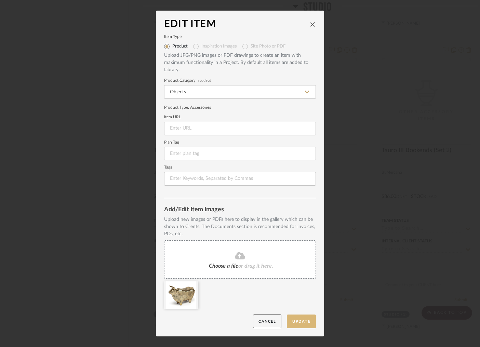
click at [300, 324] on button "Update" at bounding box center [301, 321] width 29 height 14
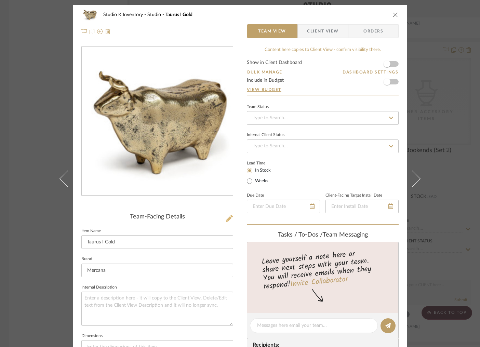
click at [227, 217] on icon at bounding box center [229, 218] width 7 height 7
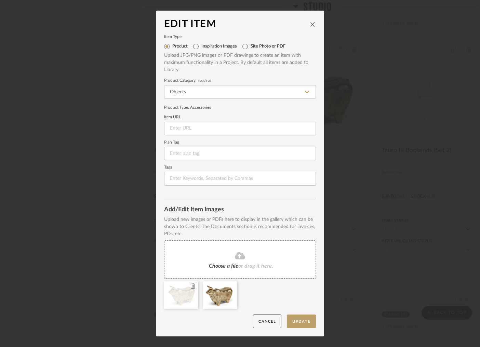
click at [191, 287] on icon at bounding box center [192, 285] width 5 height 5
click at [302, 319] on button "Update" at bounding box center [301, 321] width 29 height 14
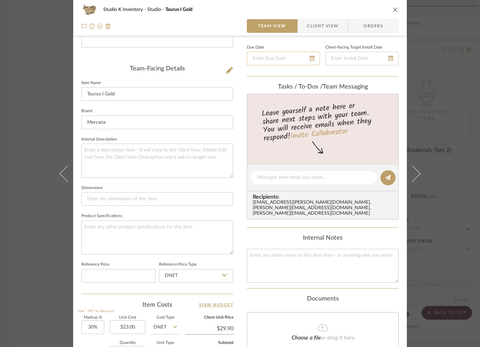
scroll to position [218, 0]
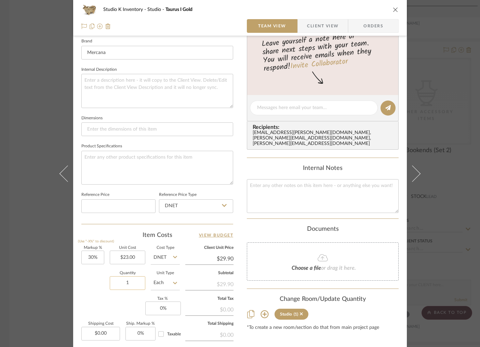
drag, startPoint x: 135, startPoint y: 284, endPoint x: 120, endPoint y: 283, distance: 15.1
click at [120, 283] on input "1" at bounding box center [128, 283] width 36 height 14
drag, startPoint x: 133, startPoint y: 283, endPoint x: 113, endPoint y: 282, distance: 20.2
click at [113, 282] on input "1" at bounding box center [128, 283] width 36 height 14
type input "3"
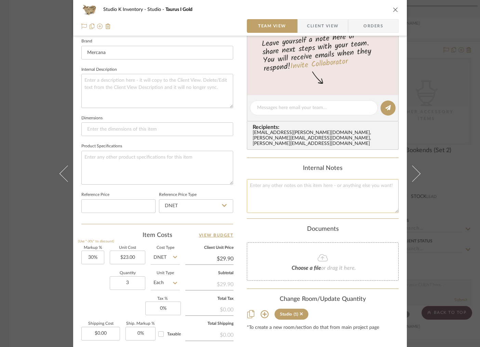
click at [292, 195] on textarea at bounding box center [323, 196] width 152 height 34
type textarea "Square SKU: Mer4 Retail: $54"
click at [259, 230] on div "Documents Choose a file or drag it here." at bounding box center [323, 253] width 152 height 55
drag, startPoint x: 393, startPoint y: 10, endPoint x: 367, endPoint y: 19, distance: 28.0
click at [393, 10] on icon "close" at bounding box center [395, 9] width 5 height 5
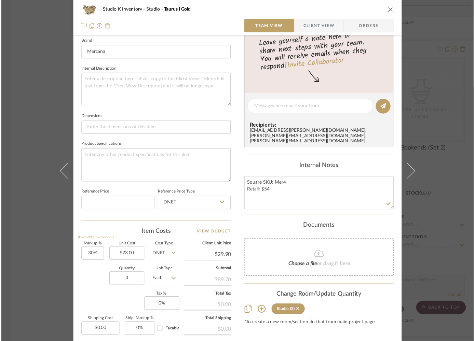
scroll to position [4388, 1]
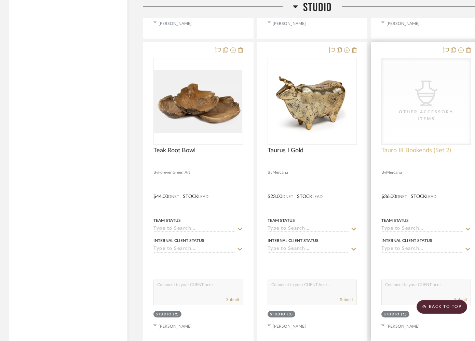
click at [409, 147] on span "Tauro III Bookends (Set 2)" at bounding box center [416, 151] width 70 height 8
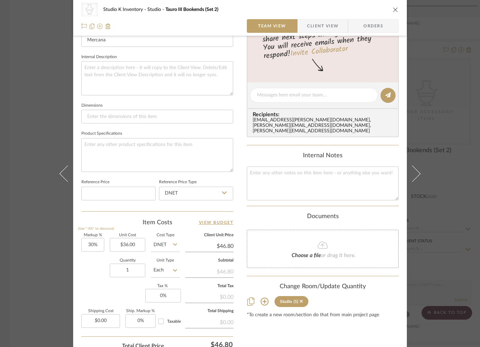
scroll to position [264, 0]
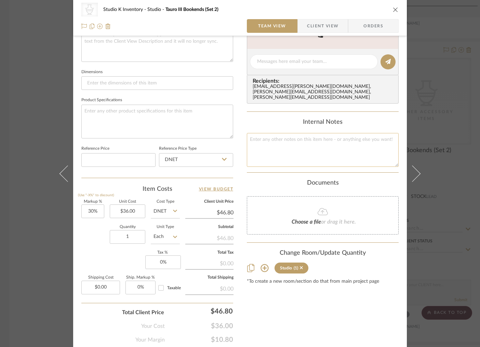
click at [264, 144] on textarea at bounding box center [323, 150] width 152 height 34
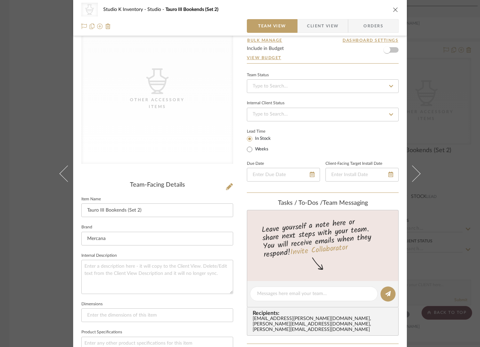
scroll to position [0, 0]
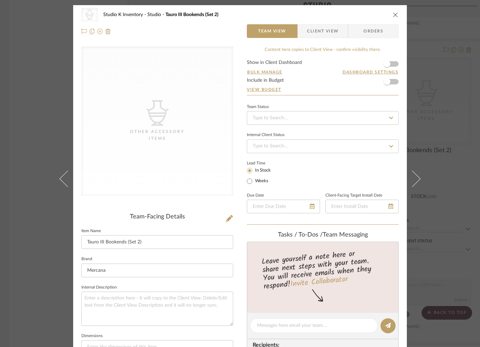
type textarea "Square SKU: Mer173 Retail: $80"
click at [201, 208] on div "CategoryIconAccessories Created with Sketch. Other Accessory Items Team-Facing …" at bounding box center [157, 326] width 152 height 561
click at [227, 218] on icon at bounding box center [229, 218] width 7 height 7
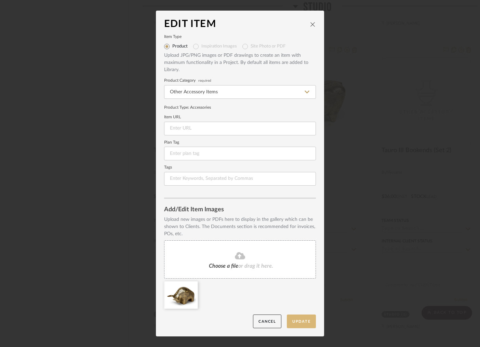
click at [303, 319] on button "Update" at bounding box center [301, 321] width 29 height 14
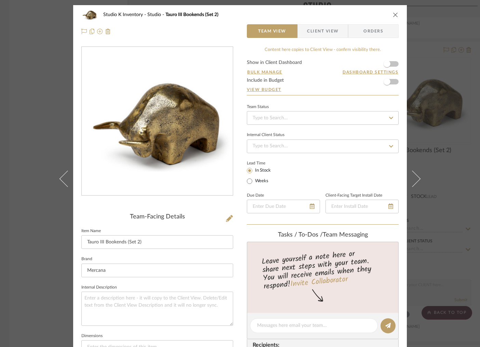
click at [393, 14] on icon "close" at bounding box center [395, 14] width 5 height 5
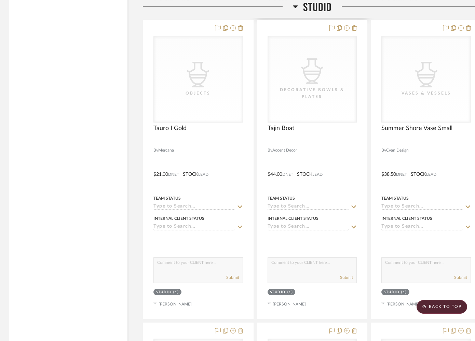
scroll to position [4715, 1]
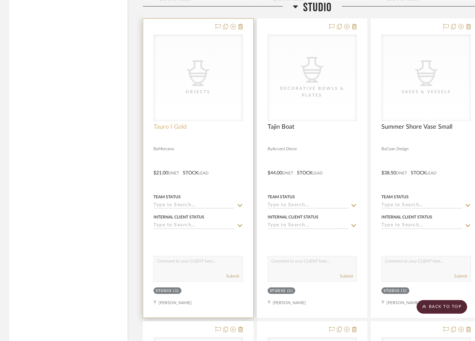
click at [177, 123] on span "Tauro I Gold" at bounding box center [169, 127] width 33 height 8
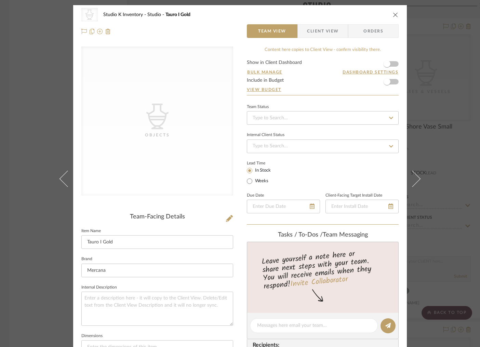
drag, startPoint x: 391, startPoint y: 16, endPoint x: 358, endPoint y: 41, distance: 41.2
click at [393, 16] on icon "close" at bounding box center [395, 14] width 5 height 5
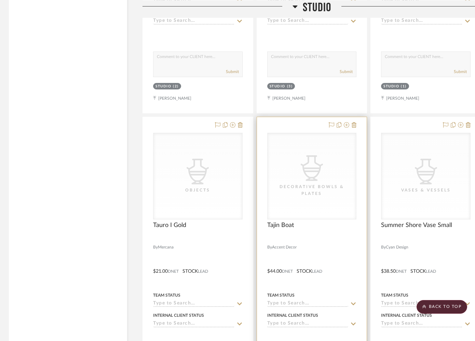
scroll to position [4593, 1]
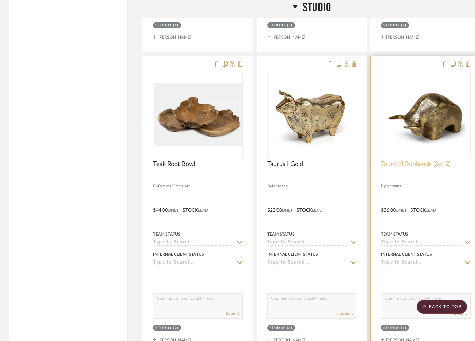
click at [415, 161] on span "Tauro III Bookends (Set 2)" at bounding box center [416, 165] width 70 height 8
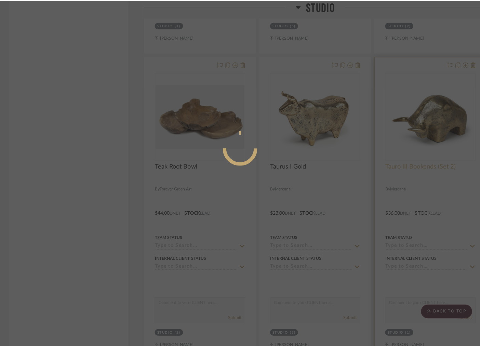
scroll to position [0, 0]
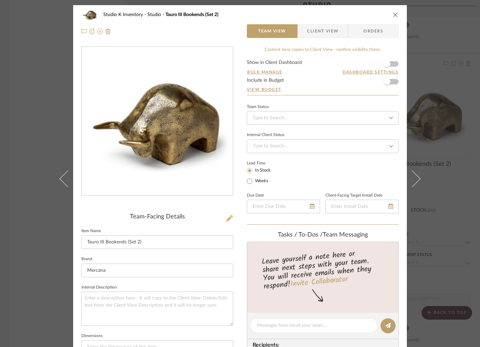
click at [229, 214] on button at bounding box center [230, 218] width 8 height 11
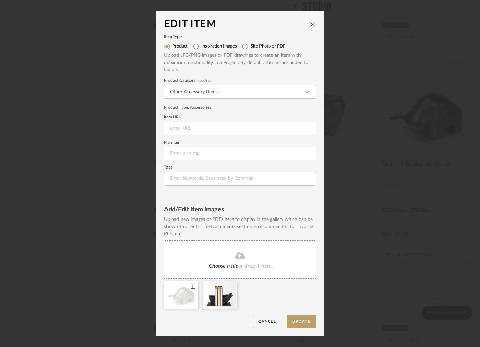
click at [190, 286] on icon at bounding box center [192, 285] width 5 height 5
click at [307, 324] on button "Update" at bounding box center [301, 321] width 29 height 14
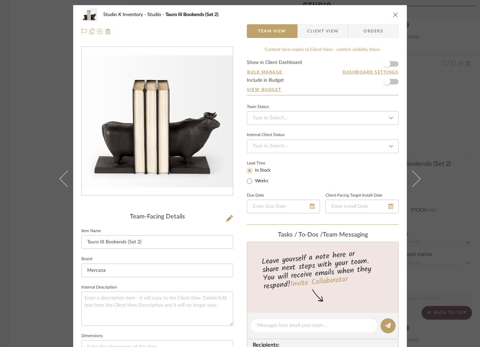
click at [393, 14] on icon "close" at bounding box center [395, 14] width 5 height 5
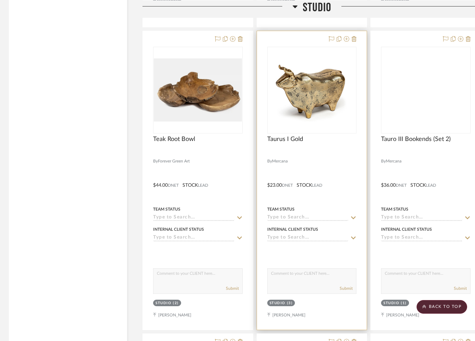
scroll to position [4332, 1]
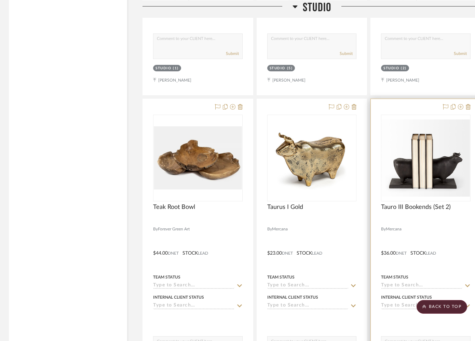
click at [423, 206] on div "Tauro III Bookends (Set 2)" at bounding box center [426, 211] width 90 height 15
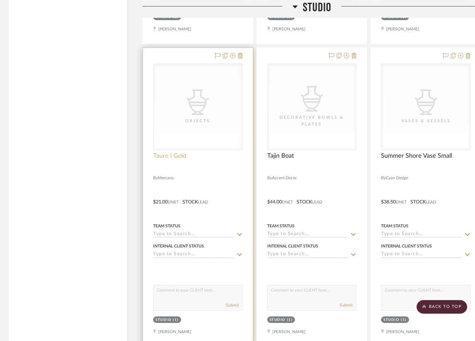
click at [172, 152] on span "Tauro I Gold" at bounding box center [169, 156] width 33 height 8
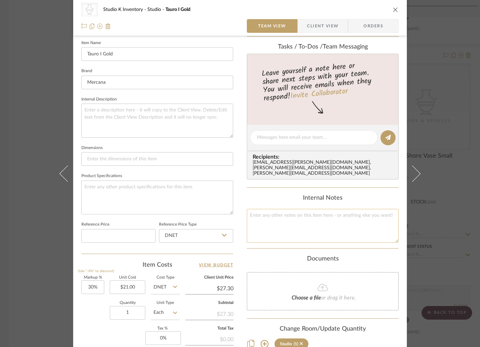
click at [265, 221] on textarea at bounding box center [323, 226] width 152 height 34
type textarea "Square SKU:"
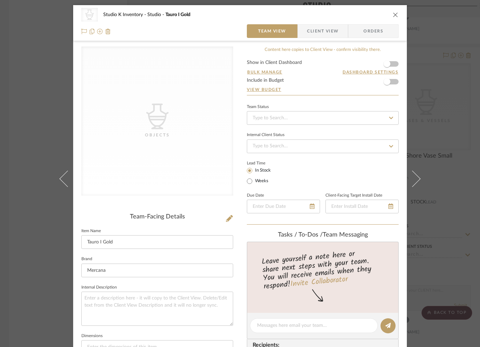
scroll to position [188, 0]
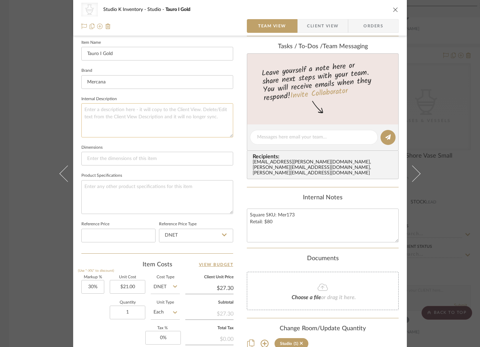
type textarea "Square SKU: Mer173 Retail: $80"
click at [224, 107] on textarea at bounding box center [157, 120] width 152 height 34
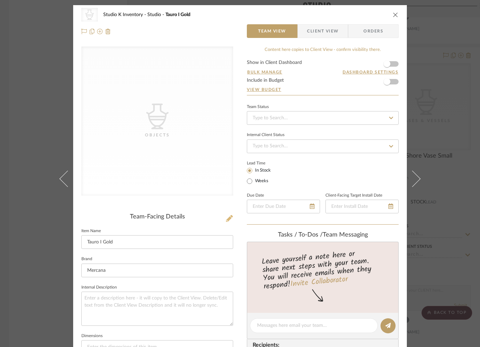
click at [228, 216] on icon at bounding box center [229, 218] width 7 height 7
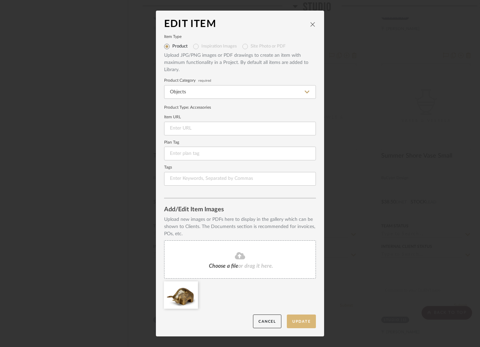
click at [302, 324] on button "Update" at bounding box center [301, 321] width 29 height 14
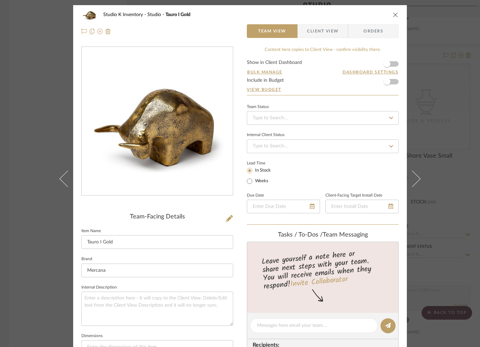
click at [395, 13] on icon "close" at bounding box center [395, 14] width 5 height 5
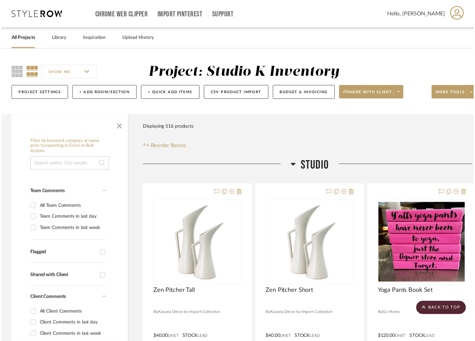
scroll to position [4686, 1]
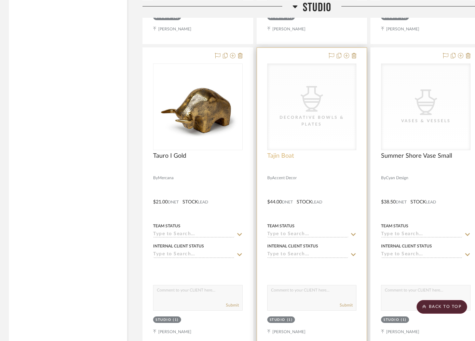
click at [280, 152] on span "Tajin Boat" at bounding box center [280, 156] width 27 height 8
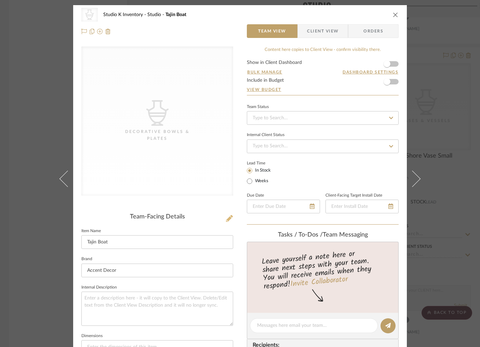
click at [227, 221] on icon at bounding box center [229, 218] width 7 height 7
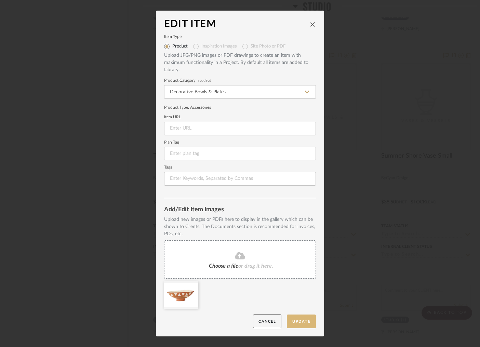
click at [301, 321] on button "Update" at bounding box center [301, 321] width 29 height 14
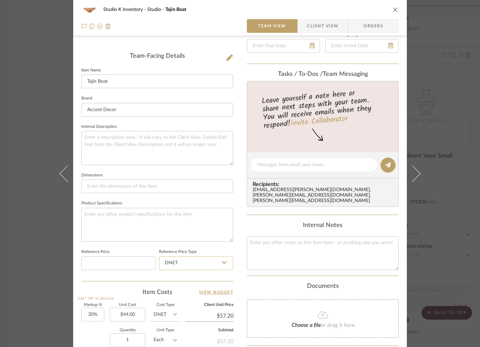
scroll to position [197, 0]
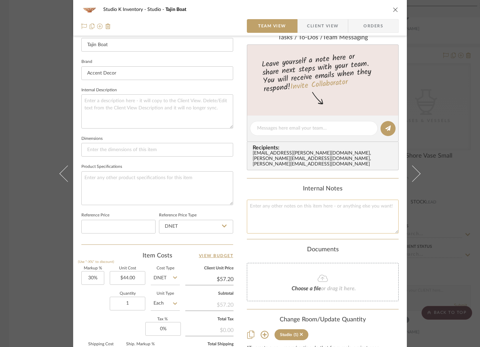
click at [281, 214] on textarea at bounding box center [323, 217] width 152 height 34
type textarea "Square SKU: ACCEDEC51 Retail: $100"
click at [240, 249] on div "Studio K Inventory Studio Tajin Boat Team View Client View Orders Team-Facing D…" at bounding box center [240, 123] width 334 height 630
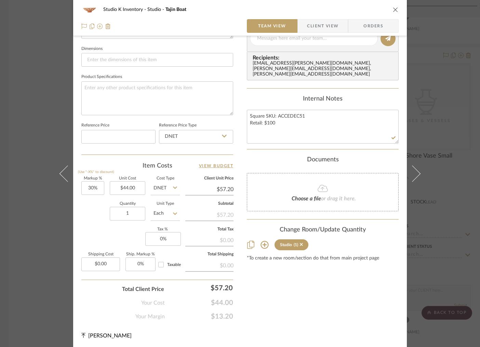
click at [291, 285] on div "Content here copies to Client View - confirm visibility there. Show in Client D…" at bounding box center [323, 39] width 152 height 561
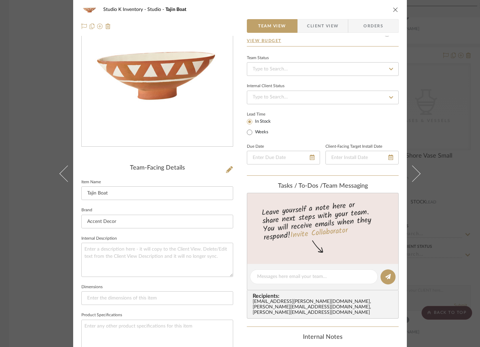
scroll to position [0, 0]
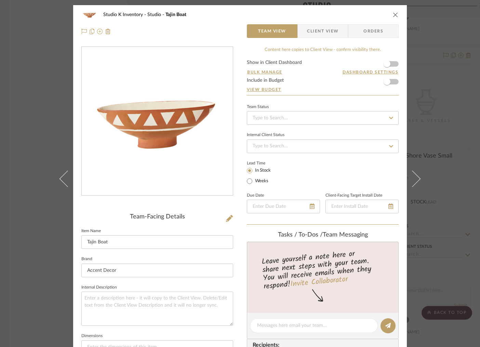
click at [393, 14] on icon "close" at bounding box center [395, 14] width 5 height 5
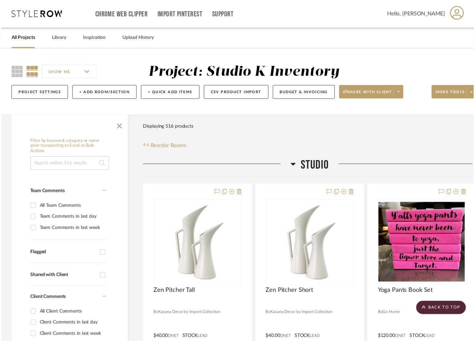
scroll to position [4686, 1]
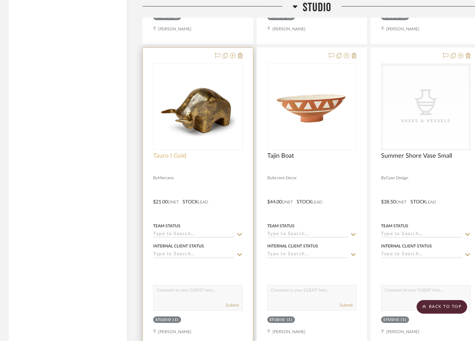
click at [170, 152] on span "Tauro I Gold" at bounding box center [169, 156] width 33 height 8
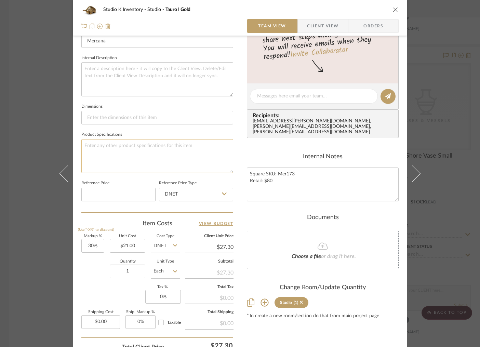
scroll to position [287, 0]
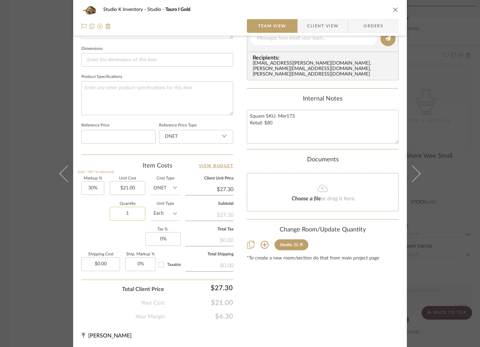
click at [130, 216] on input "1" at bounding box center [128, 214] width 36 height 14
type input "7"
click at [265, 284] on div "Content here copies to Client View - confirm visibility there. Show in Client D…" at bounding box center [323, 39] width 152 height 561
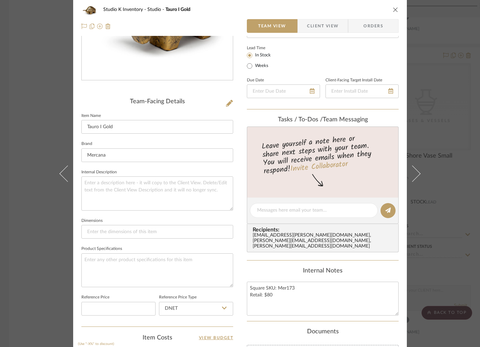
scroll to position [0, 0]
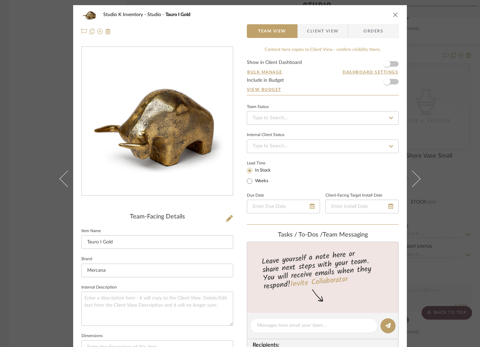
click at [393, 14] on icon "close" at bounding box center [395, 14] width 5 height 5
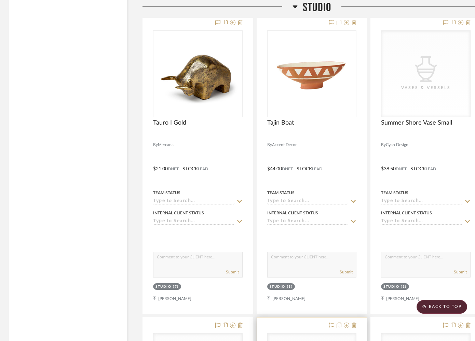
scroll to position [4718, 1]
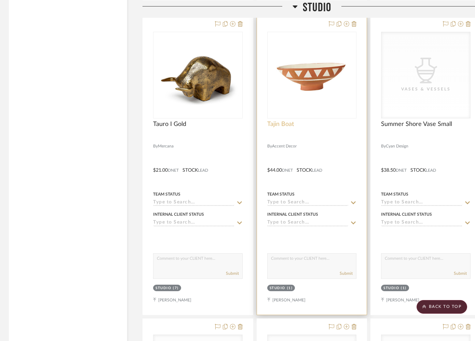
click at [280, 121] on span "Tajin Boat" at bounding box center [280, 125] width 27 height 8
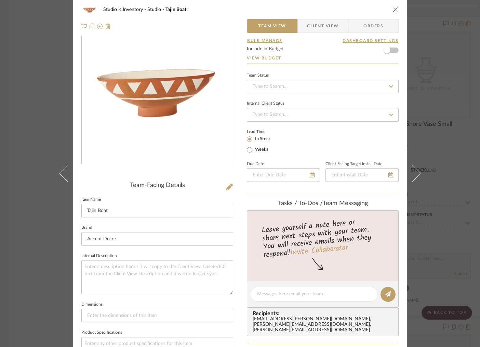
scroll to position [0, 0]
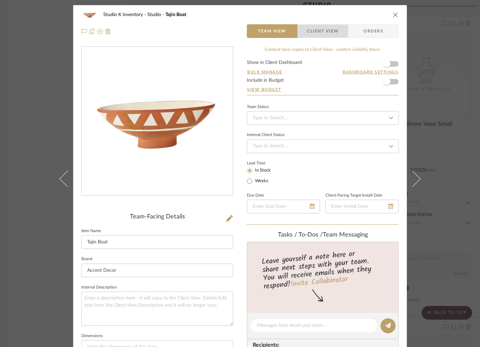
click at [324, 31] on span "Client View" at bounding box center [322, 31] width 31 height 14
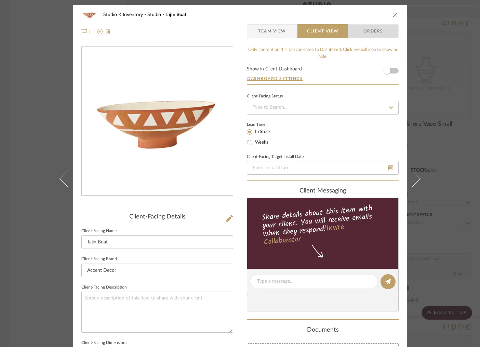
click at [373, 33] on span "Orders" at bounding box center [373, 31] width 35 height 14
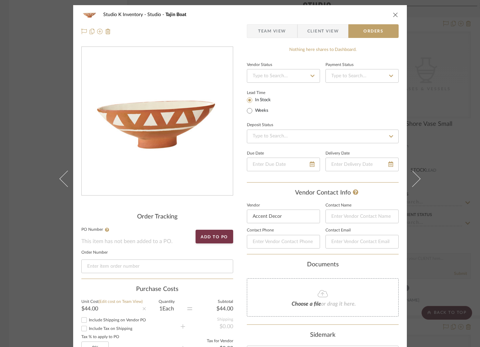
click at [393, 14] on icon "close" at bounding box center [395, 14] width 5 height 5
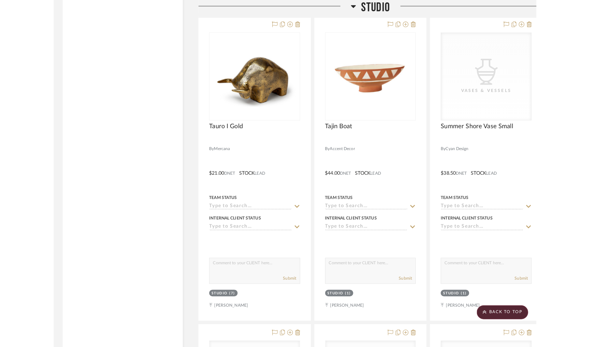
scroll to position [4718, 0]
